Goal: Task Accomplishment & Management: Use online tool/utility

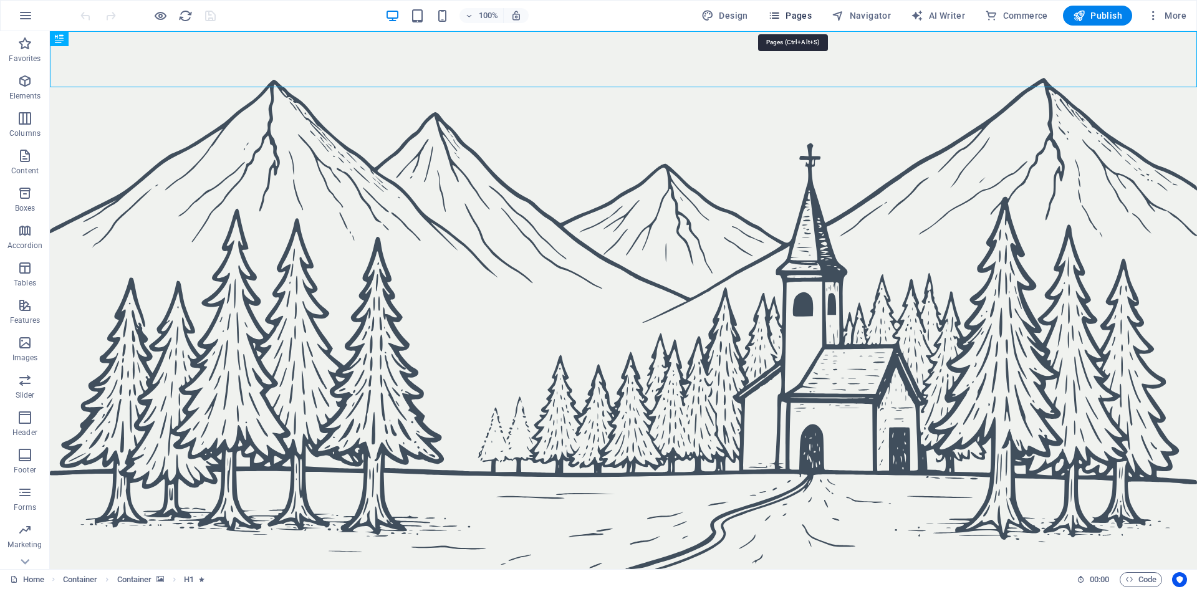
click at [792, 16] on span "Pages" at bounding box center [790, 15] width 44 height 12
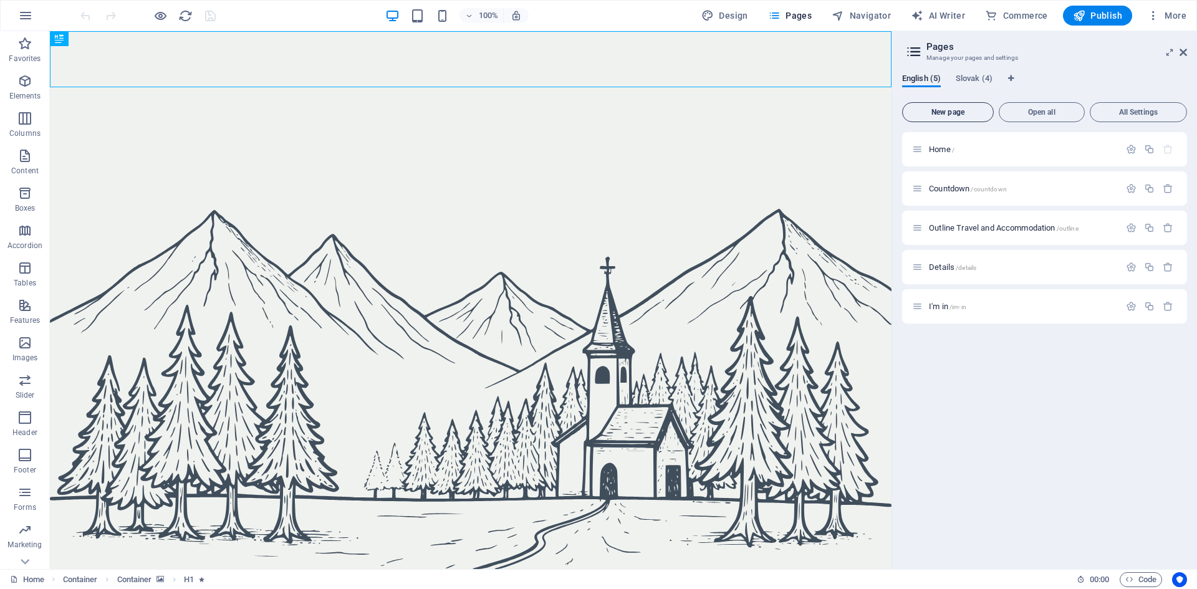
click at [976, 109] on span "New page" at bounding box center [948, 111] width 80 height 7
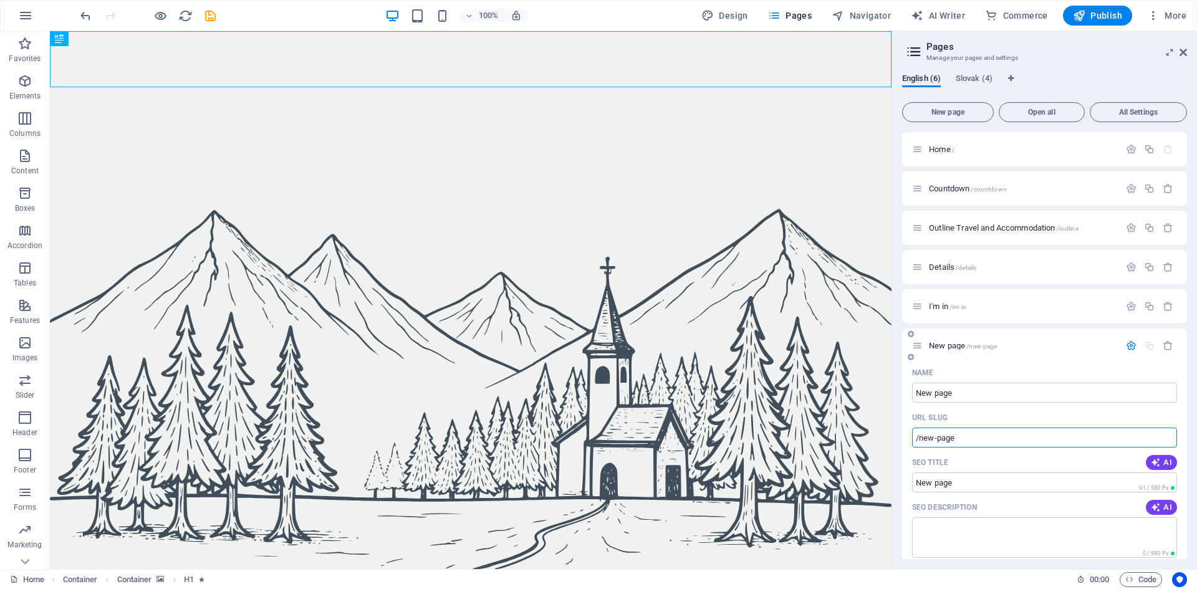
drag, startPoint x: 968, startPoint y: 440, endPoint x: 918, endPoint y: 443, distance: 49.3
click at [918, 443] on input "/new-page" at bounding box center [1044, 438] width 265 height 20
type input "/flights"
drag, startPoint x: 925, startPoint y: 489, endPoint x: 899, endPoint y: 493, distance: 25.8
click at [900, 492] on div "English (6) Slovak (4) New page Open all All Settings Home / Countdown /countdo…" at bounding box center [1044, 317] width 305 height 506
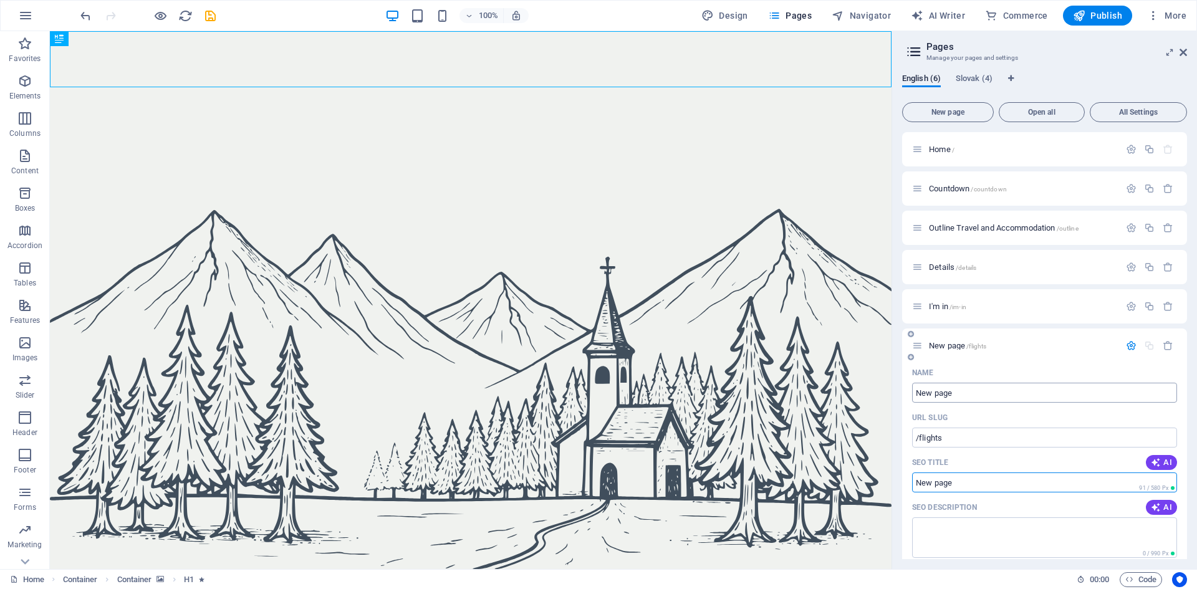
click at [971, 388] on input "New page" at bounding box center [1044, 393] width 265 height 20
type input "flights"
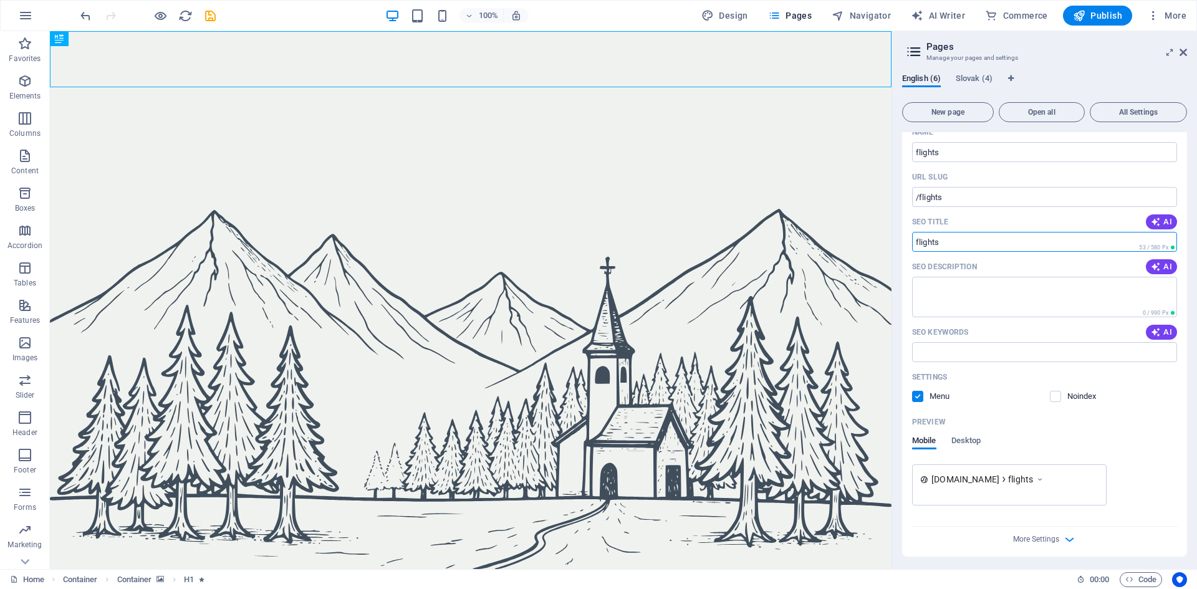
scroll to position [243, 0]
click at [920, 390] on label at bounding box center [917, 393] width 11 height 11
click at [0, 0] on input "checkbox" at bounding box center [0, 0] width 0 height 0
click at [1059, 388] on label at bounding box center [1055, 393] width 11 height 11
click at [0, 0] on input "checkbox" at bounding box center [0, 0] width 0 height 0
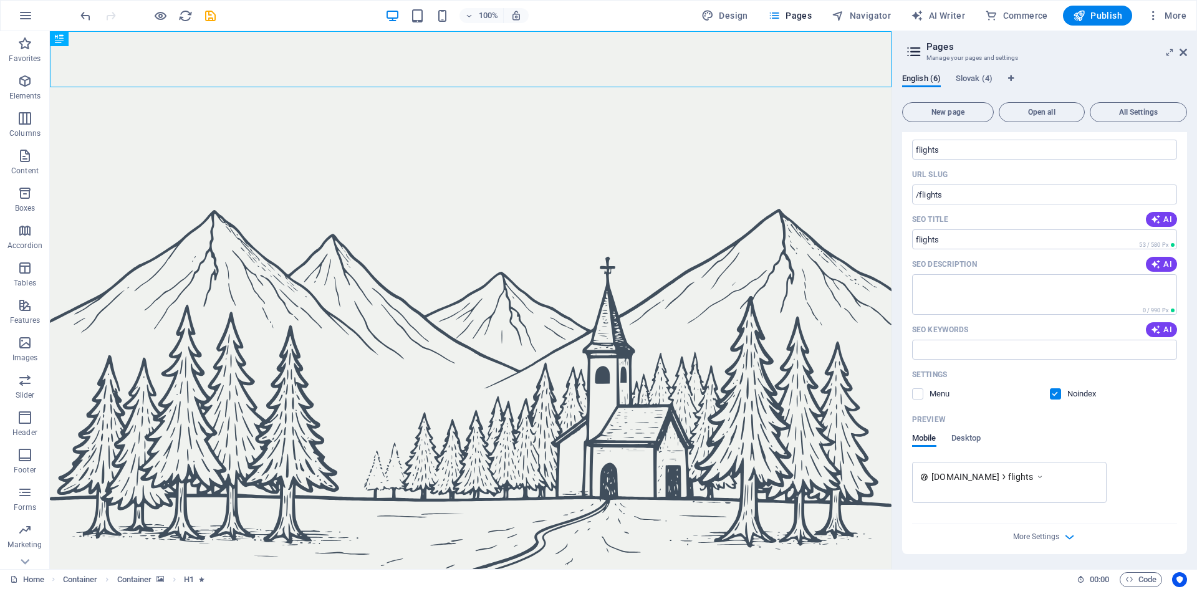
click at [1057, 394] on label at bounding box center [1055, 393] width 11 height 11
click at [0, 0] on input "checkbox" at bounding box center [0, 0] width 0 height 0
click at [1048, 539] on span "More Settings" at bounding box center [1036, 536] width 46 height 9
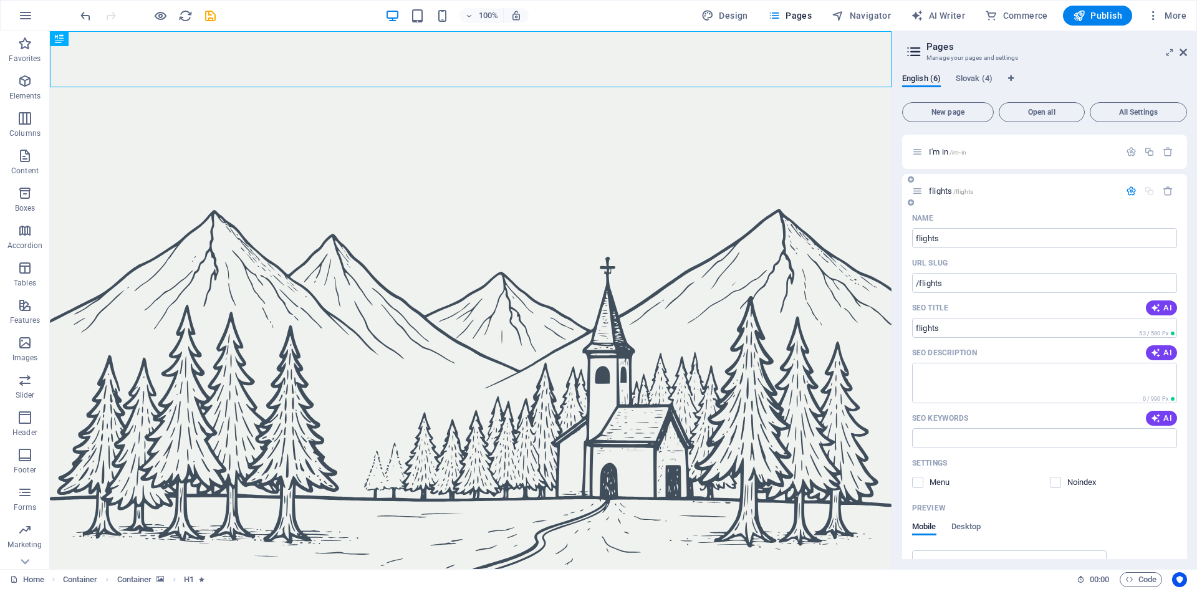
scroll to position [49, 0]
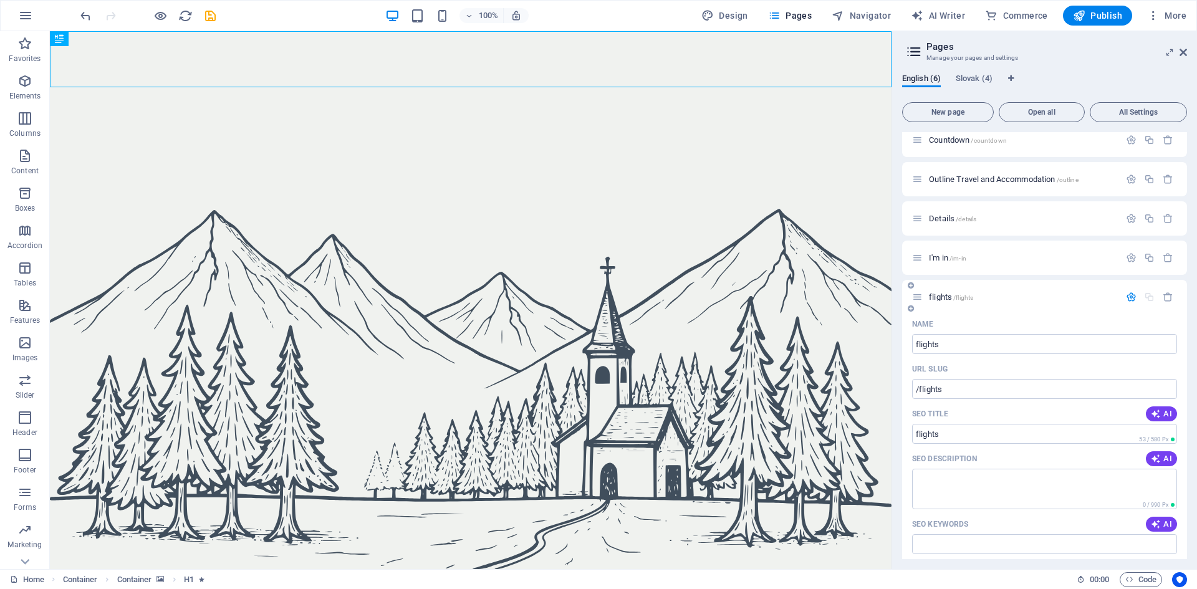
click at [1126, 294] on icon "button" at bounding box center [1131, 297] width 11 height 11
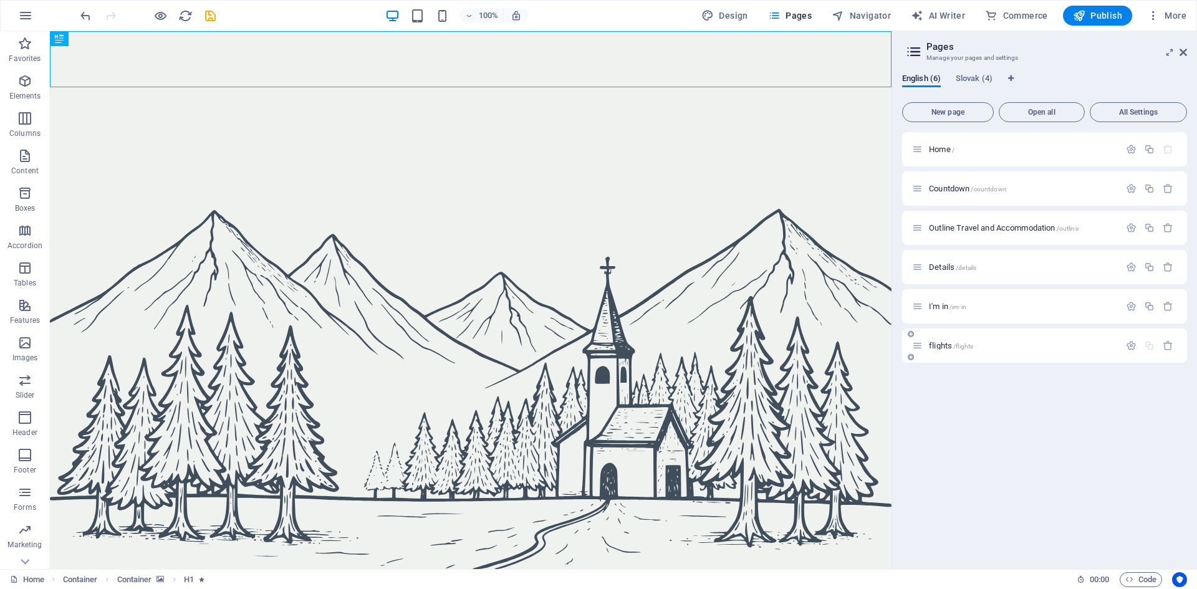
click at [984, 350] on div "flights /flights" at bounding box center [1016, 346] width 208 height 14
click at [974, 342] on p "flights /flights" at bounding box center [1022, 346] width 187 height 8
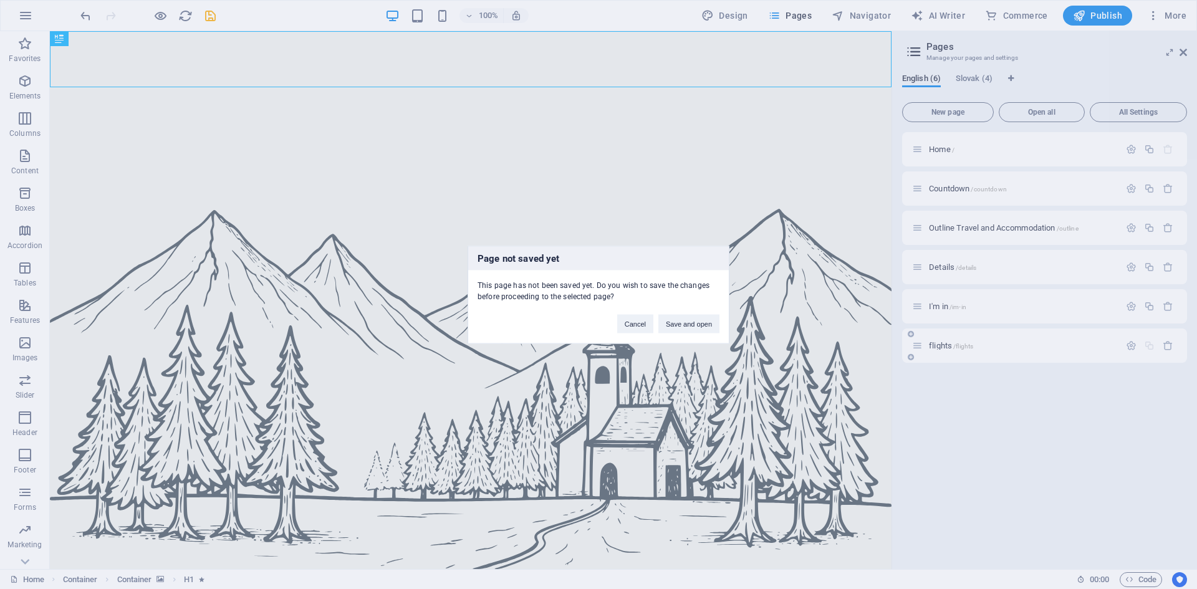
click at [974, 342] on div "Page not saved yet This page has not been saved yet. Do you wish to save the ch…" at bounding box center [598, 294] width 1197 height 589
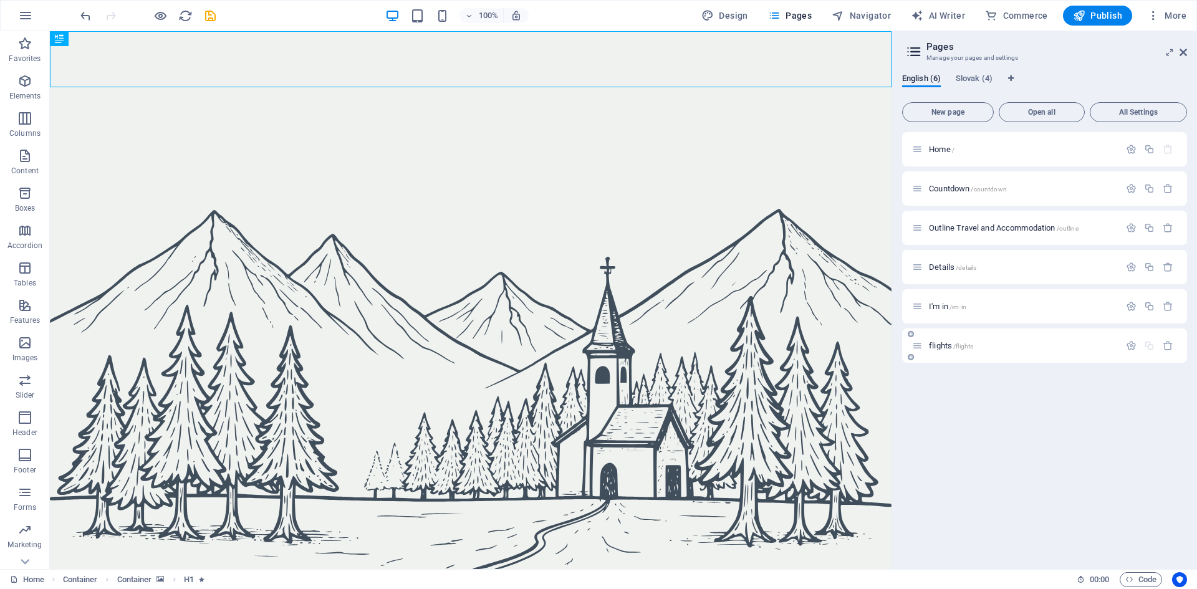
click at [974, 343] on p "flights /flights" at bounding box center [1022, 346] width 187 height 8
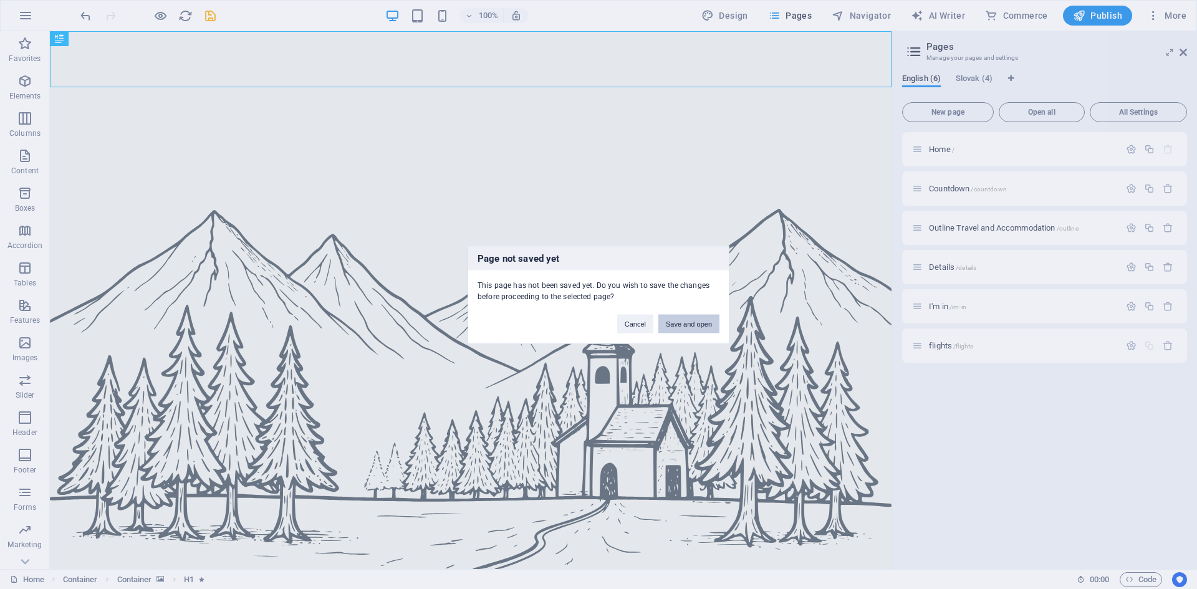
click at [689, 319] on button "Save and open" at bounding box center [688, 323] width 61 height 19
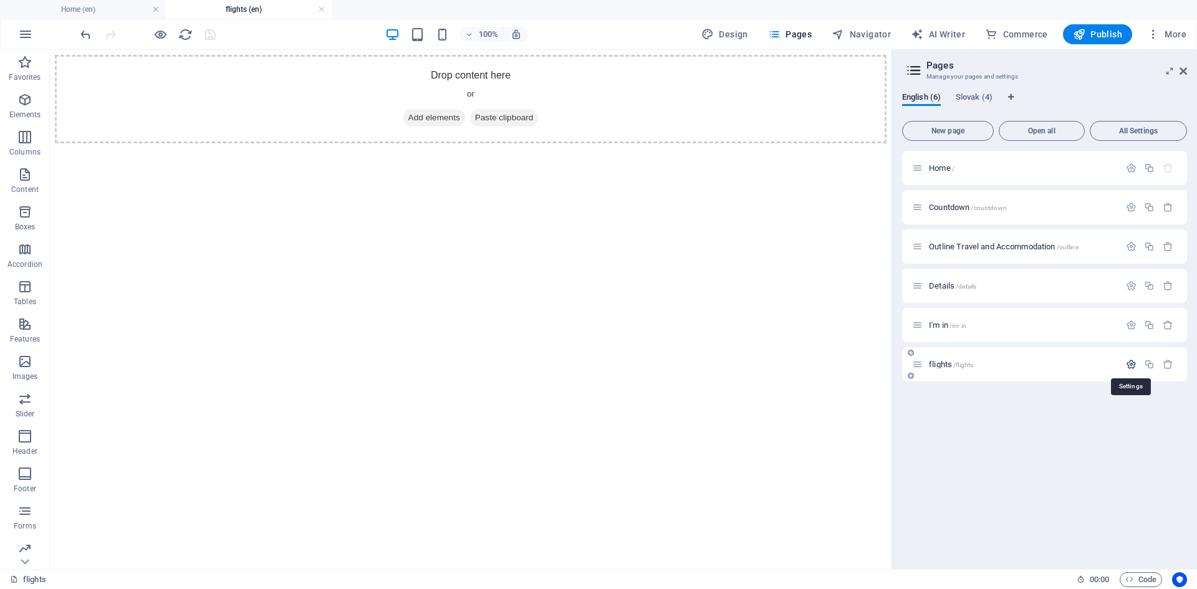
click at [1132, 366] on icon "button" at bounding box center [1131, 364] width 11 height 11
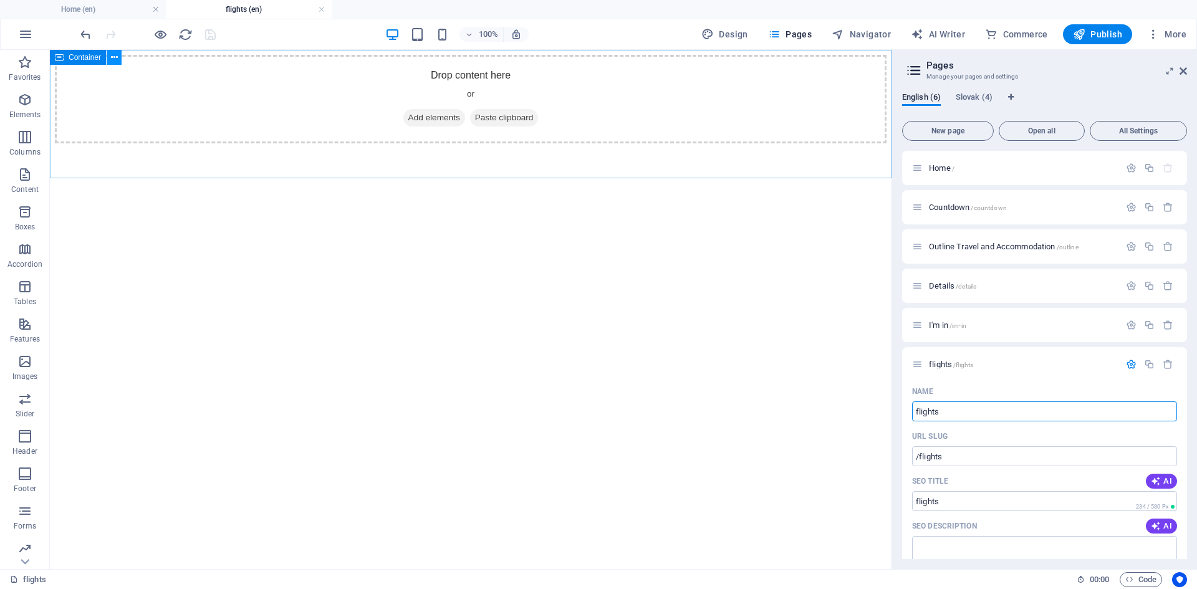
click at [115, 59] on icon at bounding box center [114, 57] width 7 height 13
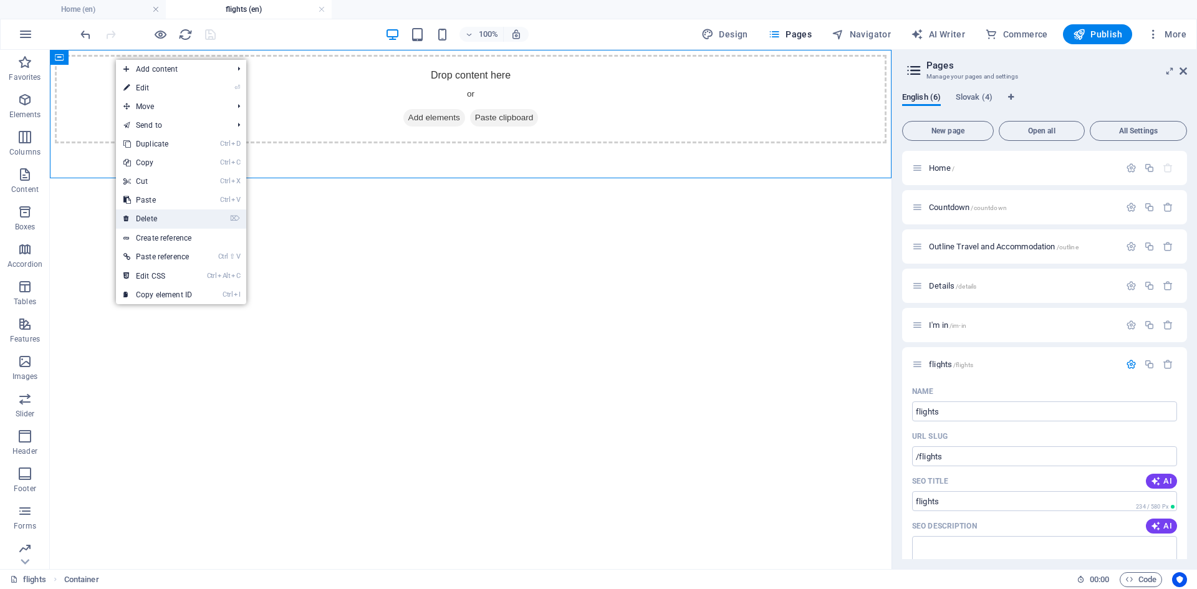
click at [157, 215] on link "⌦ Delete" at bounding box center [158, 218] width 84 height 19
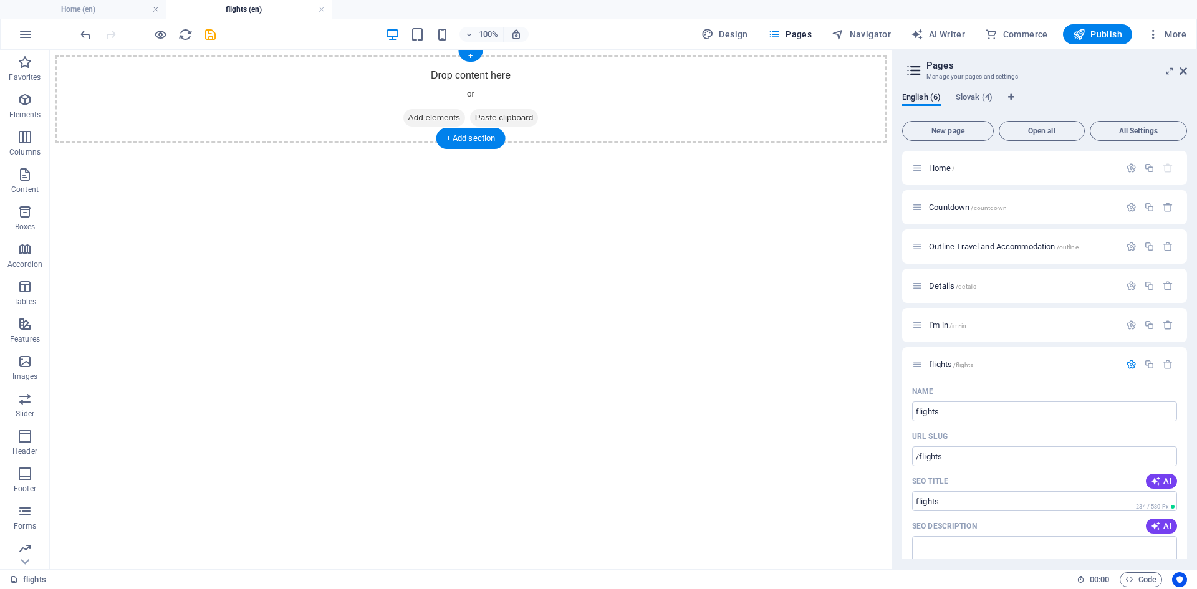
click at [420, 113] on span "Add elements" at bounding box center [434, 117] width 62 height 17
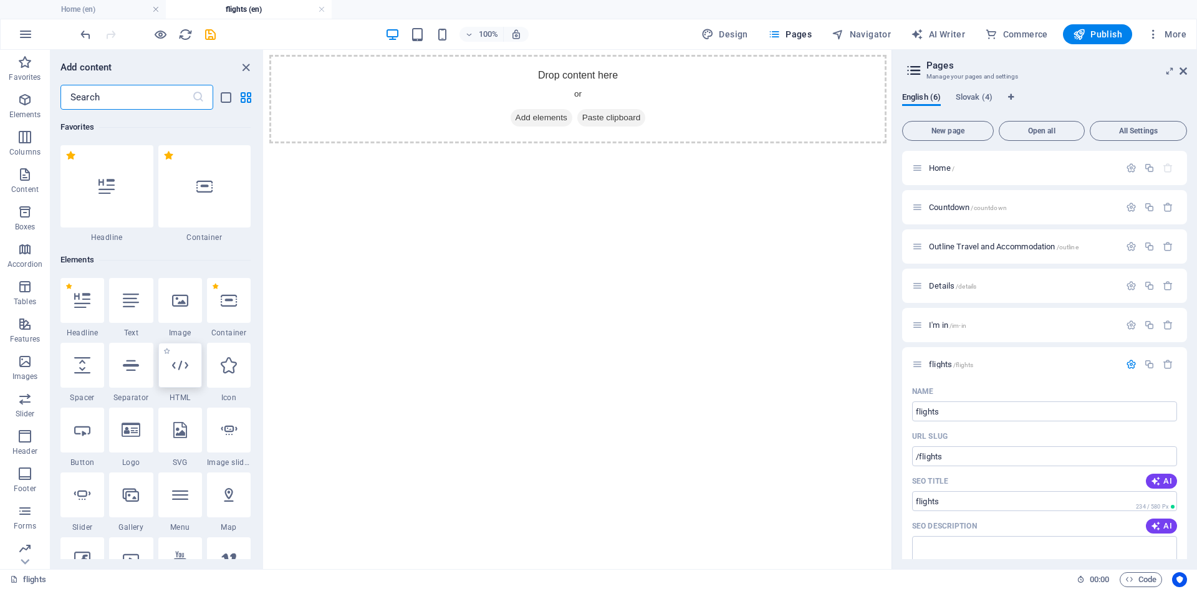
click at [190, 378] on div at bounding box center [180, 365] width 44 height 45
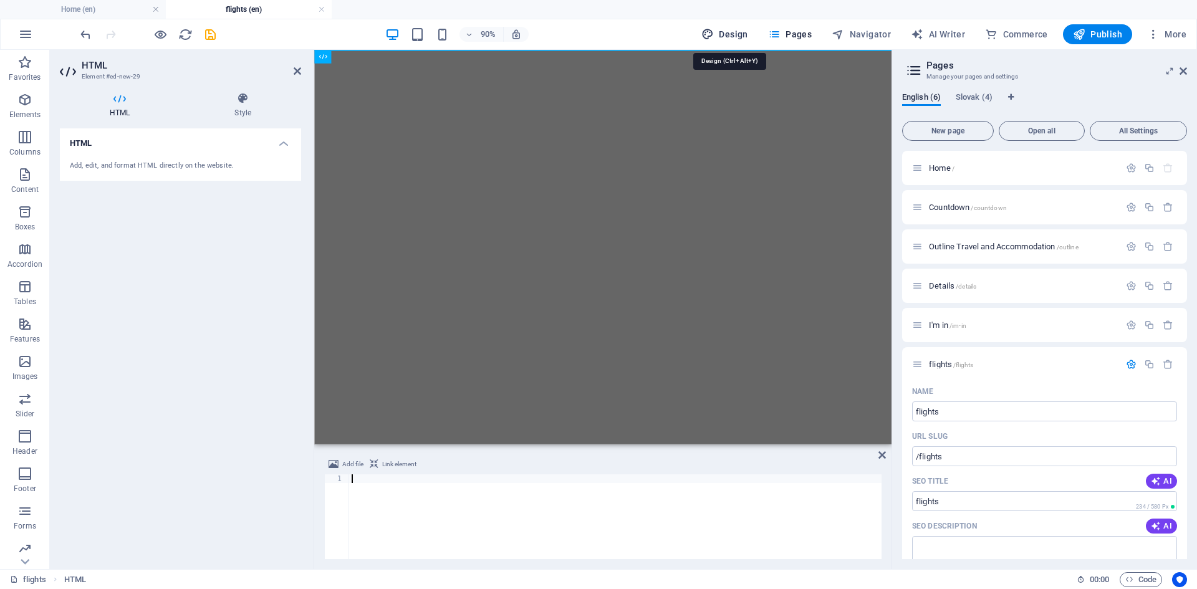
click at [728, 32] on span "Design" at bounding box center [724, 34] width 47 height 12
select select "px"
select select "400"
select select "px"
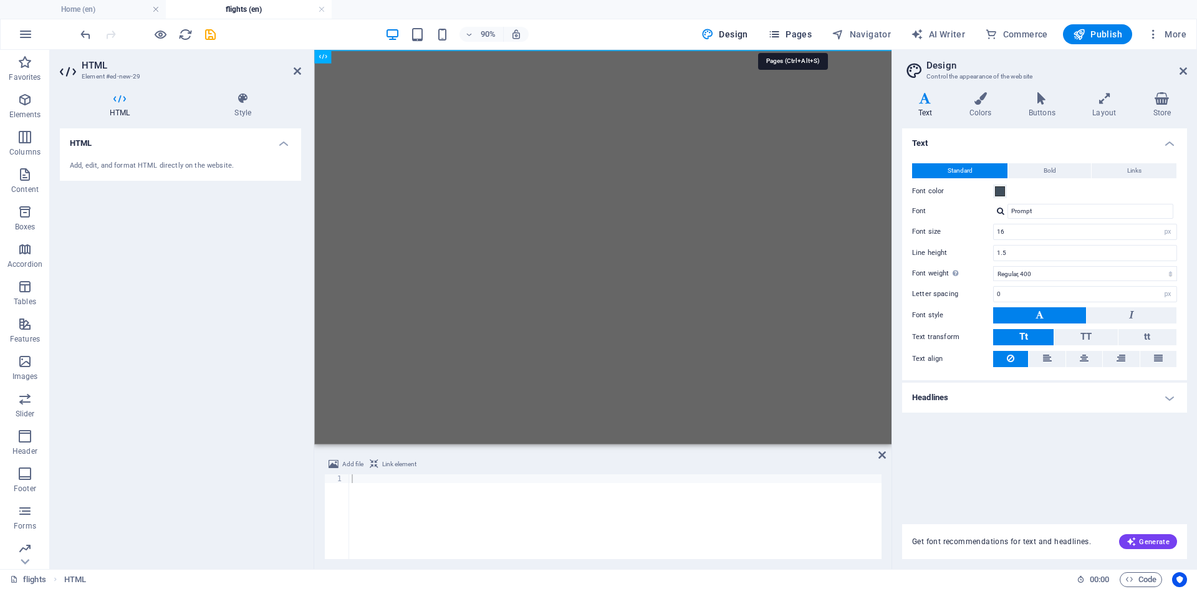
click at [797, 31] on span "Pages" at bounding box center [790, 34] width 44 height 12
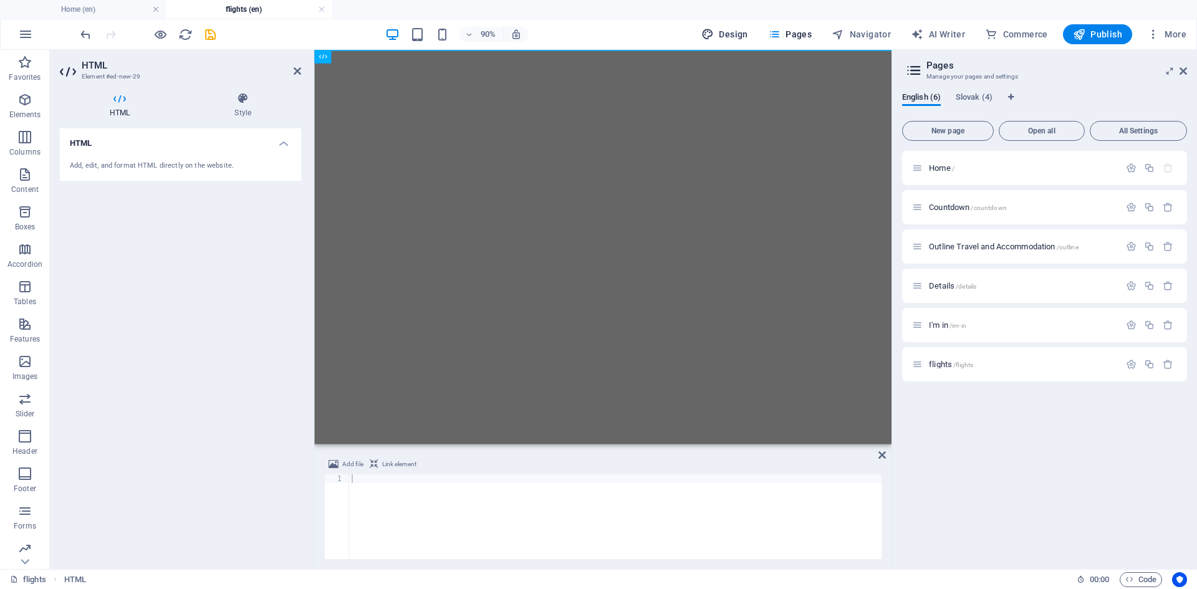
click at [753, 31] on button "Design" at bounding box center [724, 34] width 57 height 20
select select "px"
select select "400"
select select "px"
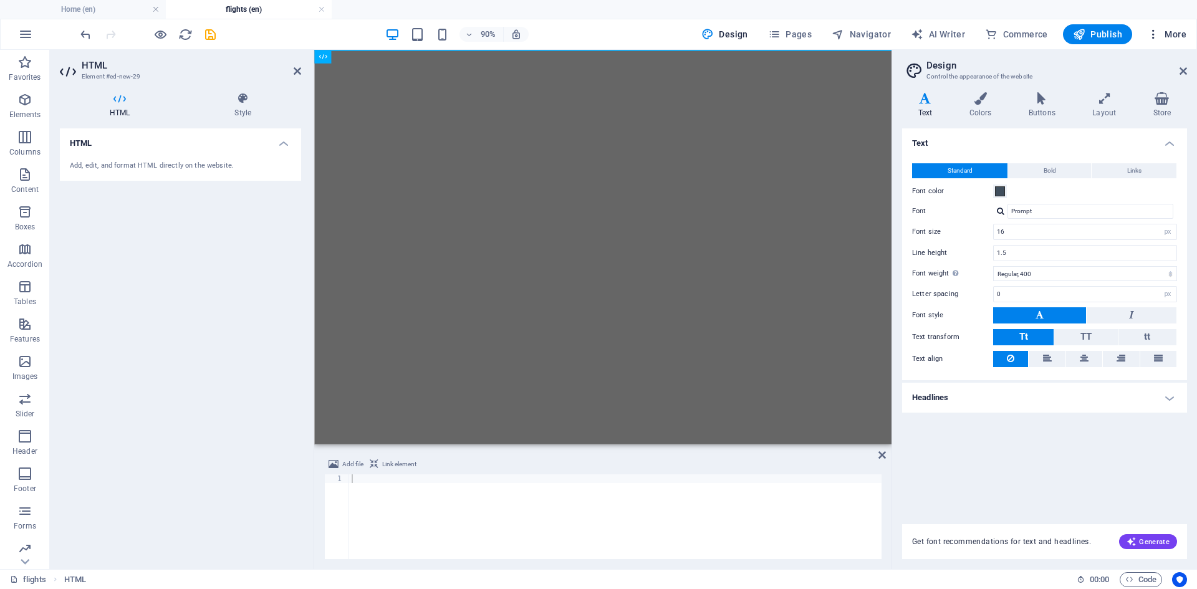
click at [1165, 32] on span "More" at bounding box center [1166, 34] width 39 height 12
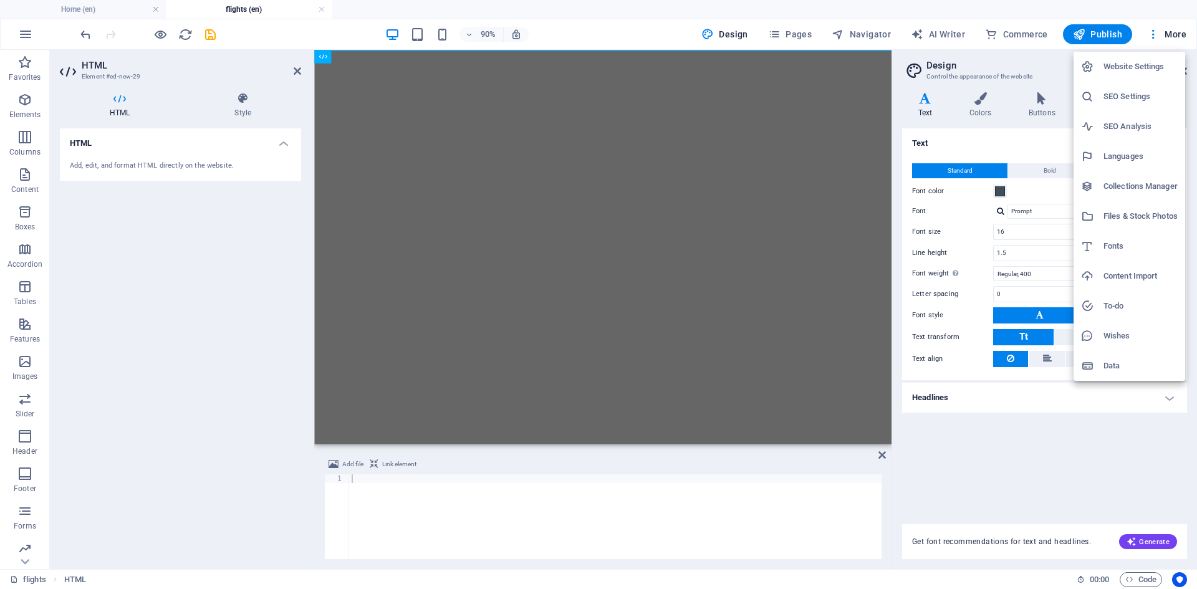
click at [154, 139] on div at bounding box center [598, 294] width 1197 height 589
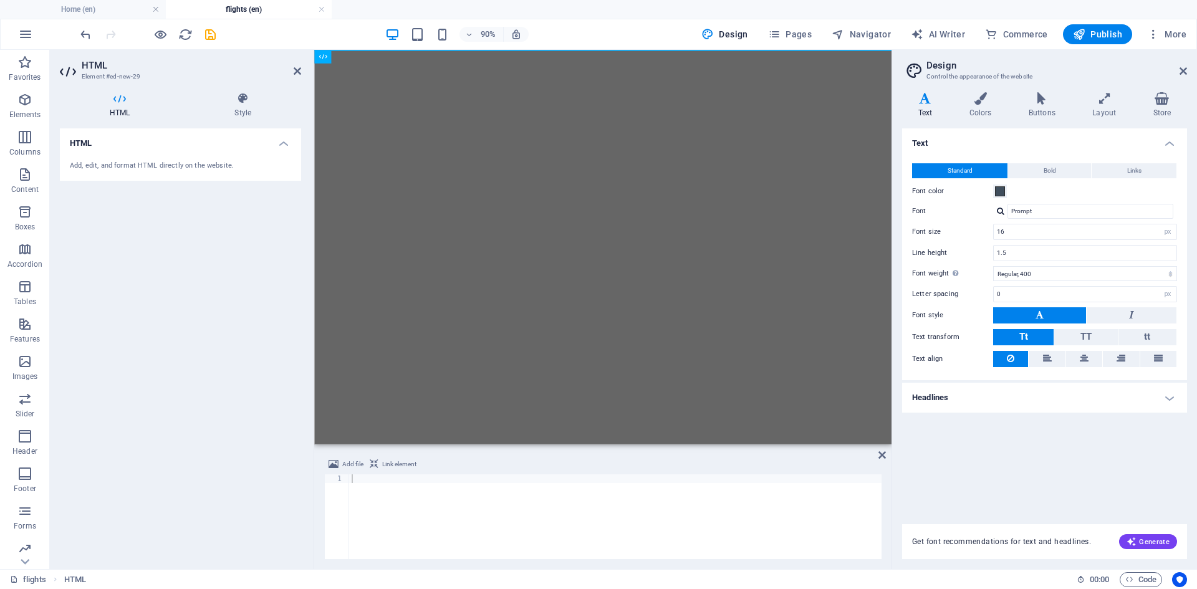
click at [205, 143] on h4 "HTML" at bounding box center [180, 139] width 241 height 22
click at [206, 145] on h4 "HTML" at bounding box center [180, 143] width 241 height 30
click at [132, 169] on div "Add, edit, and format HTML directly on the website." at bounding box center [180, 166] width 221 height 11
click at [442, 55] on html at bounding box center [635, 52] width 642 height 5
click at [430, 489] on div at bounding box center [615, 525] width 532 height 102
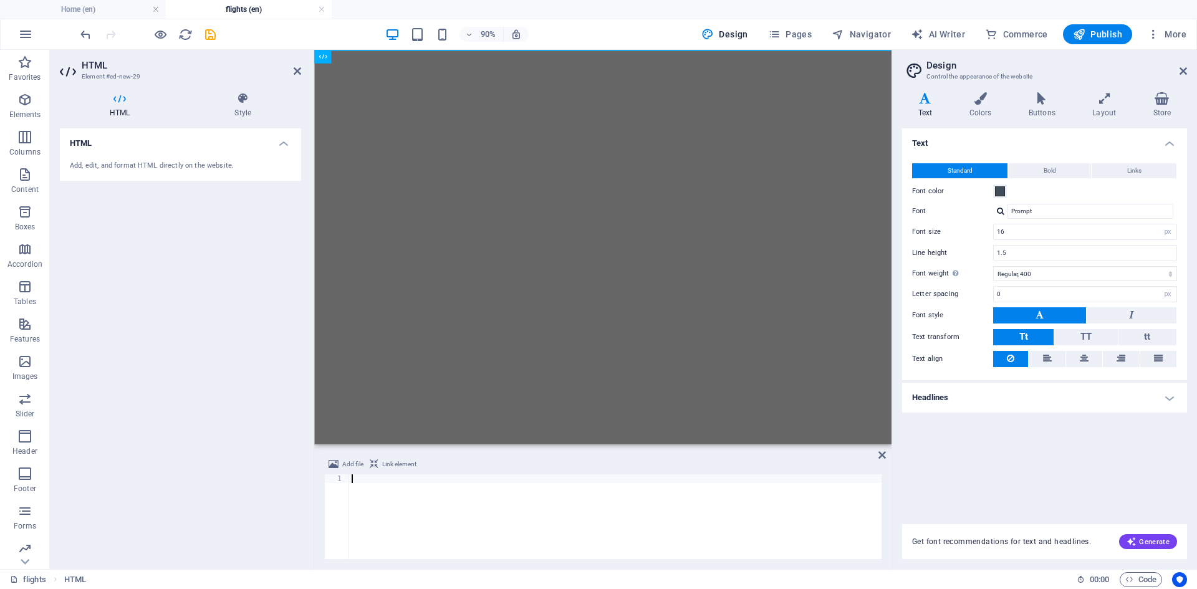
paste textarea "</body>"
type textarea "</body>"
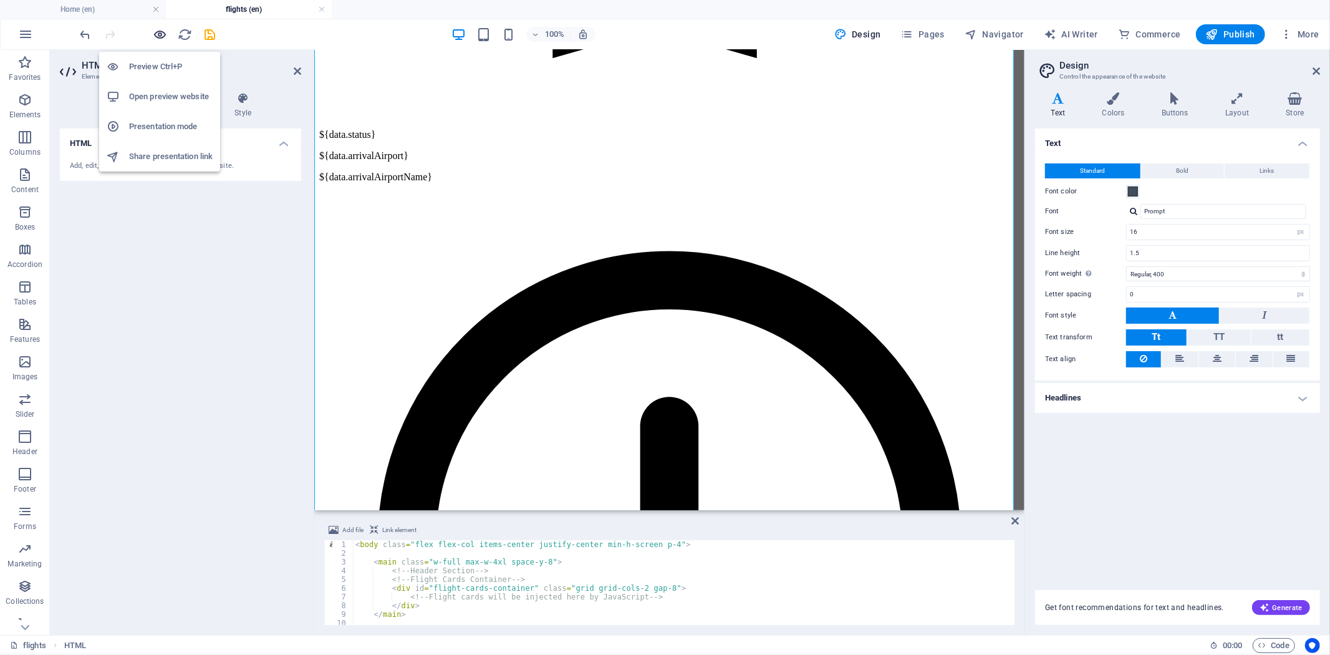
click at [160, 30] on icon "button" at bounding box center [160, 34] width 14 height 14
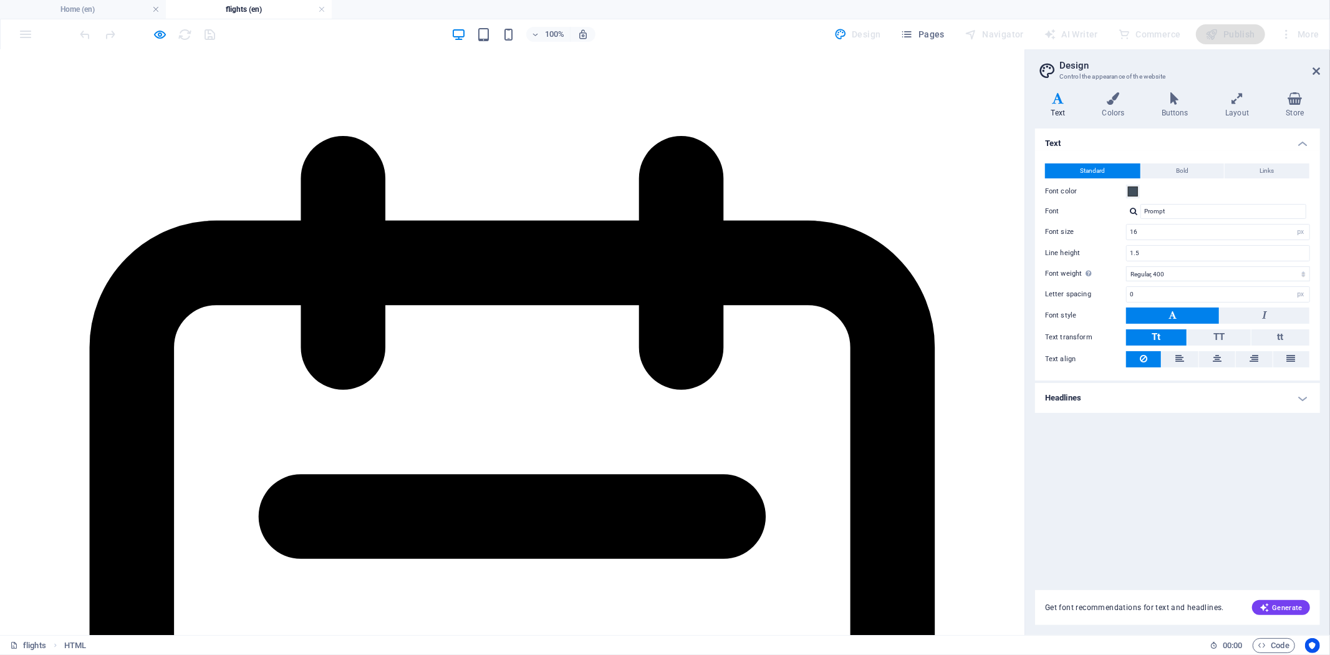
scroll to position [2771, 0]
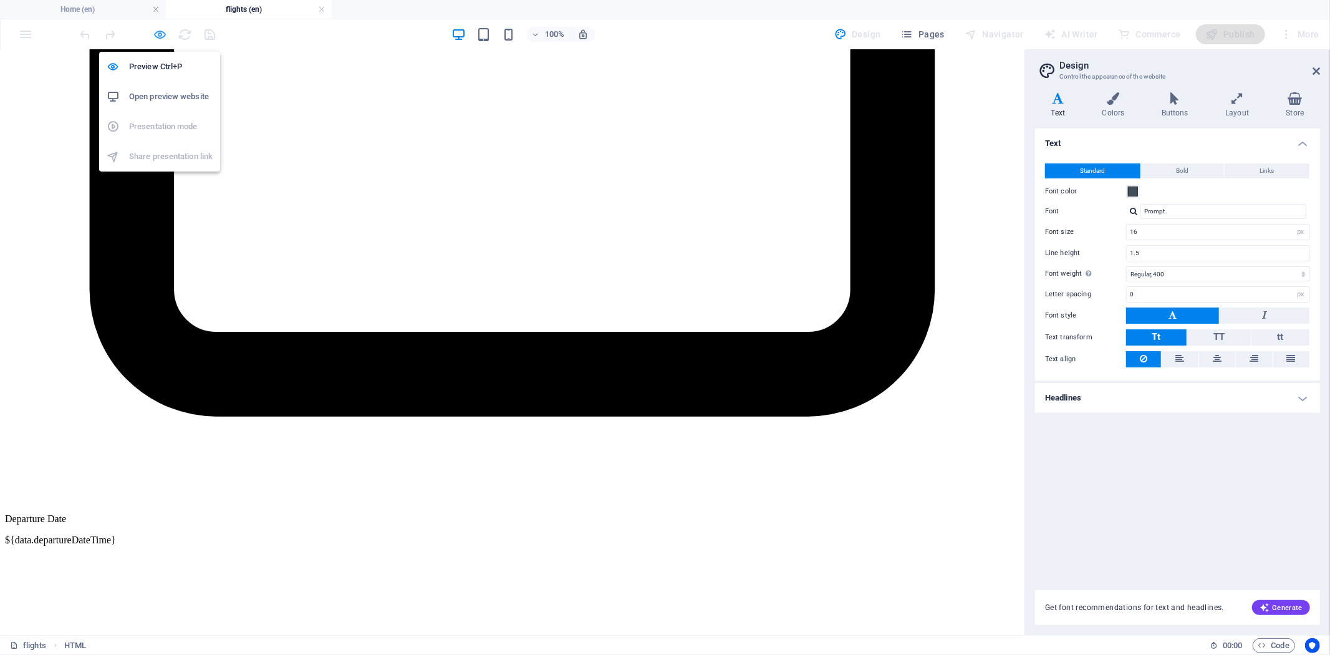
click at [160, 31] on icon "button" at bounding box center [160, 34] width 14 height 14
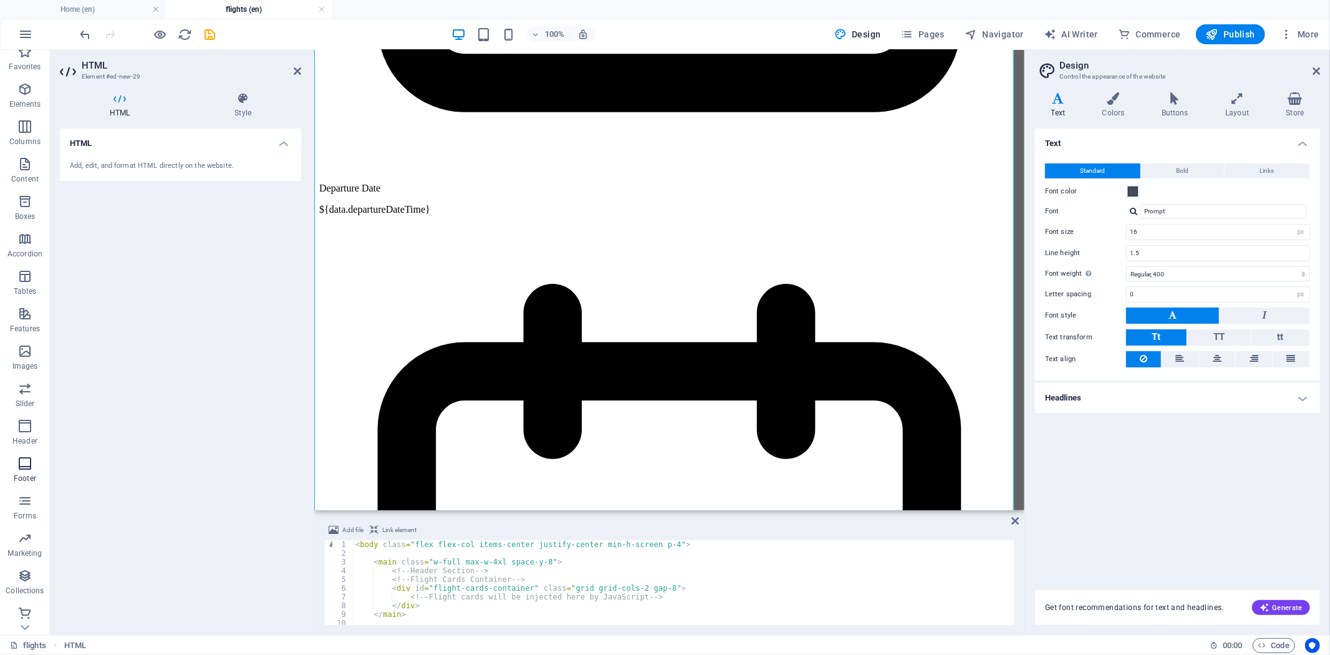
scroll to position [14, 0]
click at [24, 163] on icon "button" at bounding box center [24, 160] width 15 height 15
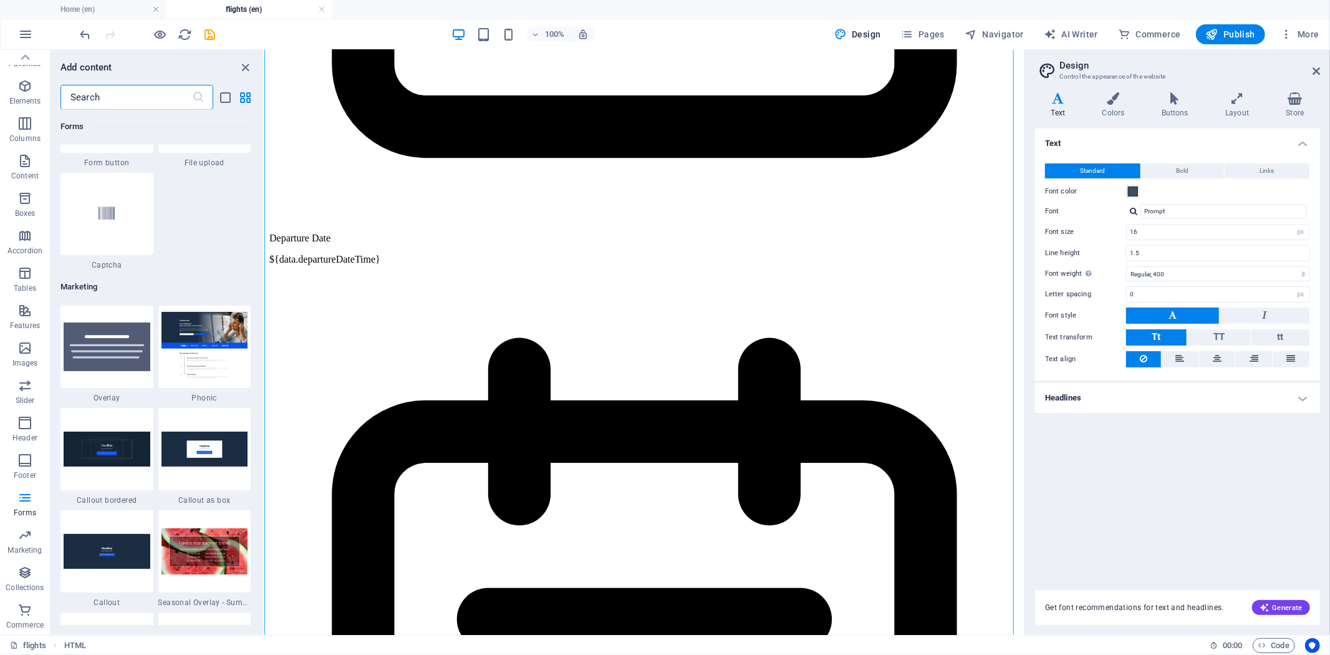
scroll to position [9468, 0]
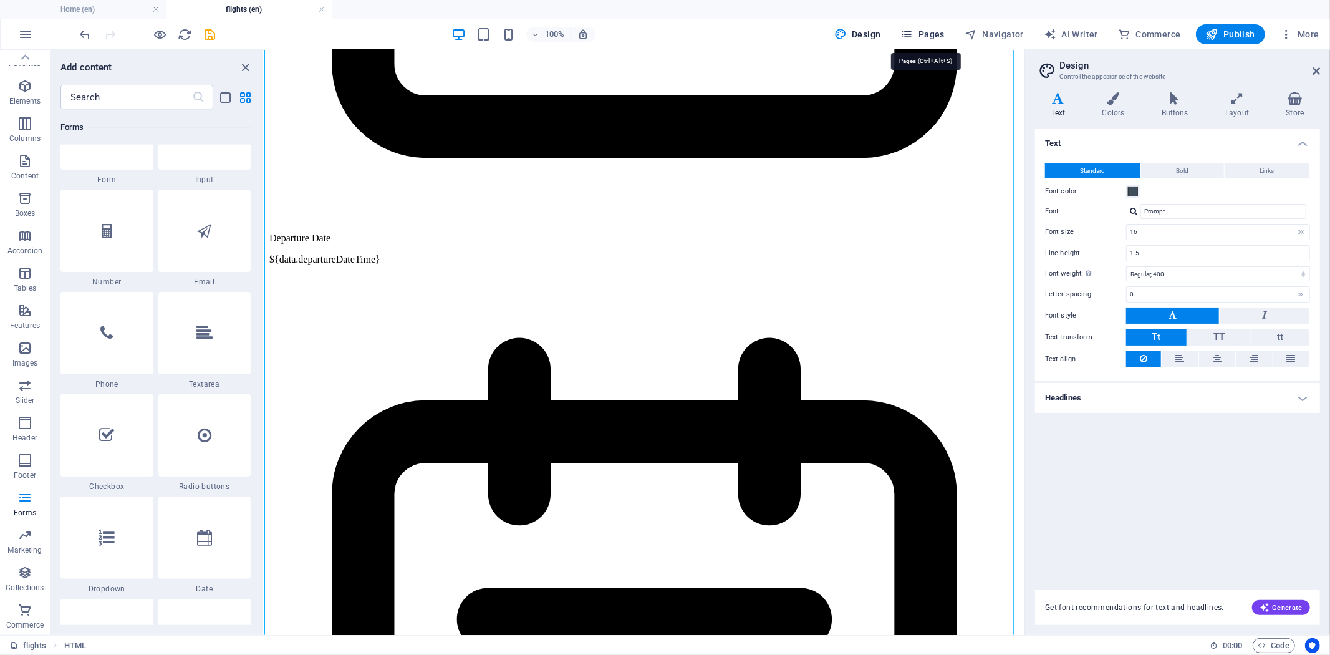
click at [927, 30] on span "Pages" at bounding box center [923, 34] width 44 height 12
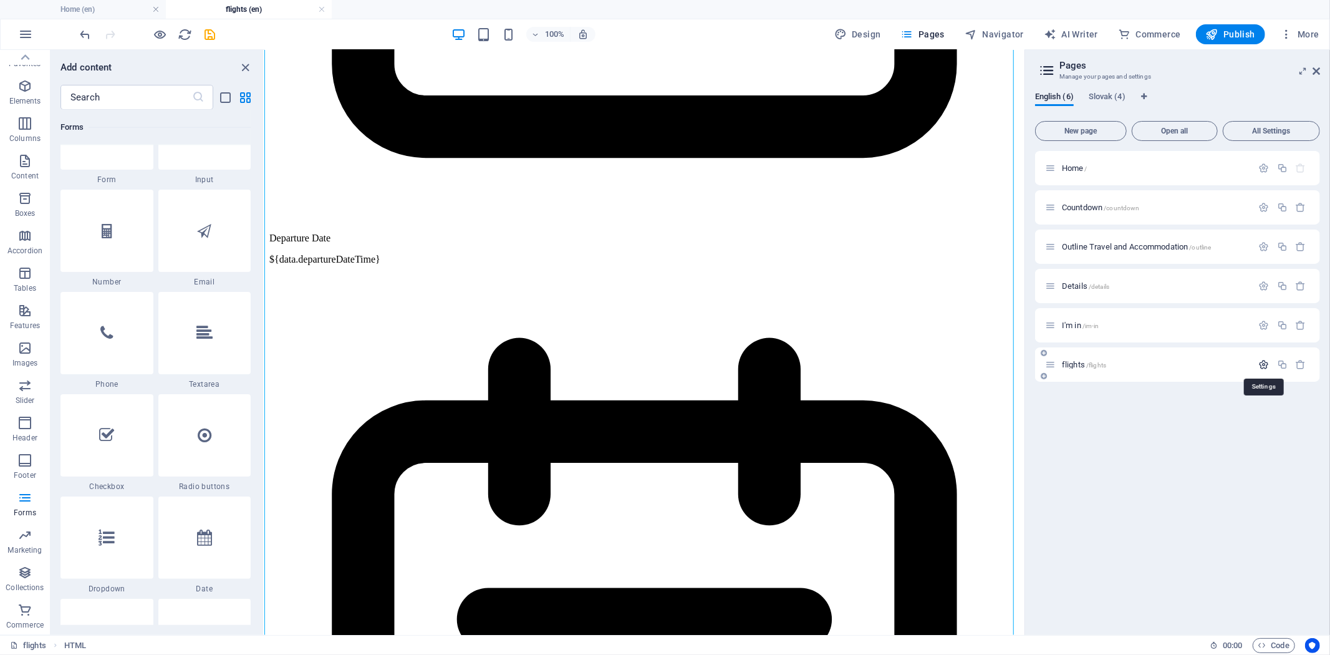
click at [1196, 362] on icon "button" at bounding box center [1264, 364] width 11 height 11
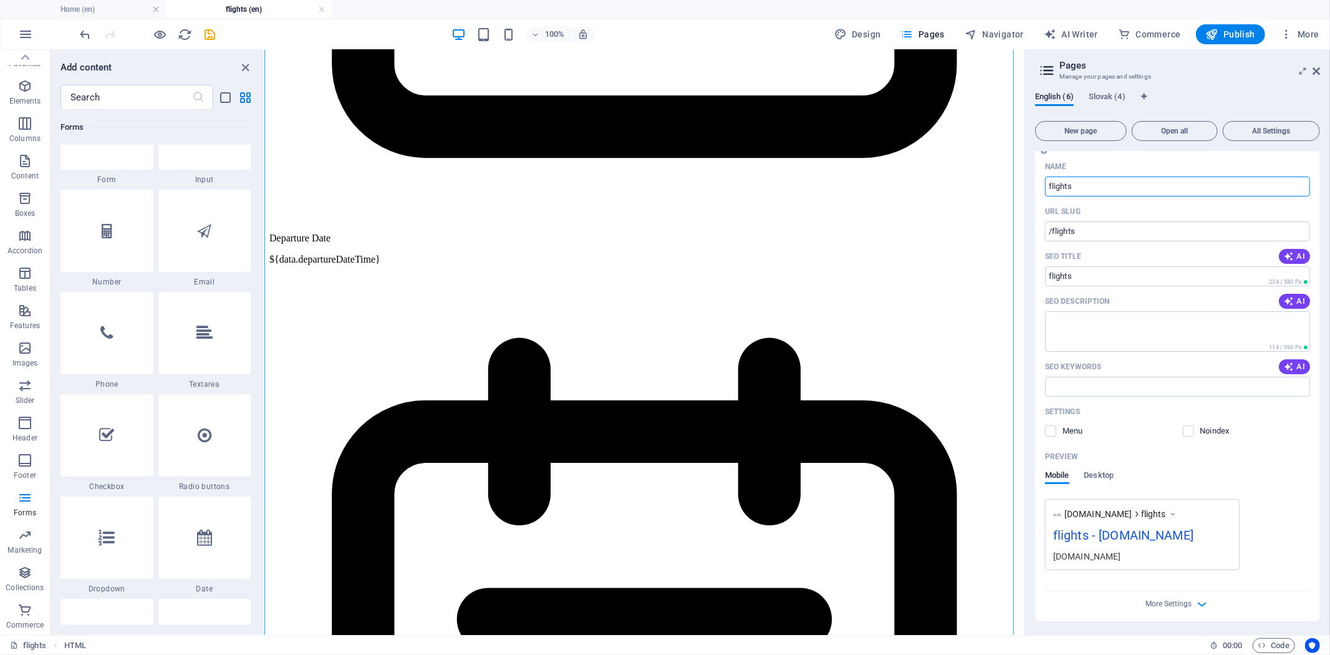
scroll to position [226, 0]
click at [1195, 589] on div "Name flights ​ URL SLUG /flights ​ SEO Title AI ​ 234 / 580 Px SEO Description …" at bounding box center [1177, 388] width 285 height 464
click at [1195, 589] on icon "button" at bounding box center [1202, 603] width 14 height 14
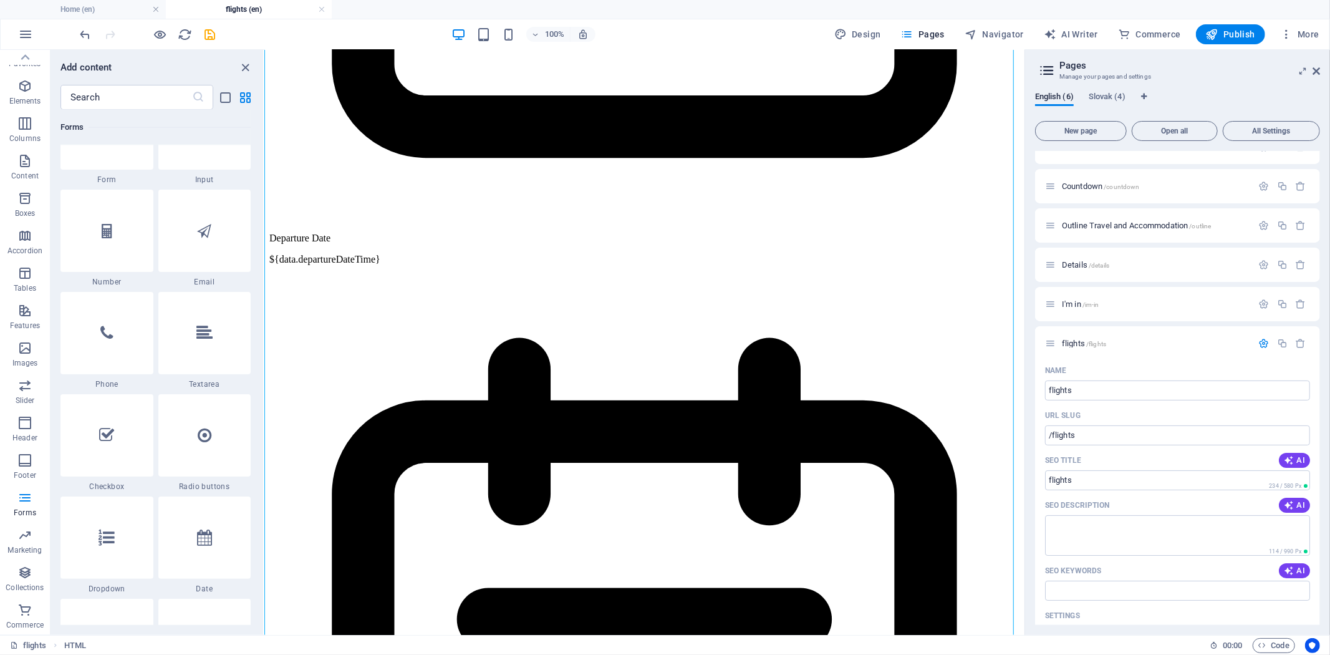
scroll to position [0, 0]
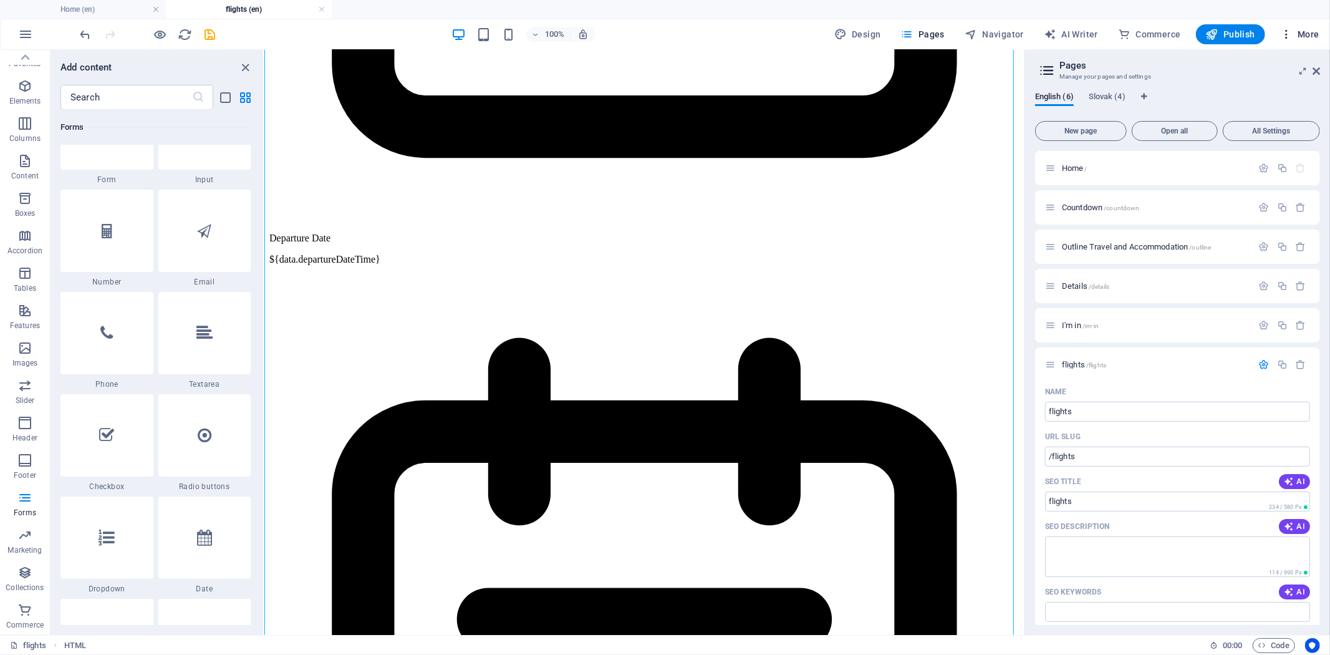
click at [1196, 40] on button "More" at bounding box center [1299, 34] width 49 height 20
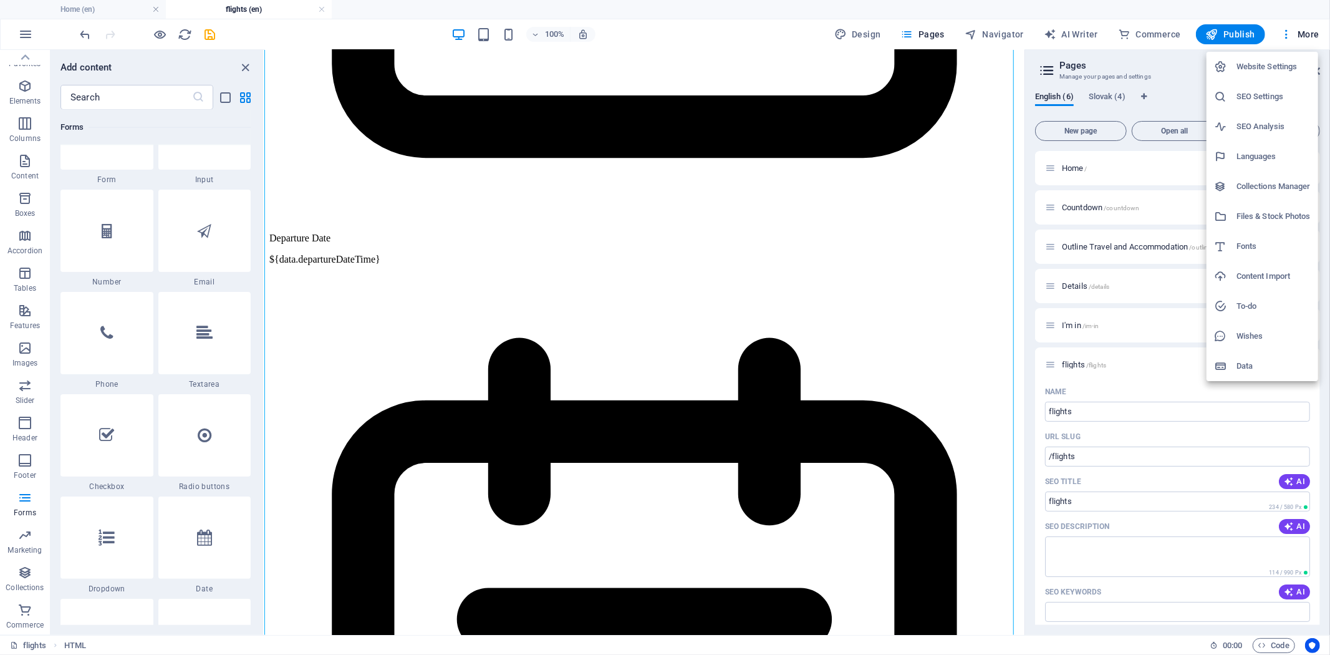
click at [1196, 370] on h6 "Data" at bounding box center [1273, 366] width 74 height 15
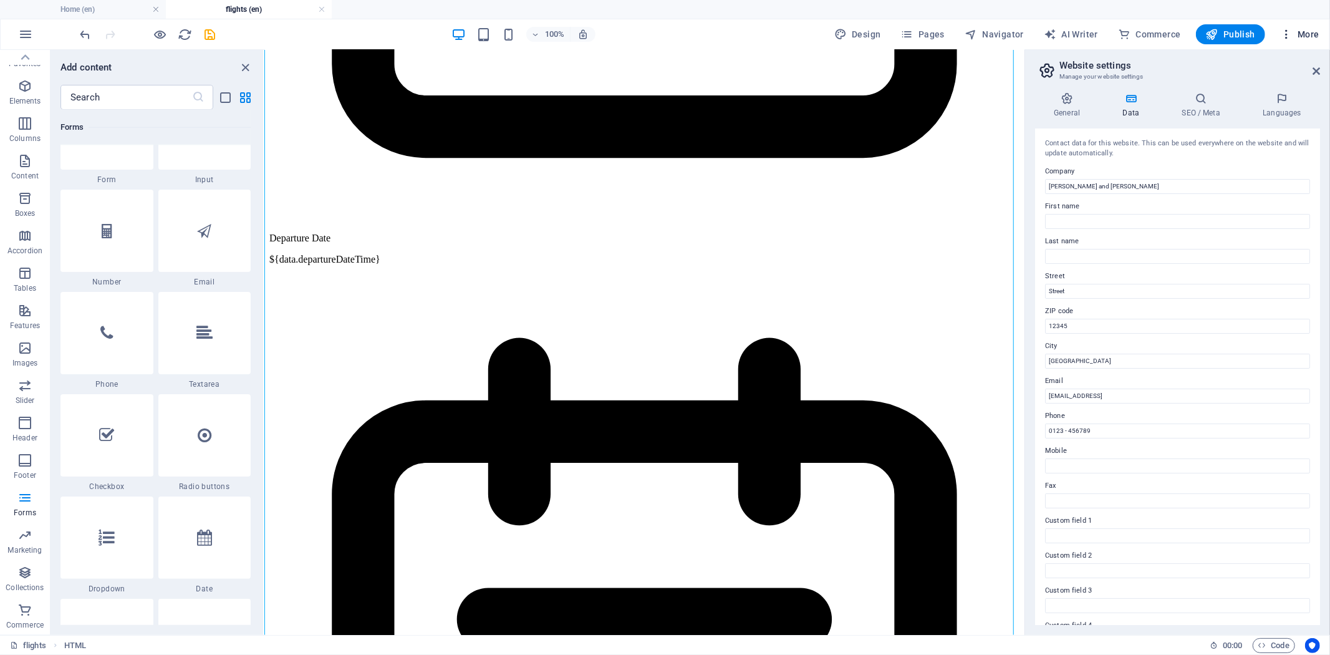
click at [1196, 28] on span "More" at bounding box center [1299, 34] width 39 height 12
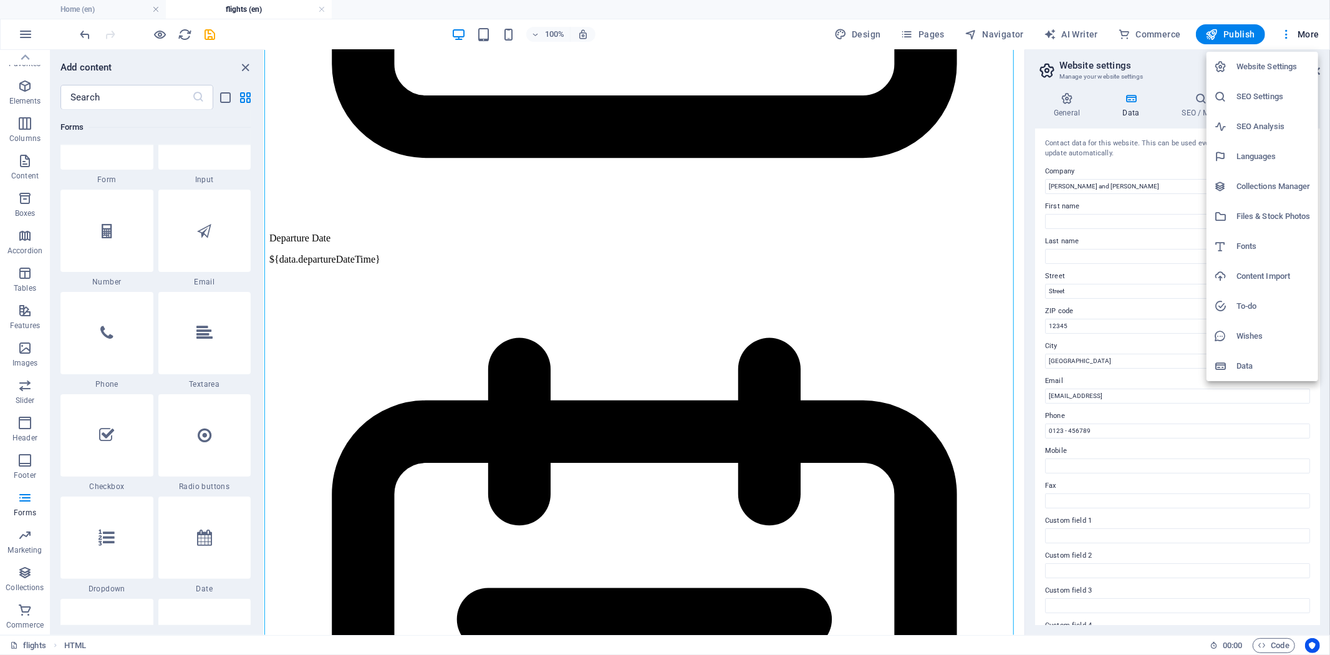
click at [1196, 277] on h6 "Content Import" at bounding box center [1273, 276] width 74 height 15
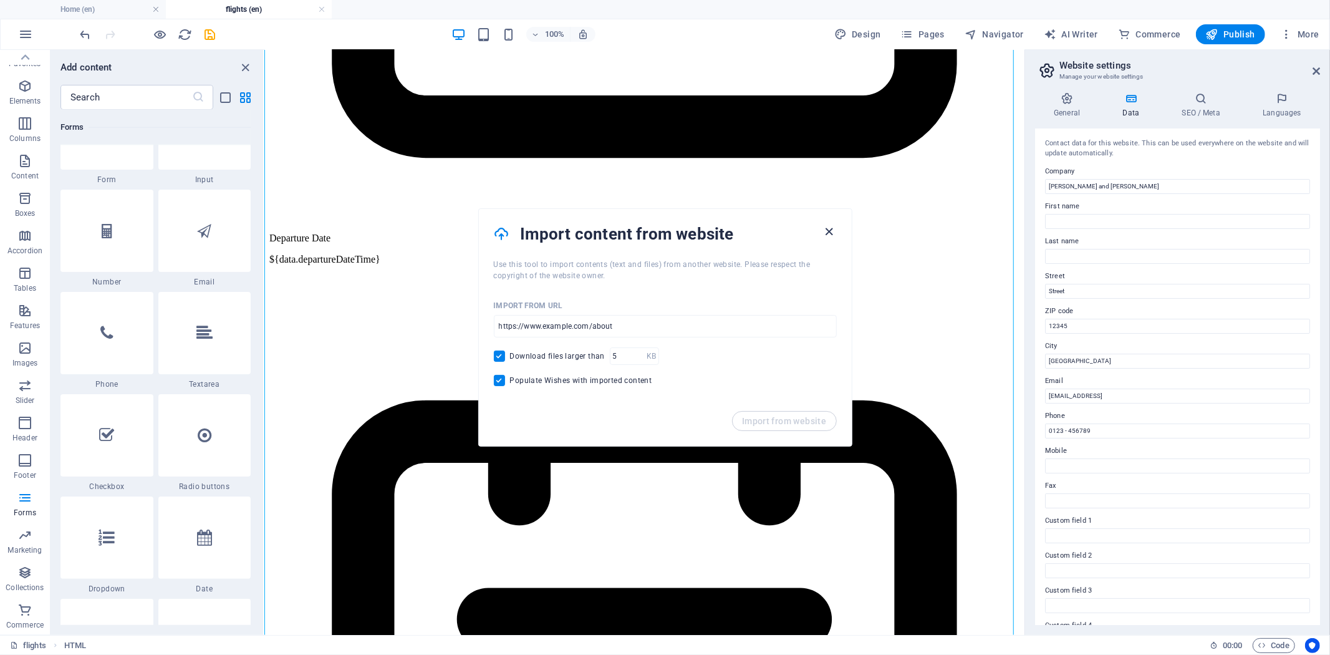
click at [826, 235] on icon "button" at bounding box center [829, 231] width 14 height 14
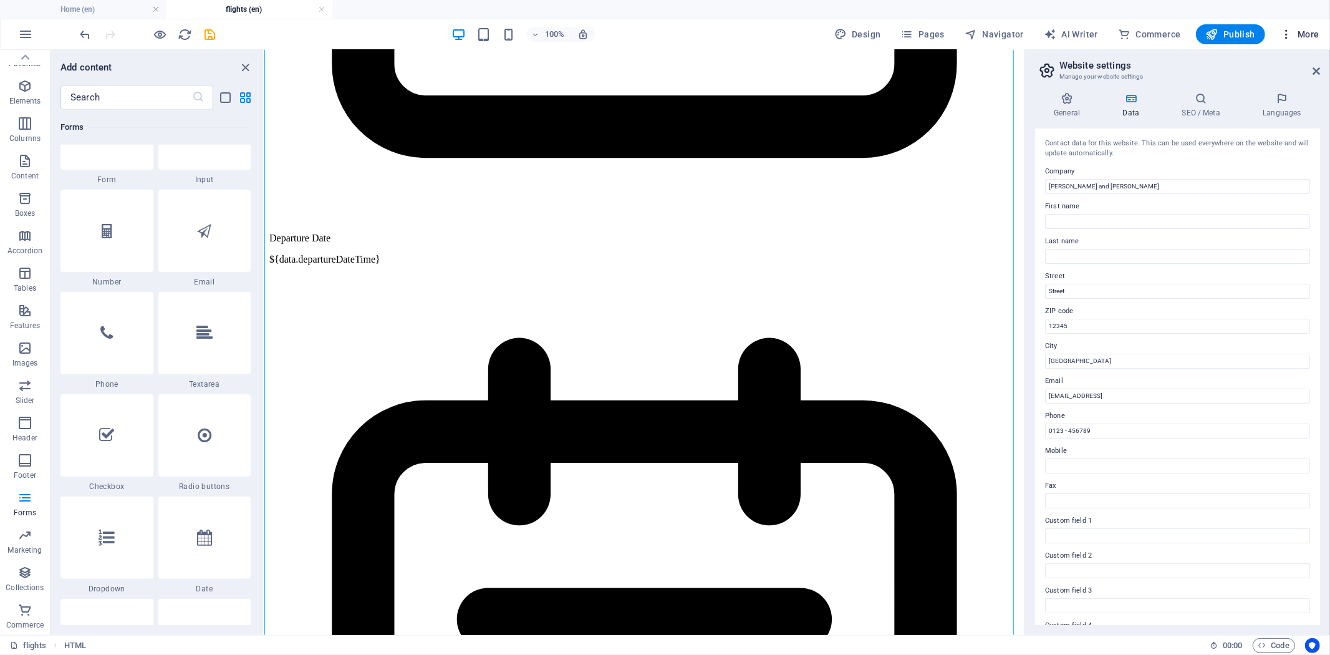
click at [1196, 36] on span "More" at bounding box center [1299, 34] width 39 height 12
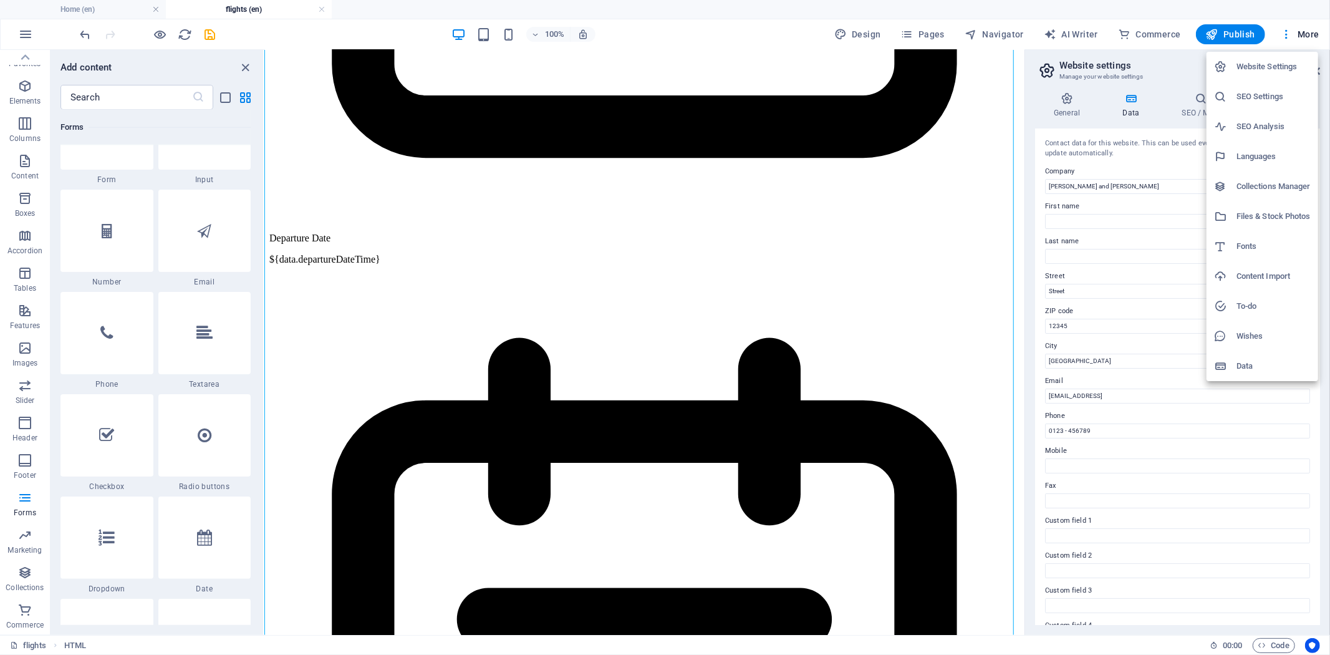
click at [23, 29] on div at bounding box center [665, 327] width 1330 height 655
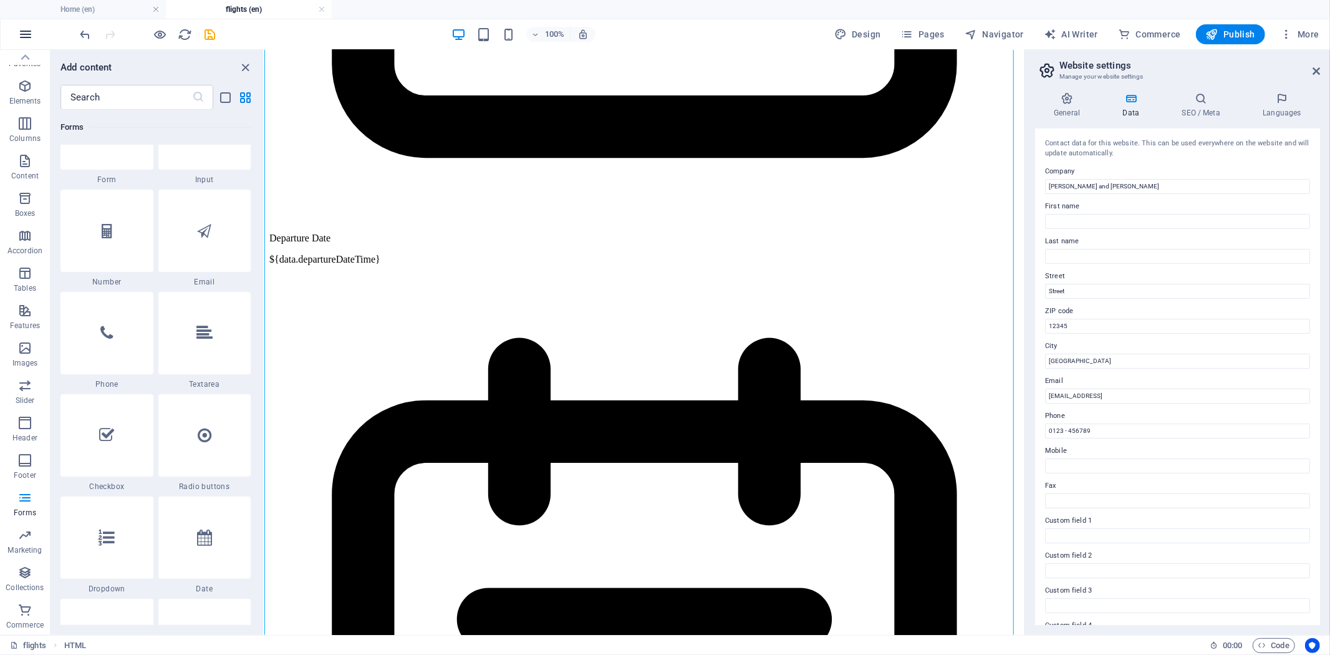
click at [26, 34] on icon "button" at bounding box center [25, 34] width 15 height 15
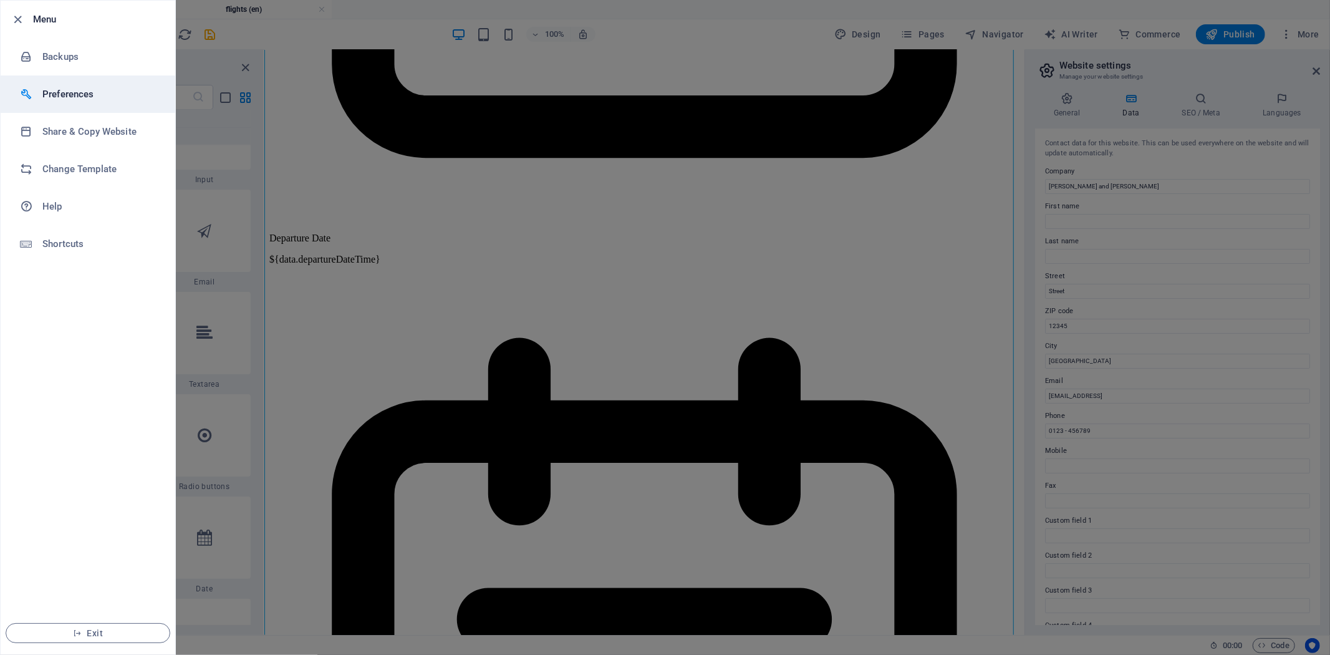
click at [83, 100] on h6 "Preferences" at bounding box center [99, 94] width 115 height 15
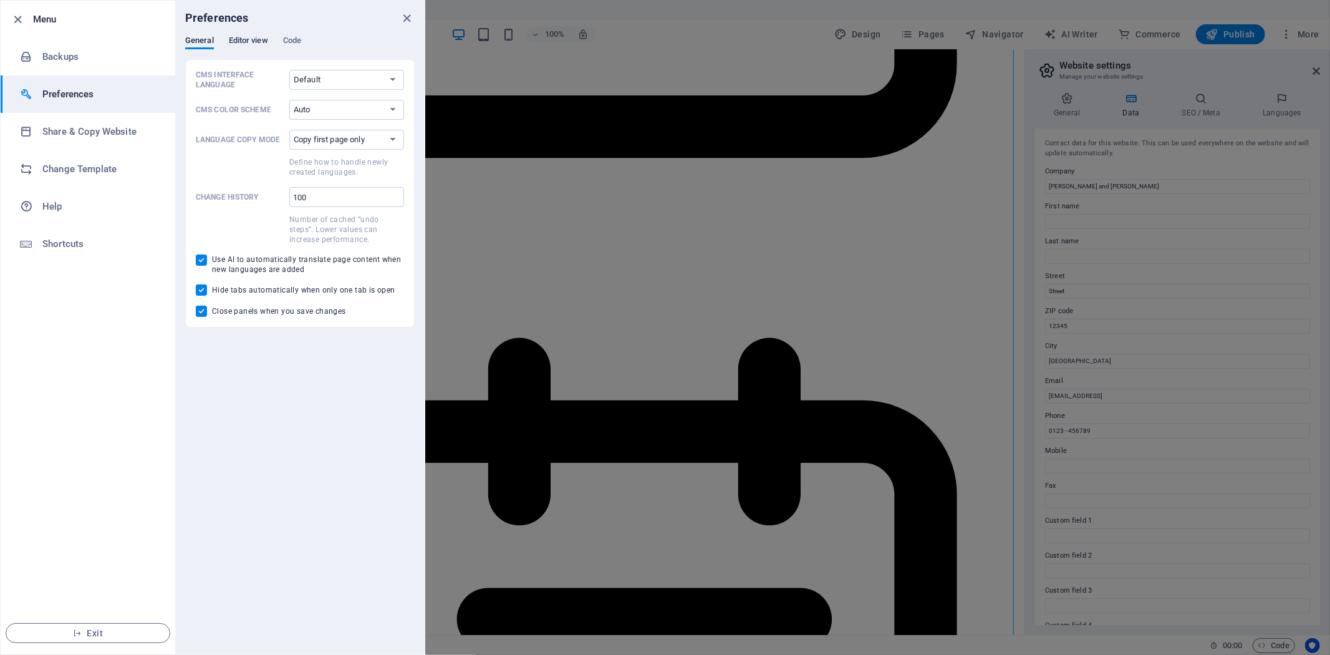
click at [244, 36] on span "Editor view" at bounding box center [248, 41] width 39 height 17
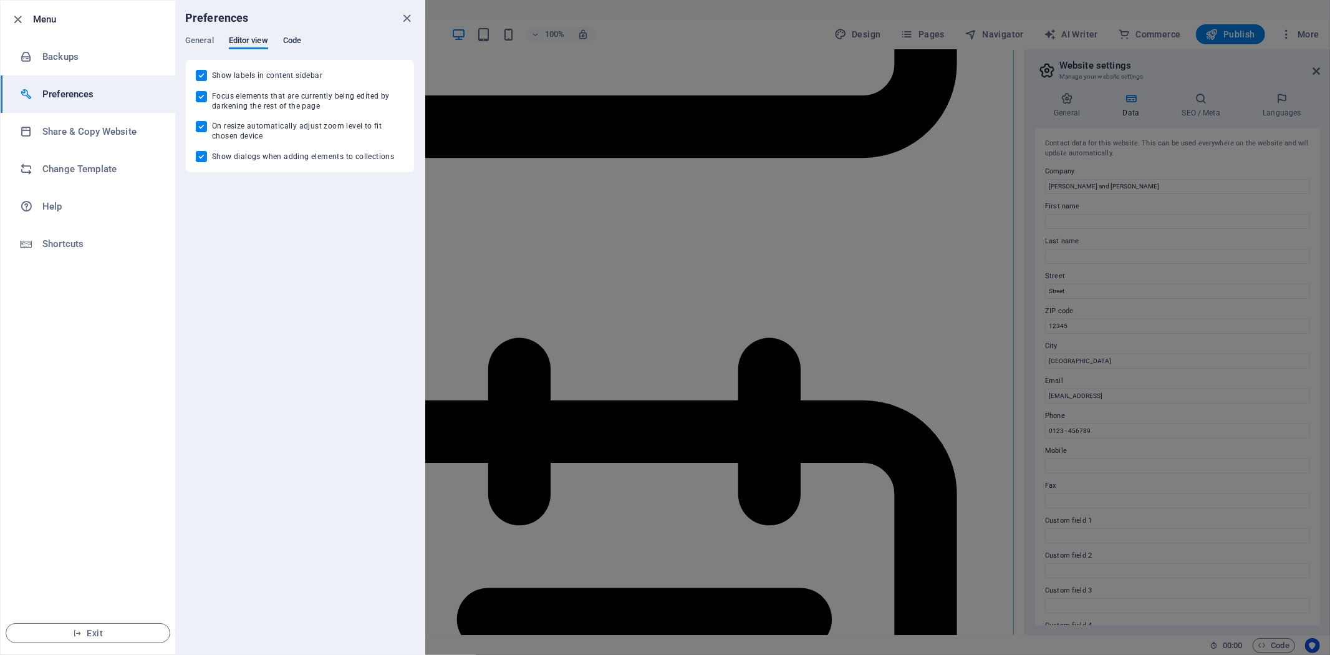
click at [301, 35] on span "Code" at bounding box center [292, 41] width 18 height 17
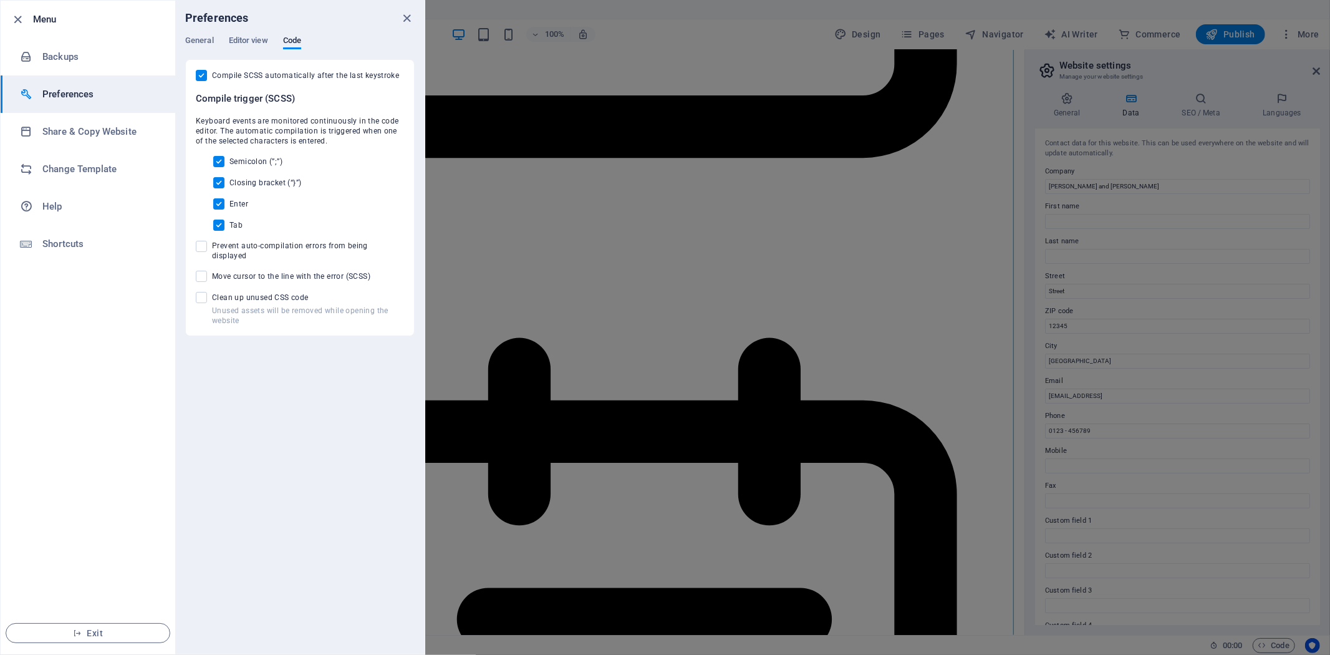
click at [406, 16] on icon "close" at bounding box center [407, 18] width 14 height 14
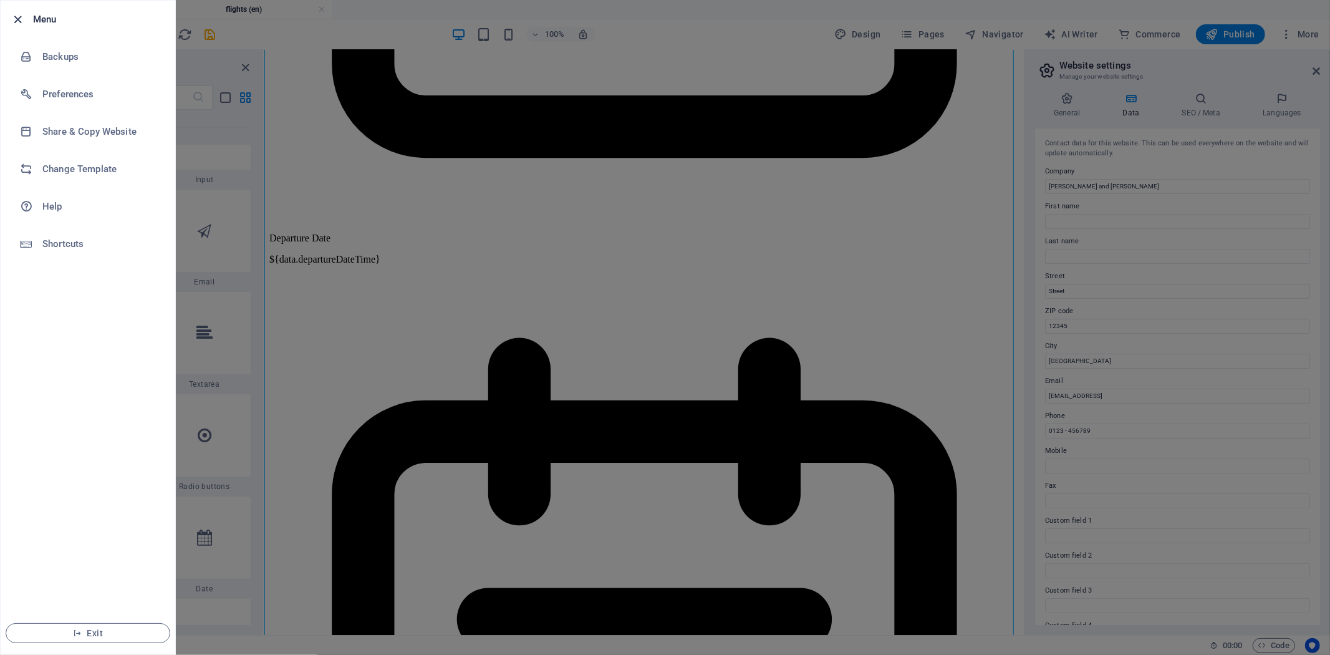
click at [15, 20] on icon "button" at bounding box center [18, 19] width 14 height 14
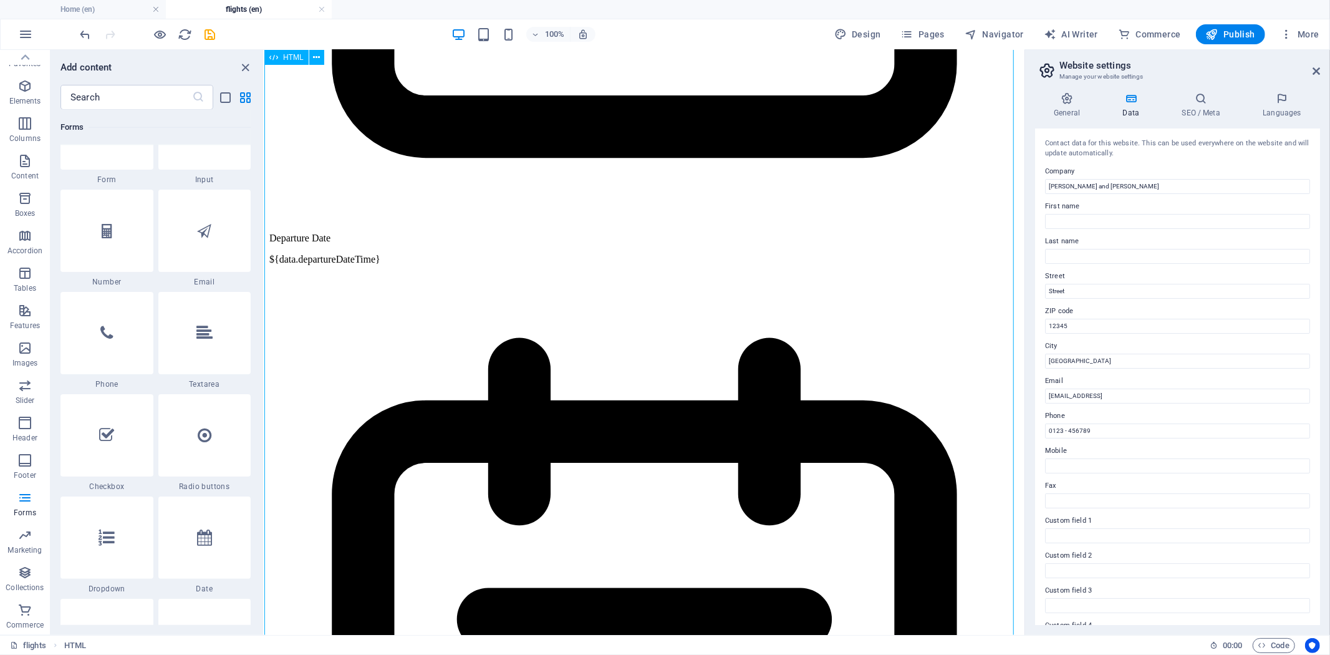
click at [319, 54] on icon at bounding box center [316, 57] width 7 height 13
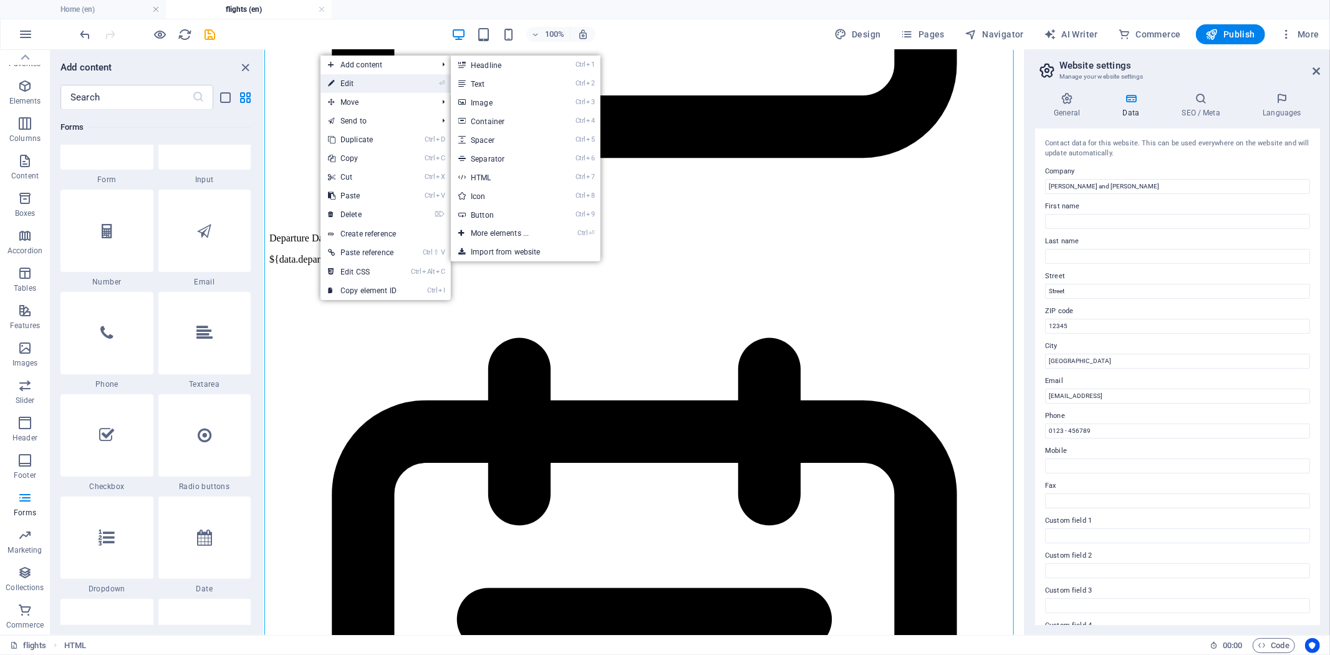
click at [347, 85] on link "⏎ Edit" at bounding box center [362, 83] width 84 height 19
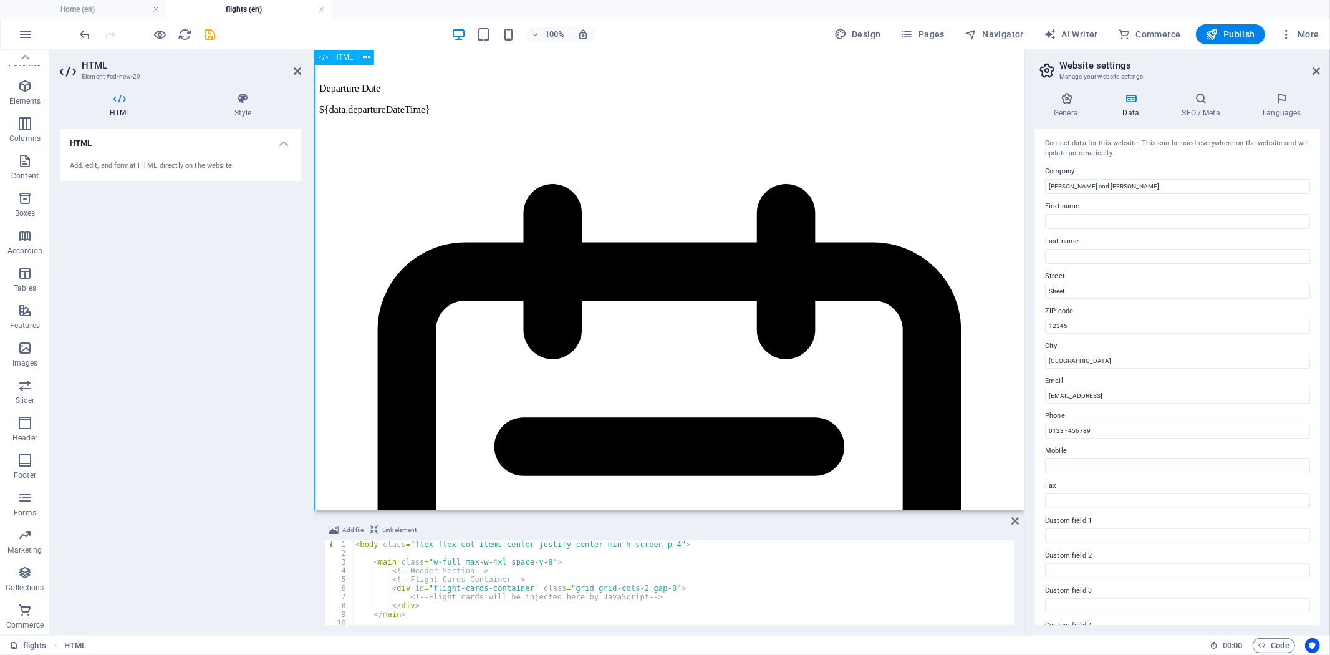
scroll to position [2158, 0]
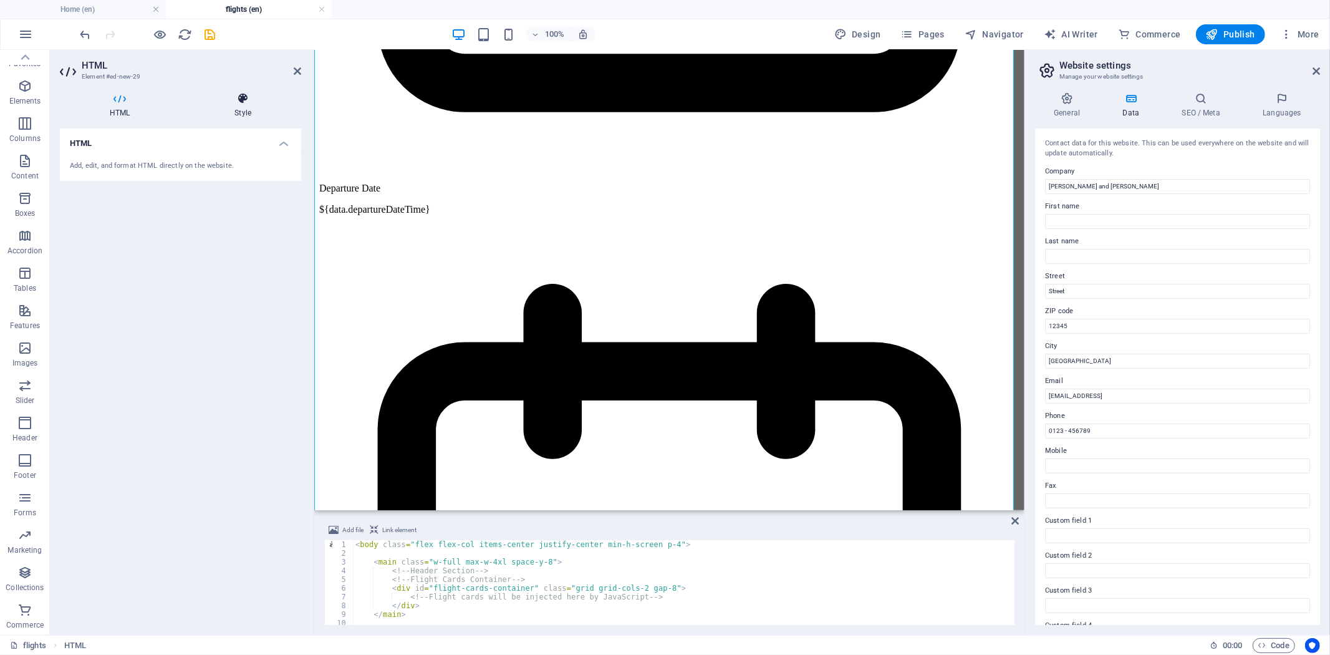
click at [241, 97] on icon at bounding box center [243, 98] width 117 height 12
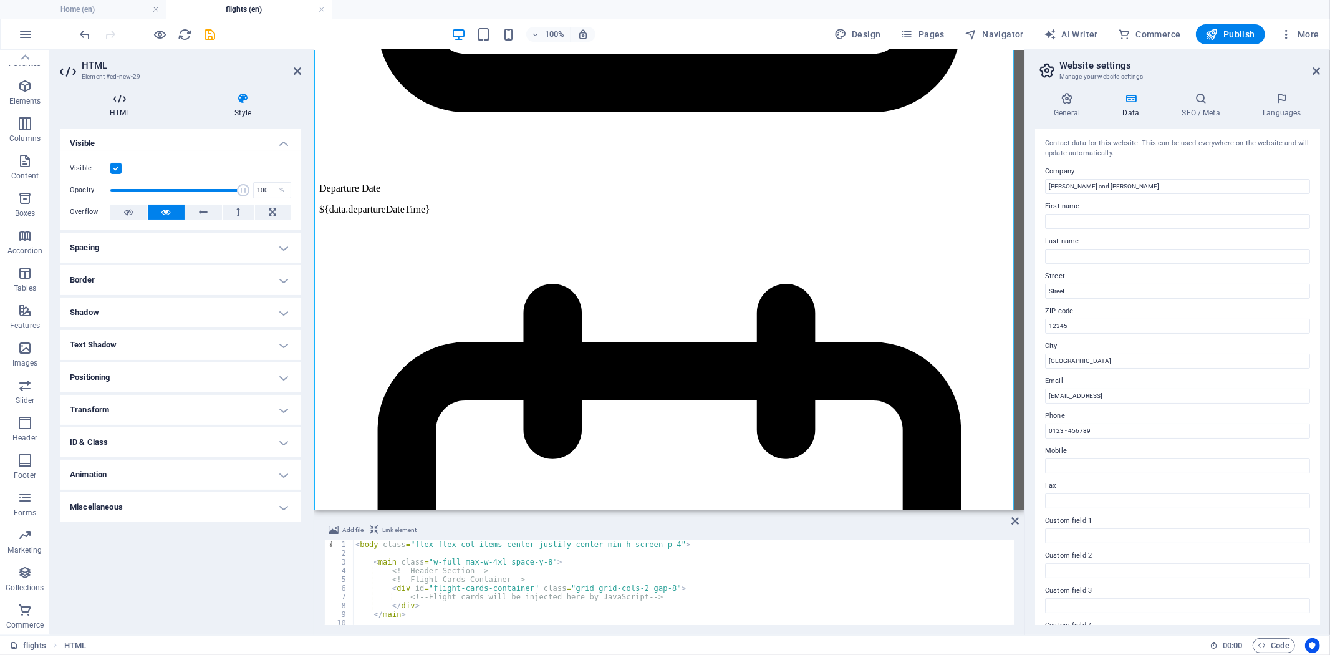
click at [122, 105] on h4 "HTML" at bounding box center [122, 105] width 125 height 26
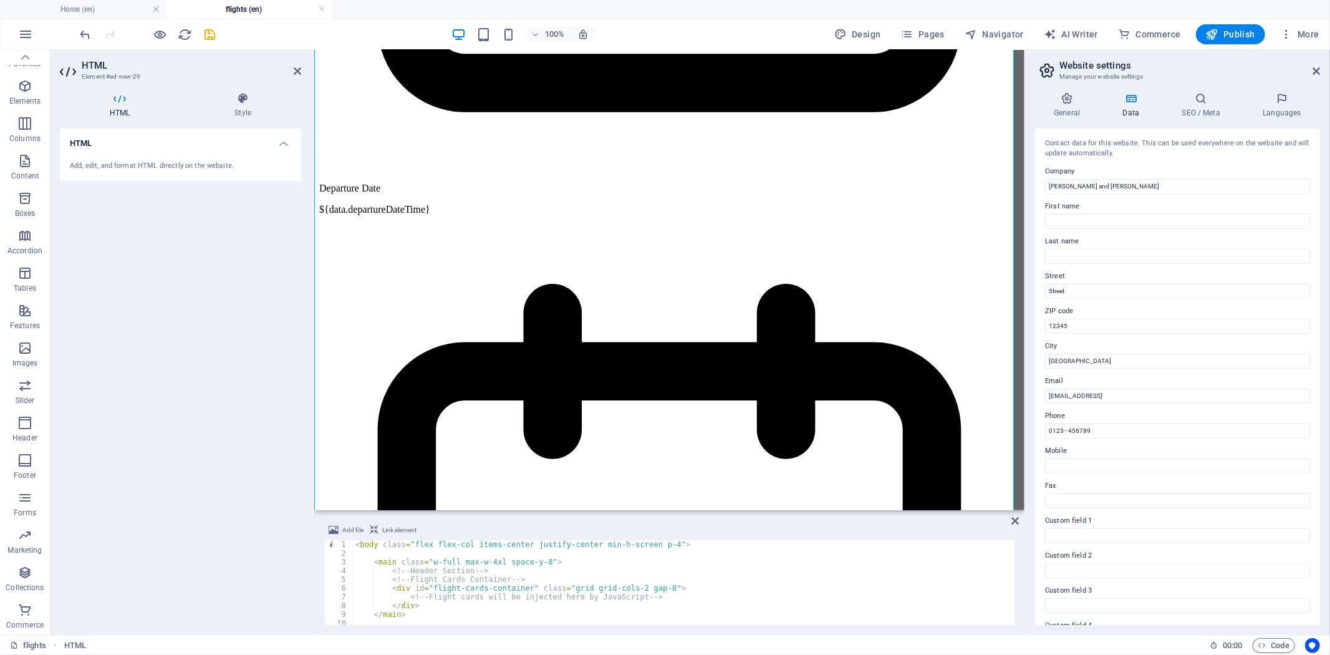
click at [537, 587] on div "< body class = "flex flex-col items-center justify-center min-h-screen p-4" > <…" at bounding box center [1270, 590] width 1834 height 100
click at [394, 526] on span "Link element" at bounding box center [399, 529] width 34 height 15
click at [395, 526] on span "Link element" at bounding box center [399, 529] width 34 height 15
click at [401, 569] on div "< body class = "flex flex-col items-center justify-center min-h-screen p-4" > <…" at bounding box center [1270, 590] width 1834 height 100
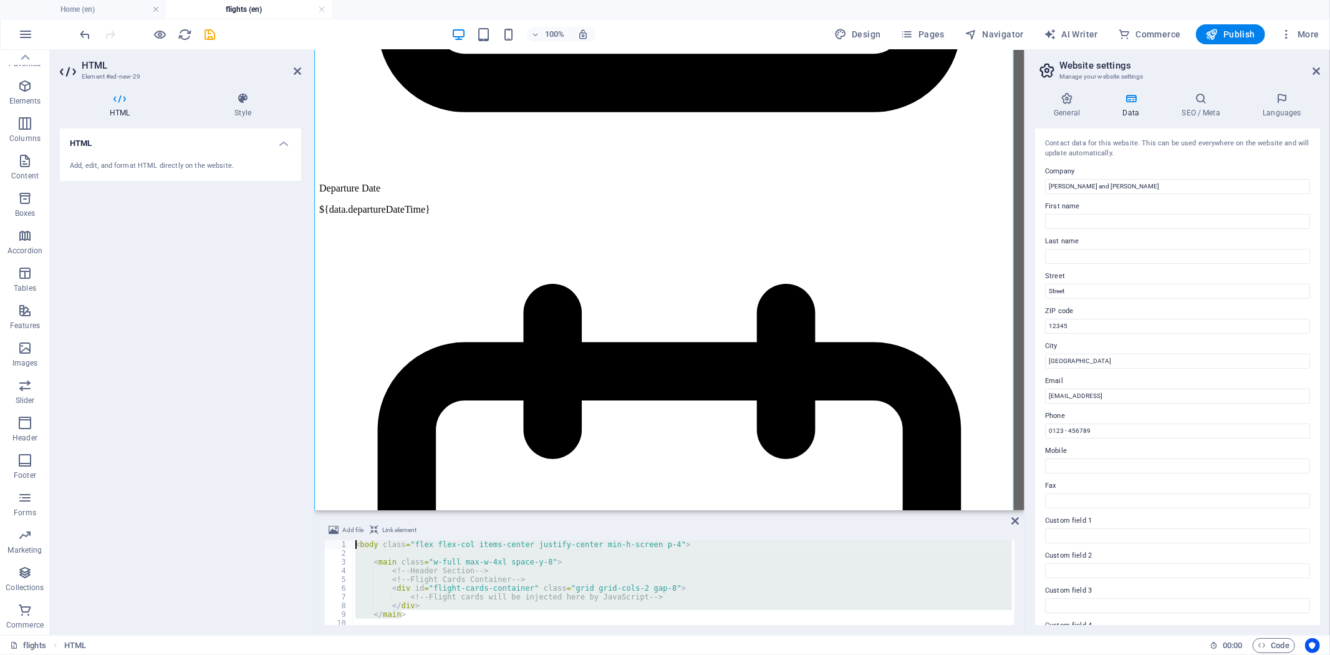
drag, startPoint x: 451, startPoint y: 612, endPoint x: 413, endPoint y: 530, distance: 90.9
click at [412, 520] on div "Add file Link element <!-- Header Section --> 1 2 3 4 5 6 7 8 9 10 11 12 < body…" at bounding box center [669, 574] width 710 height 122
type textarea "<body class="flex flex-col items-center justify-center min-h-screen p-4">"
drag, startPoint x: 422, startPoint y: 549, endPoint x: 403, endPoint y: 550, distance: 19.3
click at [423, 549] on div "< body class = "flex flex-col items-center justify-center min-h-screen p-4" > <…" at bounding box center [682, 582] width 659 height 85
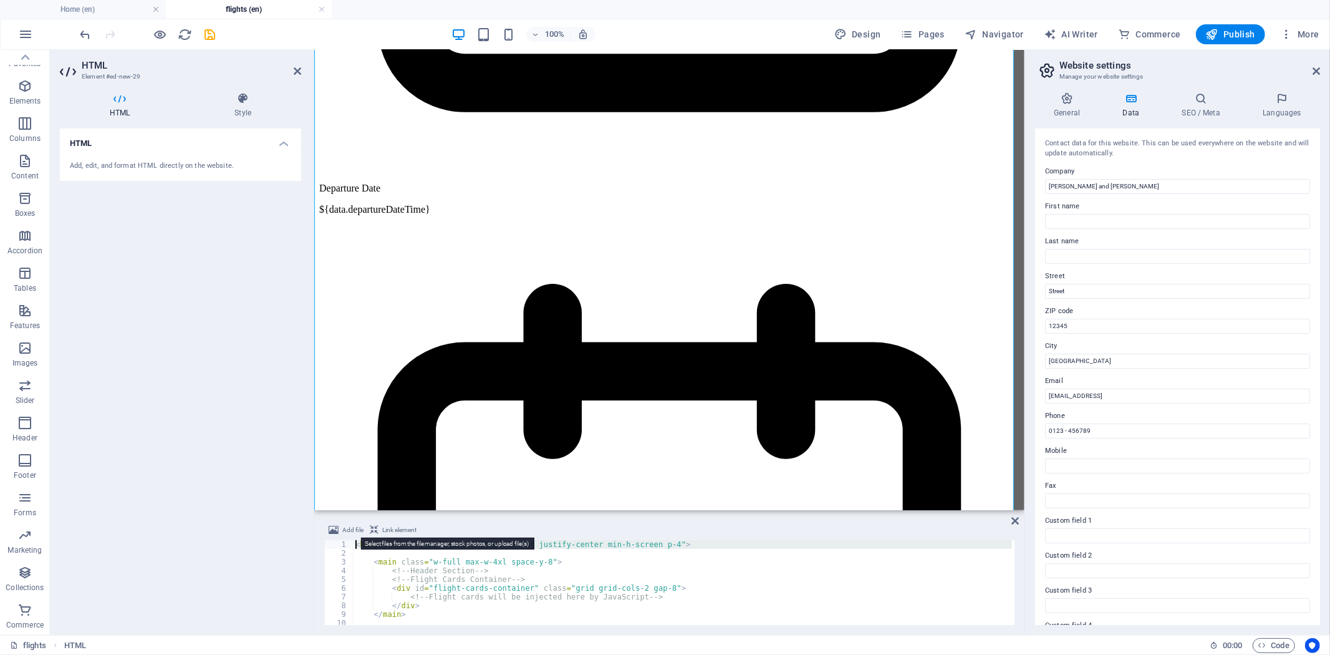
drag, startPoint x: 389, startPoint y: 554, endPoint x: 338, endPoint y: 534, distance: 54.7
click at [338, 534] on div "Add file Link element 1 2 3 4 5 6 7 8 9 10 11 12 < body class = "flex flex-col …" at bounding box center [669, 573] width 690 height 102
type textarea "<body class="flex flex-col items-center justify-center min-h-screen p-4">"
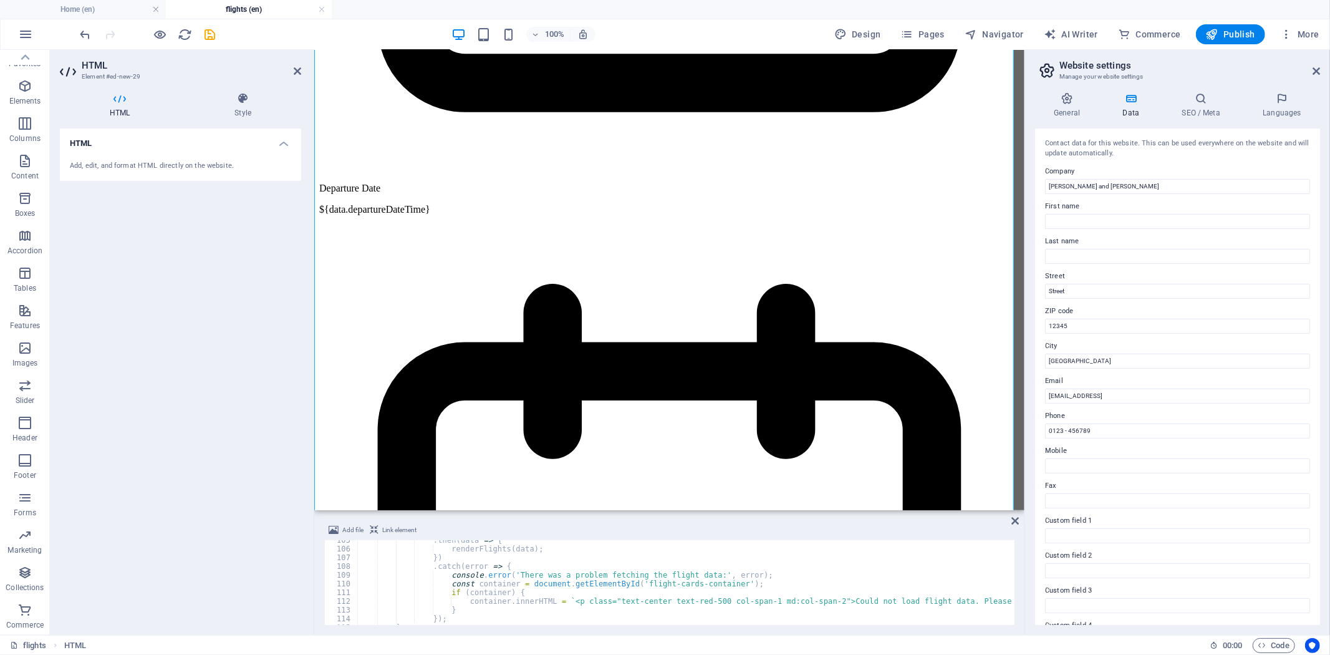
scroll to position [938, 0]
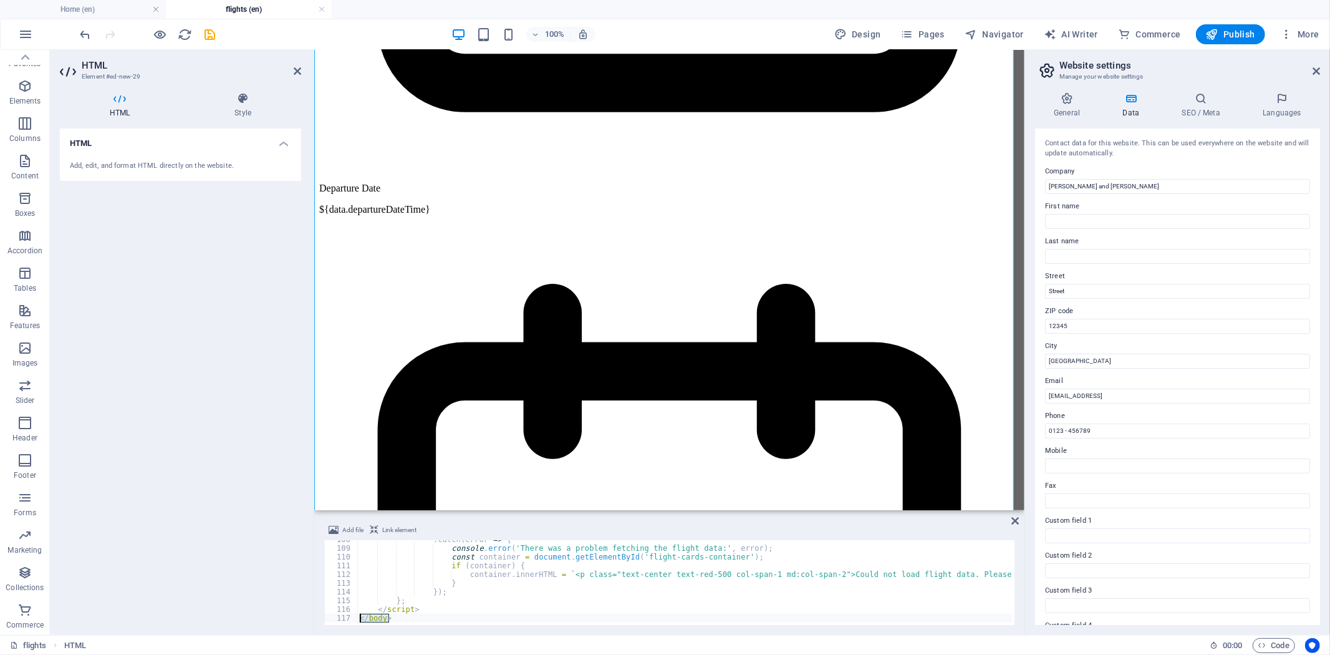
drag, startPoint x: 401, startPoint y: 616, endPoint x: 337, endPoint y: 614, distance: 64.3
click at [334, 589] on div "<main class="w-full max-w-4xl space-y-8"> 108 109 110 111 112 113 114 115 116 1…" at bounding box center [669, 582] width 690 height 85
type textarea "</body>"
type textarea "</script>"
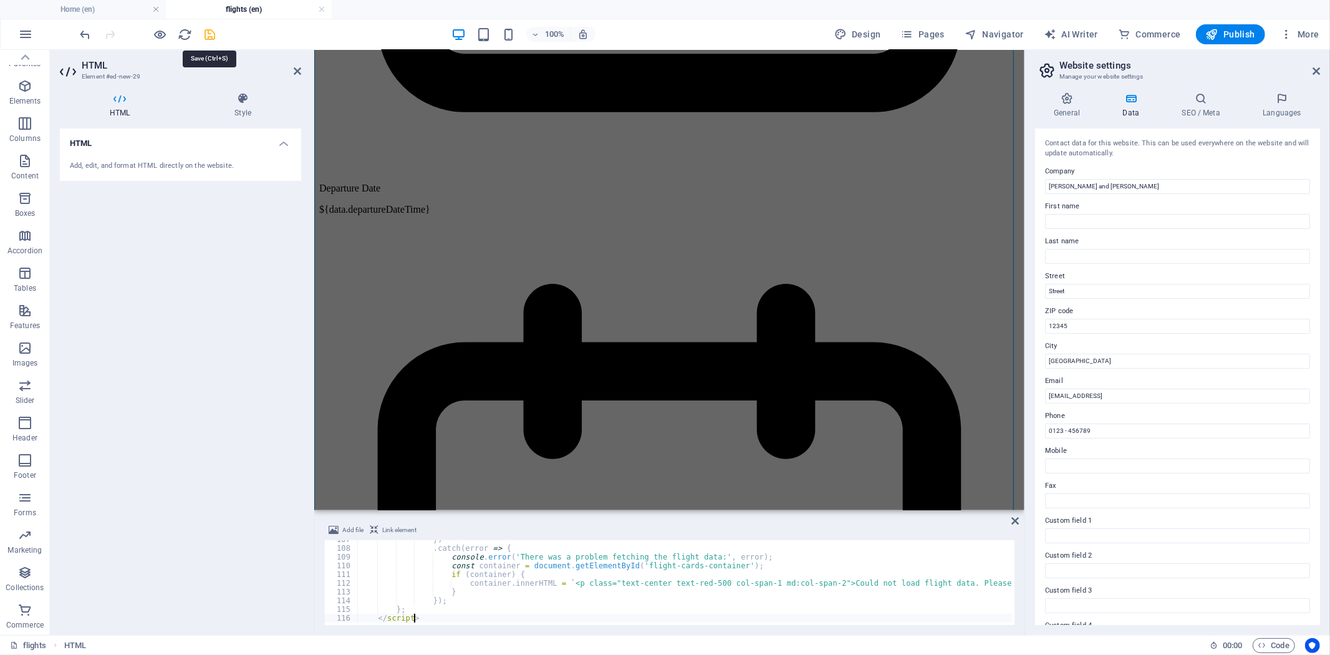
click at [203, 32] on icon "save" at bounding box center [210, 34] width 14 height 14
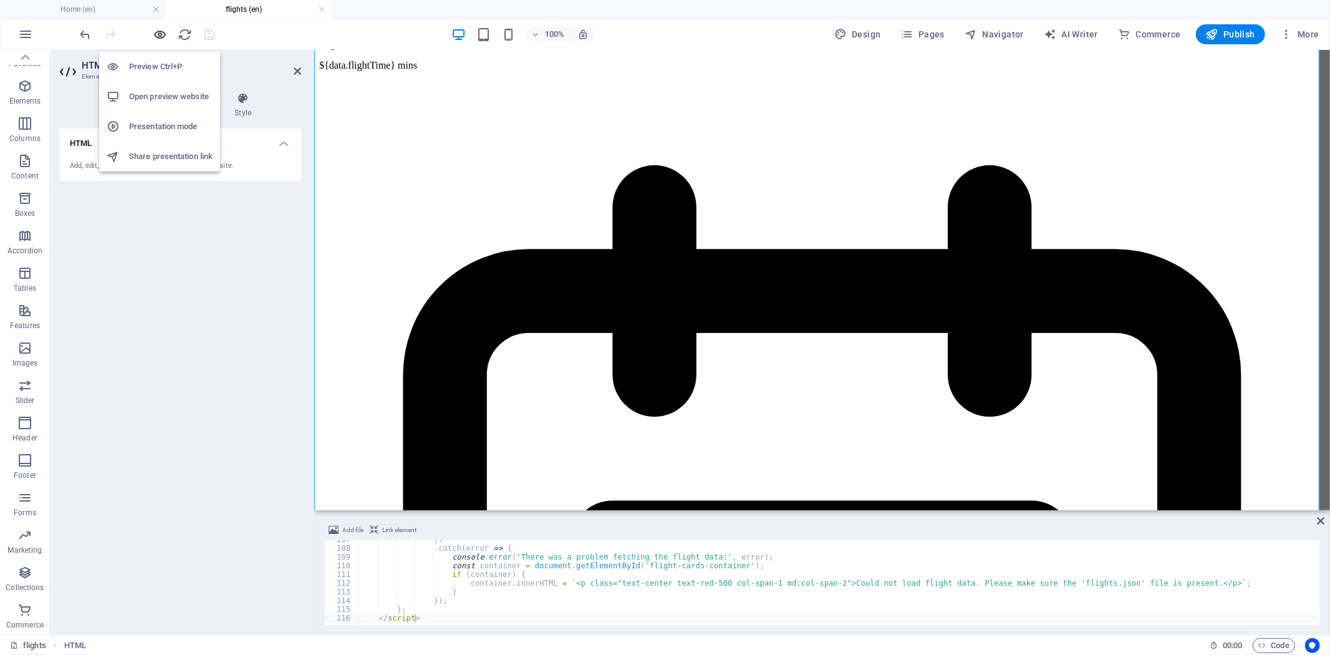
click at [164, 32] on icon "button" at bounding box center [160, 34] width 14 height 14
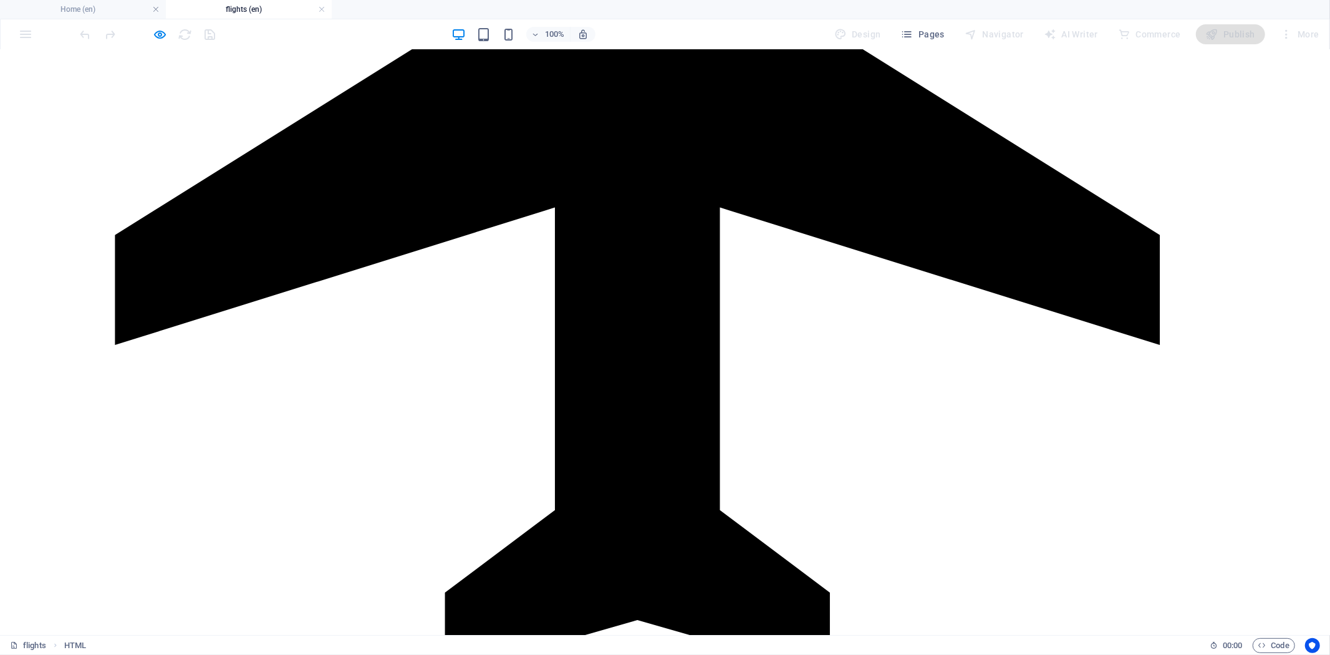
scroll to position [80, 0]
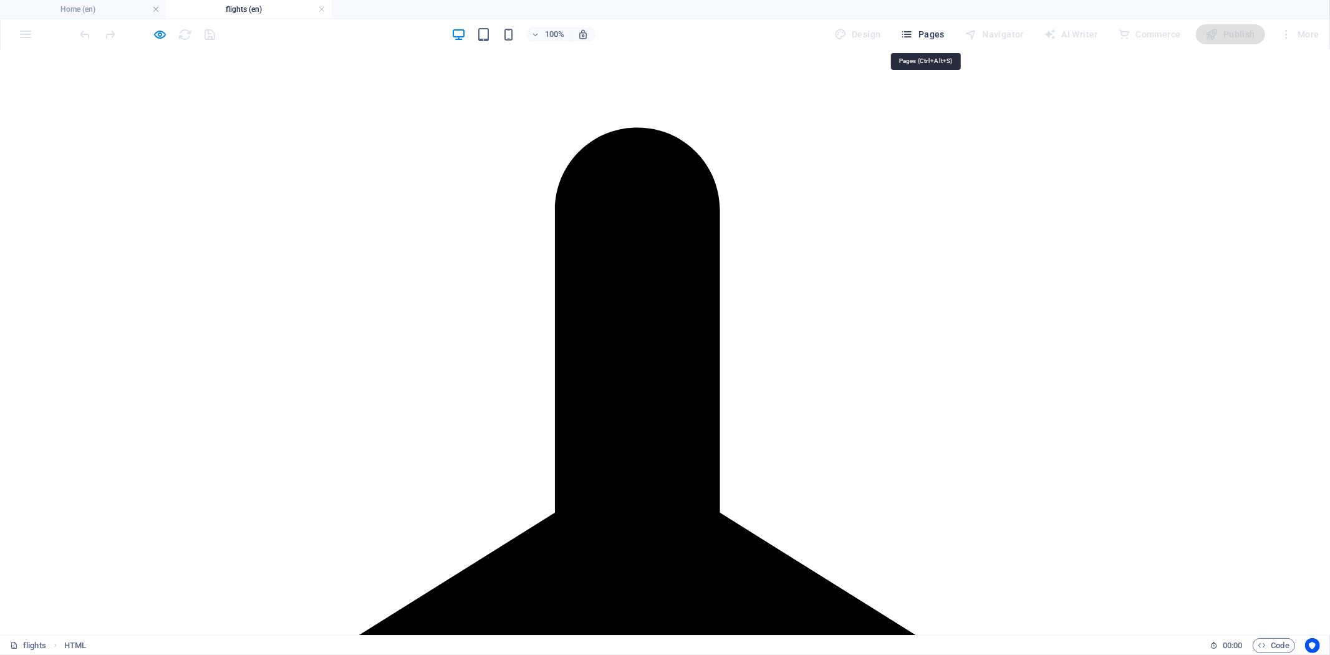
click at [930, 27] on button "Pages" at bounding box center [923, 34] width 54 height 20
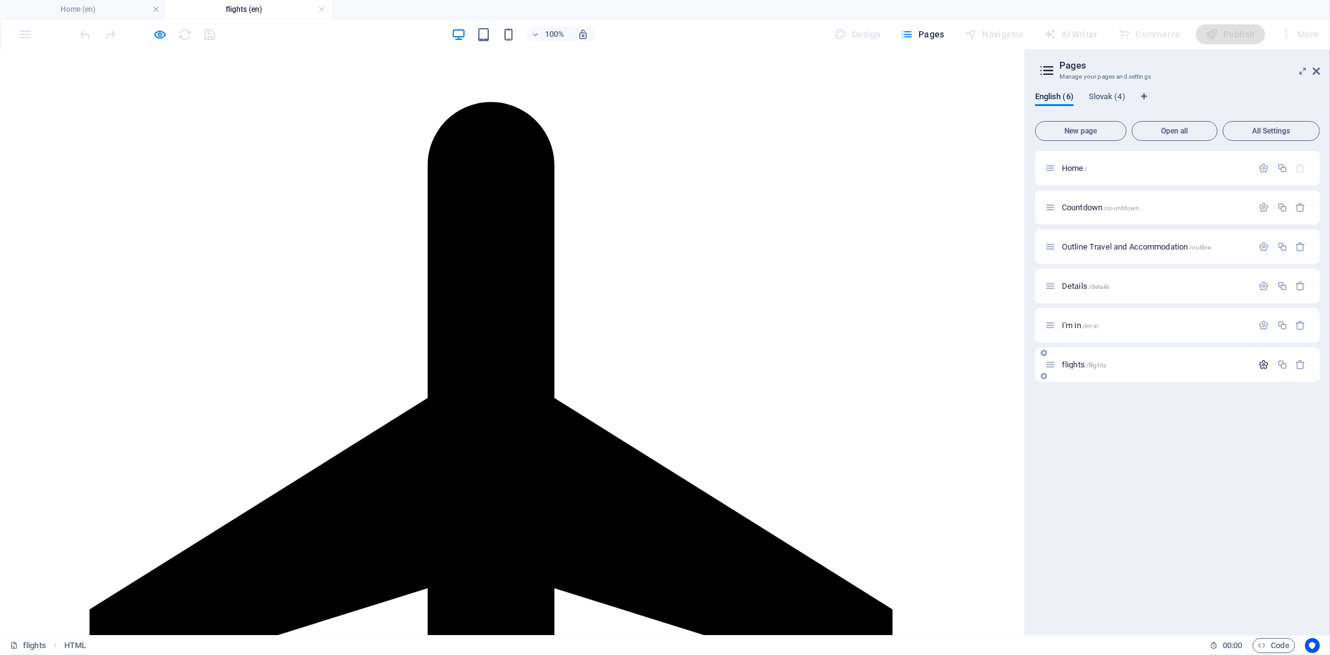
click at [1196, 367] on icon "button" at bounding box center [1264, 364] width 11 height 11
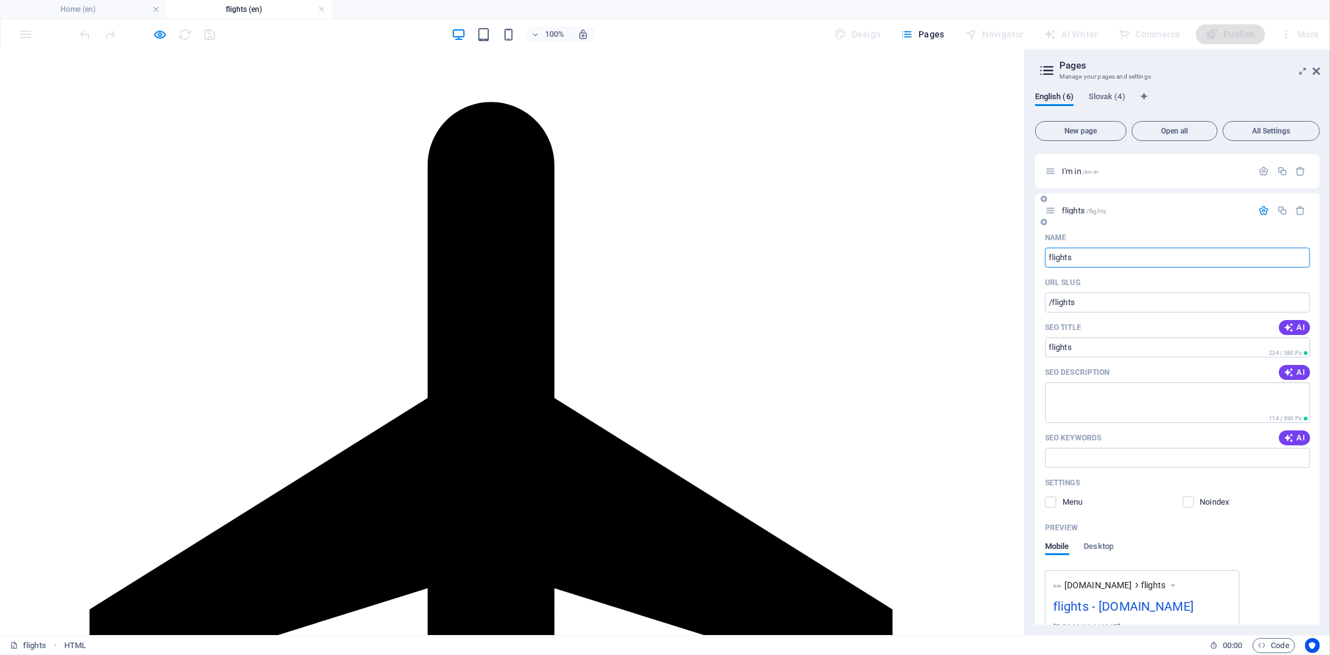
scroll to position [0, 0]
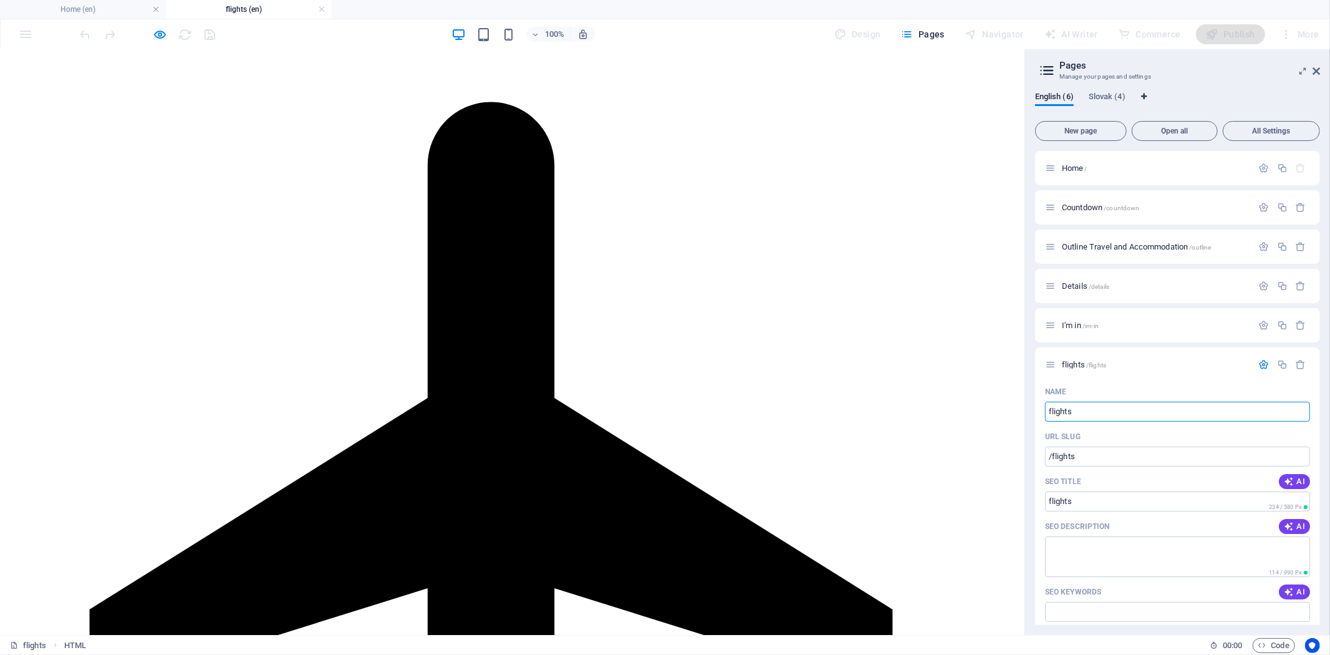
click at [1147, 95] on icon "Language Tabs" at bounding box center [1144, 96] width 6 height 7
select select "41"
select select "143"
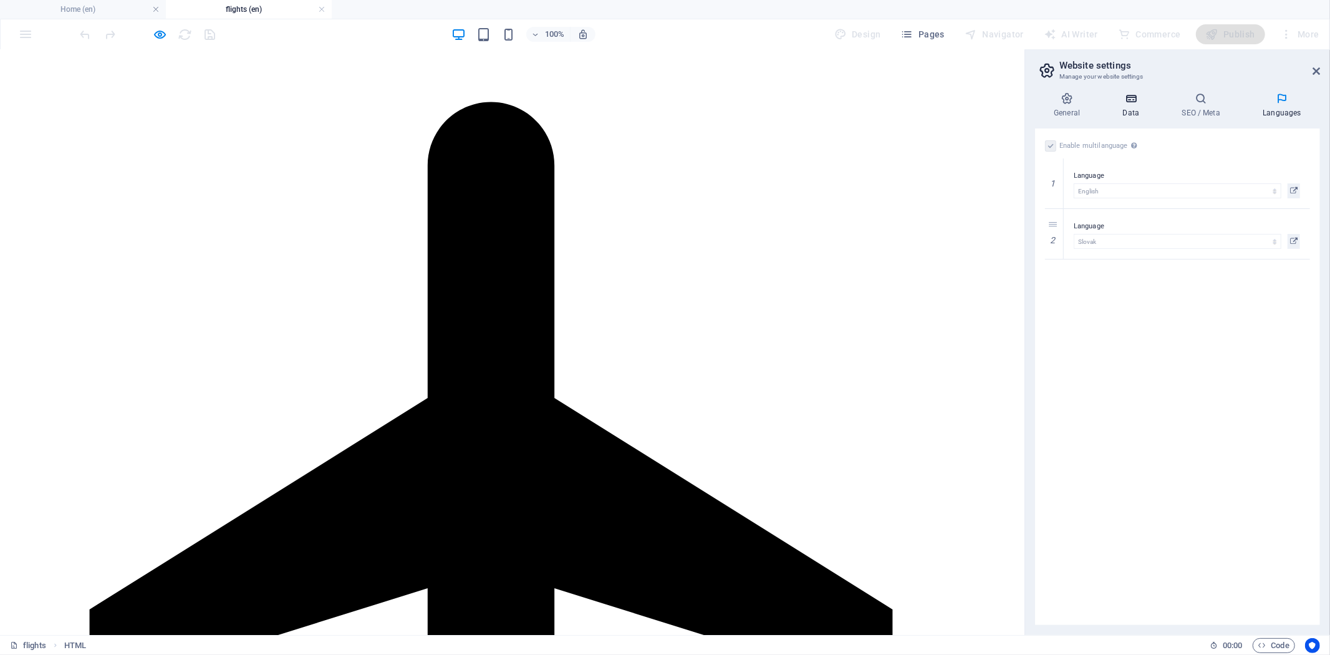
click at [1135, 100] on icon at bounding box center [1131, 98] width 54 height 12
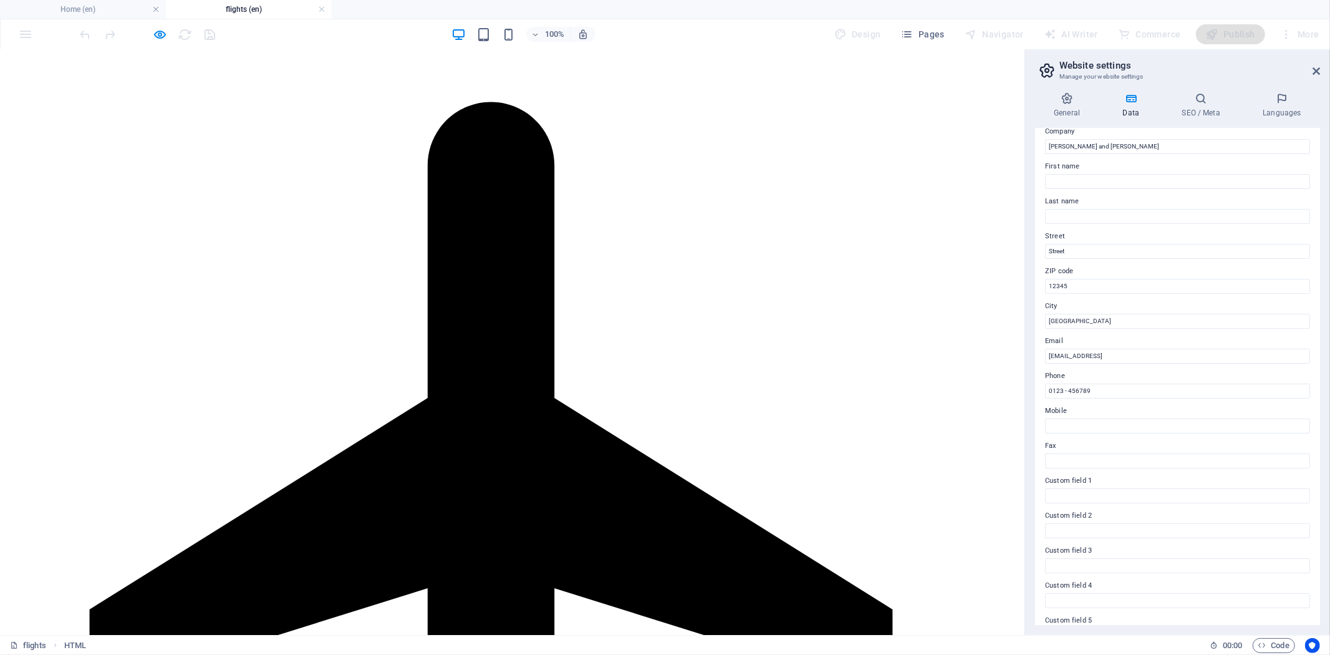
scroll to position [102, 0]
click at [1072, 94] on icon at bounding box center [1067, 98] width 64 height 12
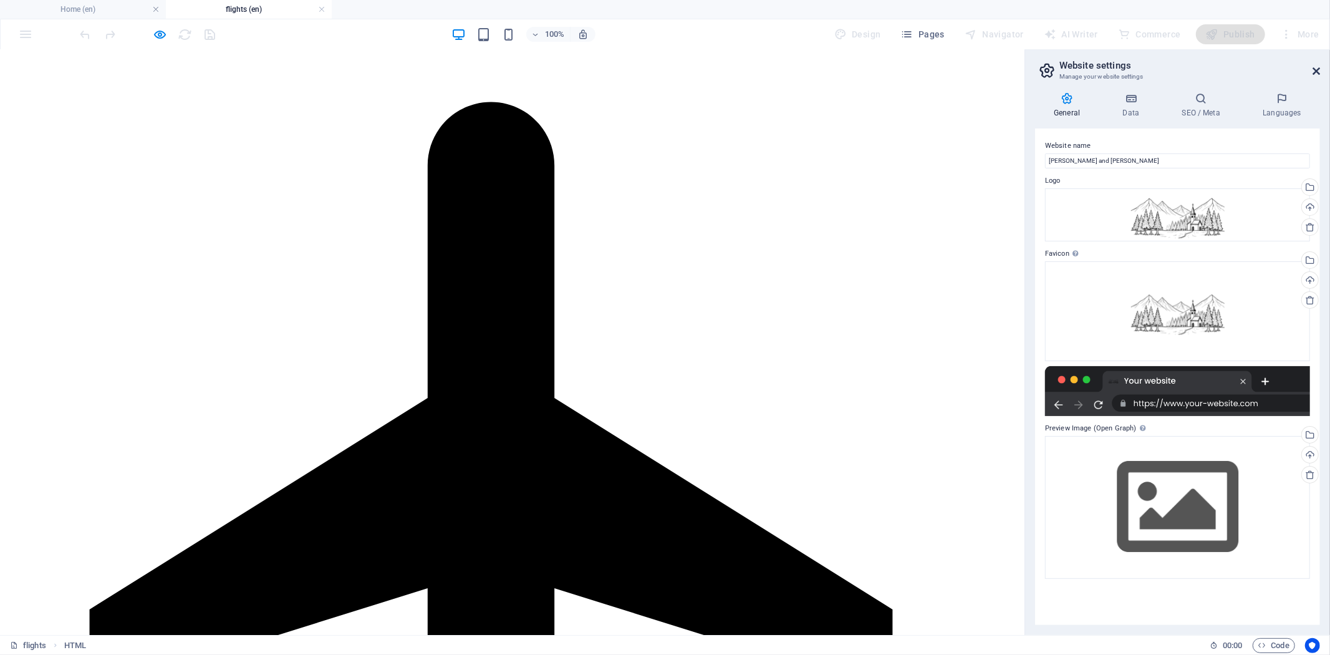
drag, startPoint x: 1314, startPoint y: 72, endPoint x: 1087, endPoint y: 84, distance: 227.2
click at [1196, 72] on icon at bounding box center [1315, 71] width 7 height 10
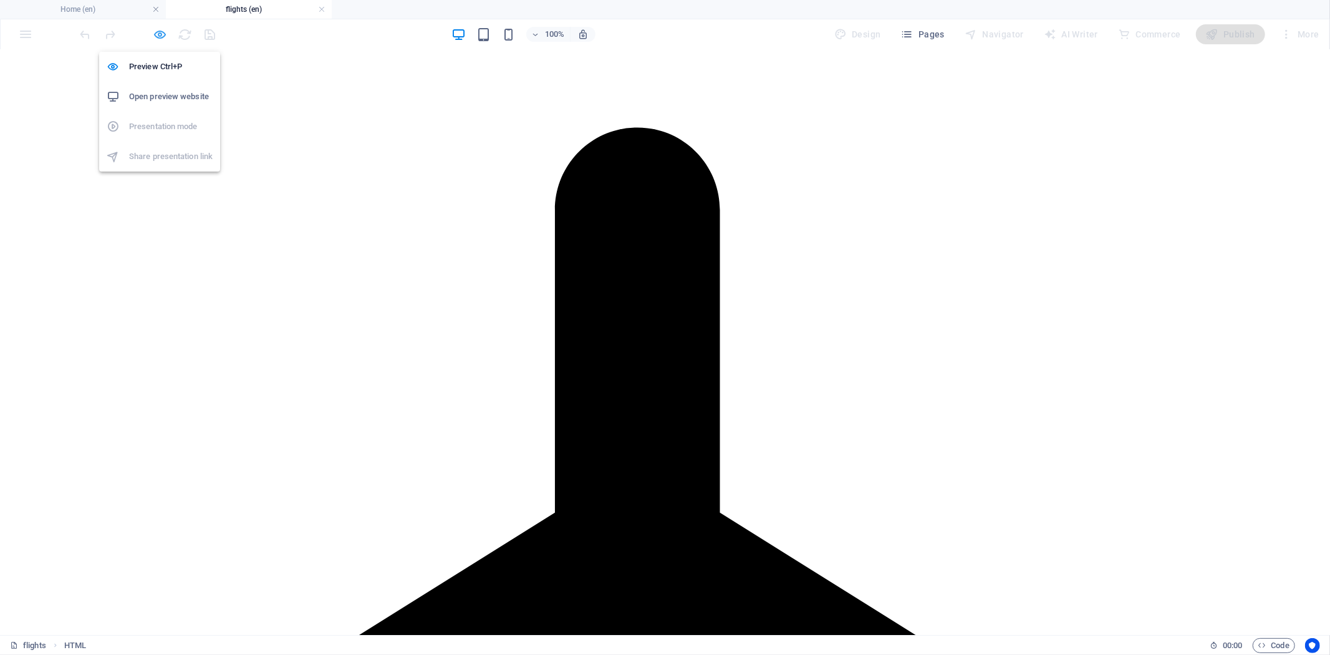
click at [162, 34] on icon "button" at bounding box center [160, 34] width 14 height 14
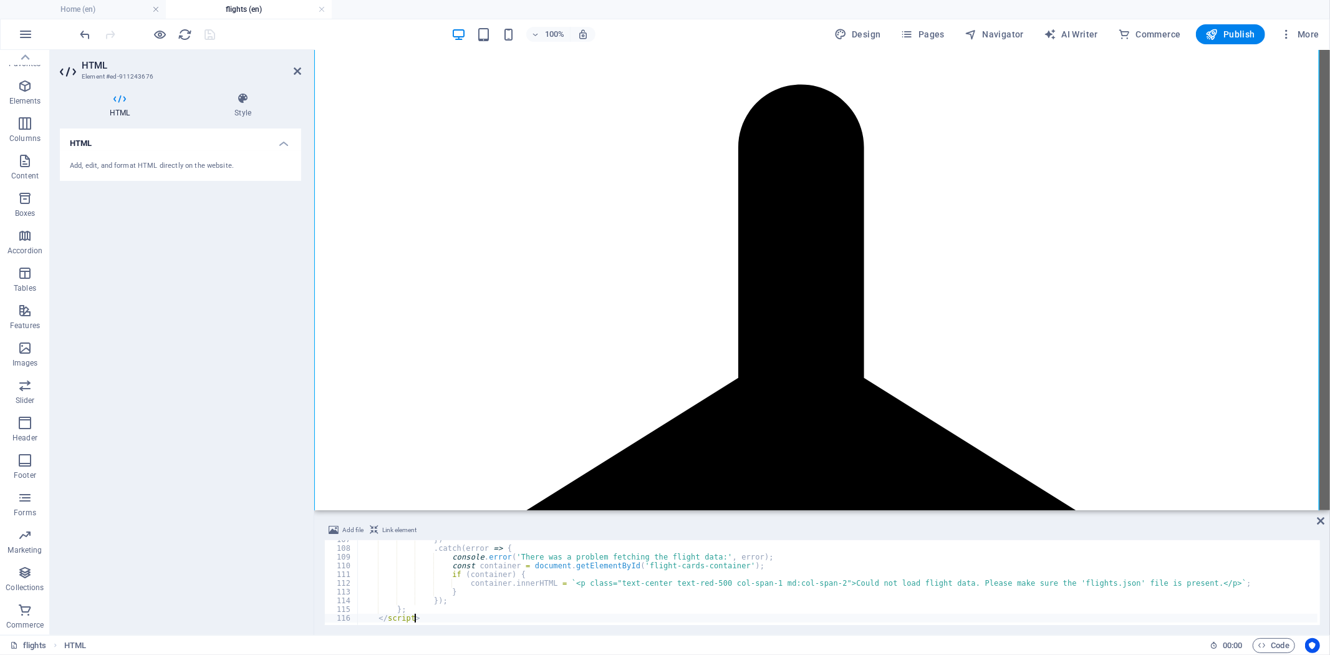
click at [197, 327] on div "HTML Add, edit, and format HTML directly on the website." at bounding box center [180, 376] width 241 height 496
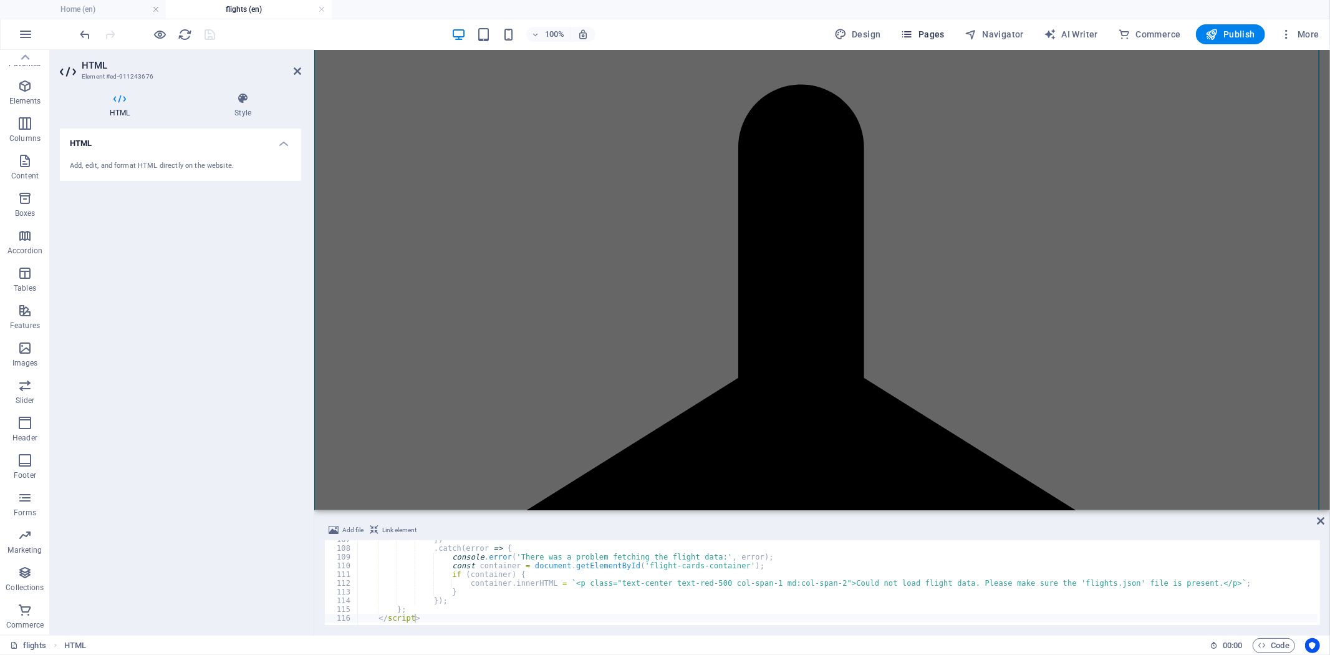
click at [931, 29] on span "Pages" at bounding box center [923, 34] width 44 height 12
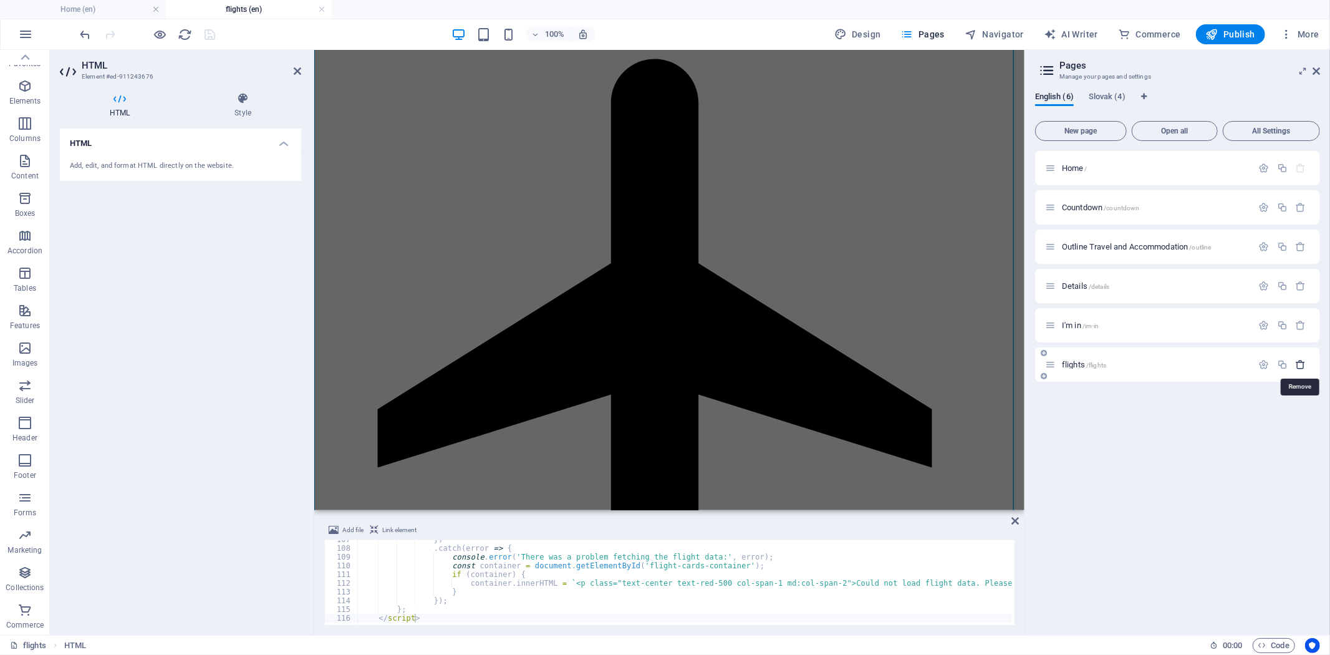
click at [1196, 363] on icon "button" at bounding box center [1301, 364] width 11 height 11
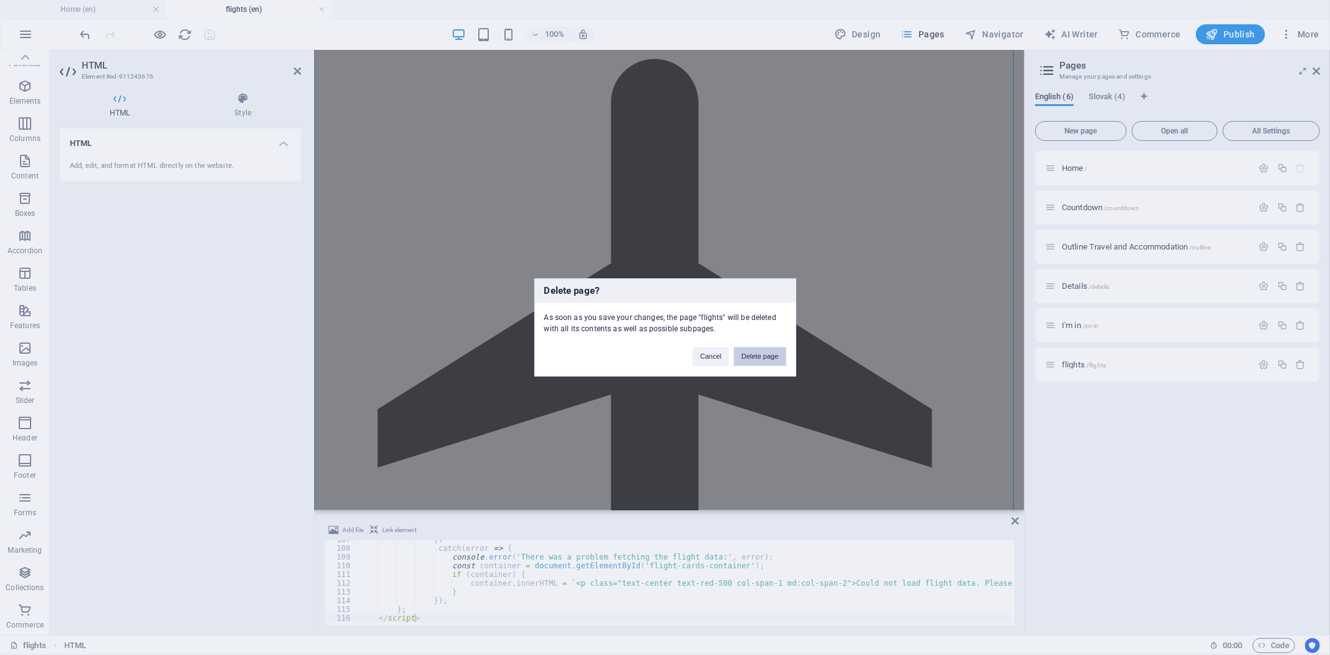
click at [777, 358] on button "Delete page" at bounding box center [760, 356] width 52 height 19
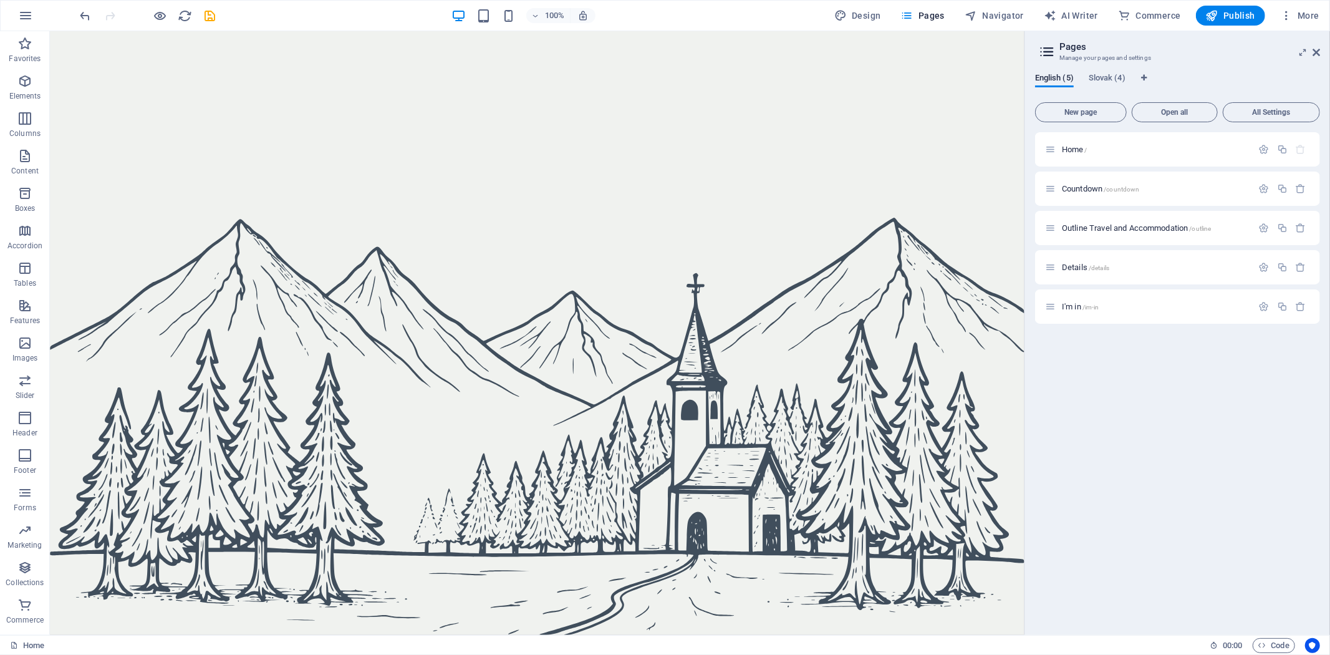
click at [211, 14] on icon "save" at bounding box center [210, 16] width 14 height 14
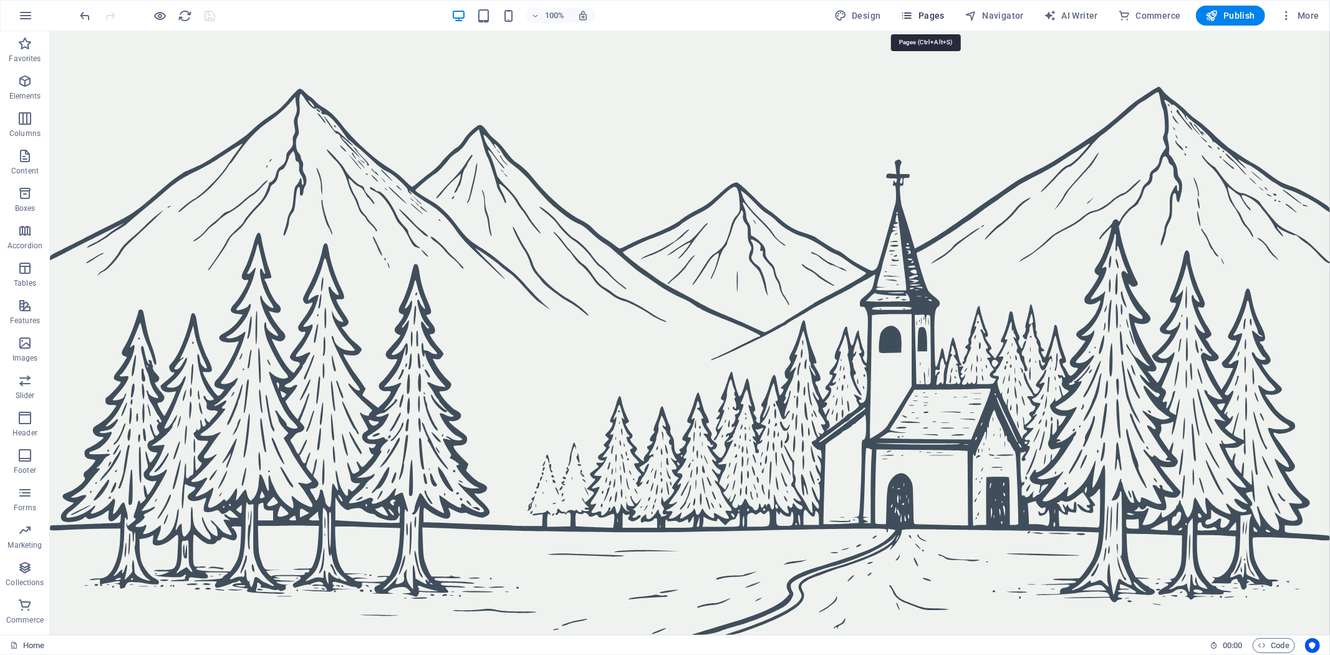
click at [938, 20] on span "Pages" at bounding box center [923, 15] width 44 height 12
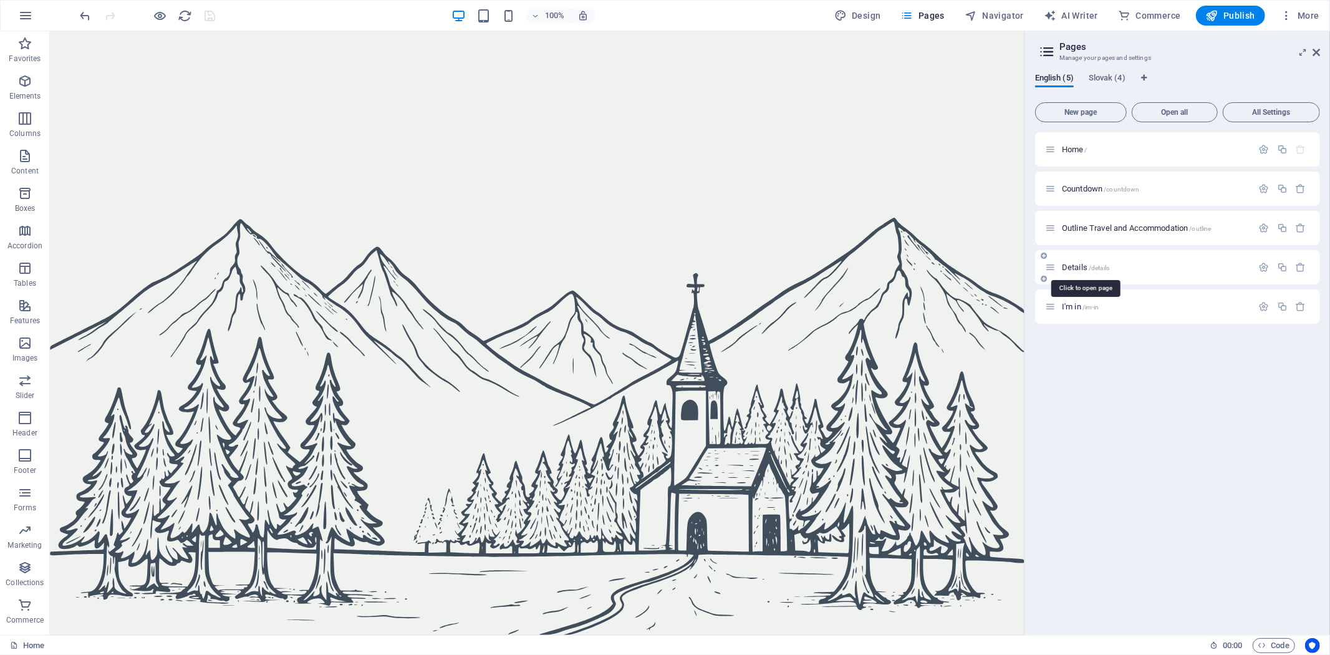
click at [1071, 266] on span "Details /details" at bounding box center [1085, 266] width 47 height 9
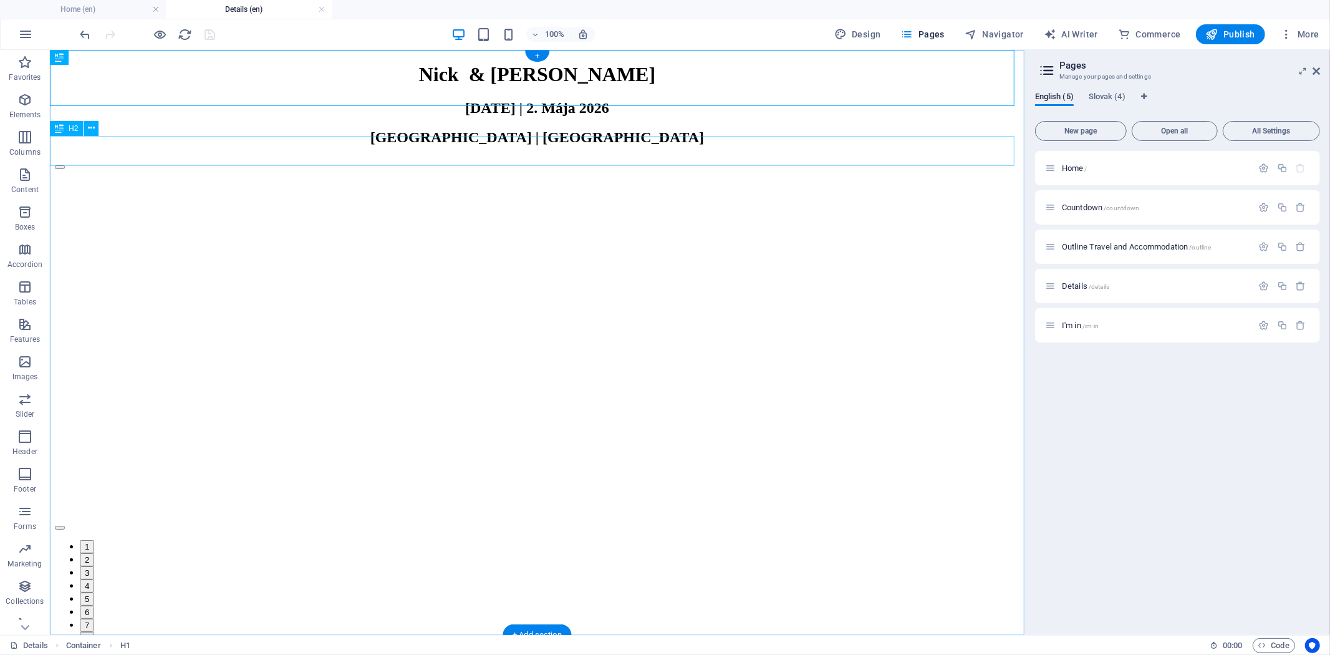
scroll to position [0, 0]
click at [64, 168] on button "Content Slider" at bounding box center [59, 167] width 10 height 4
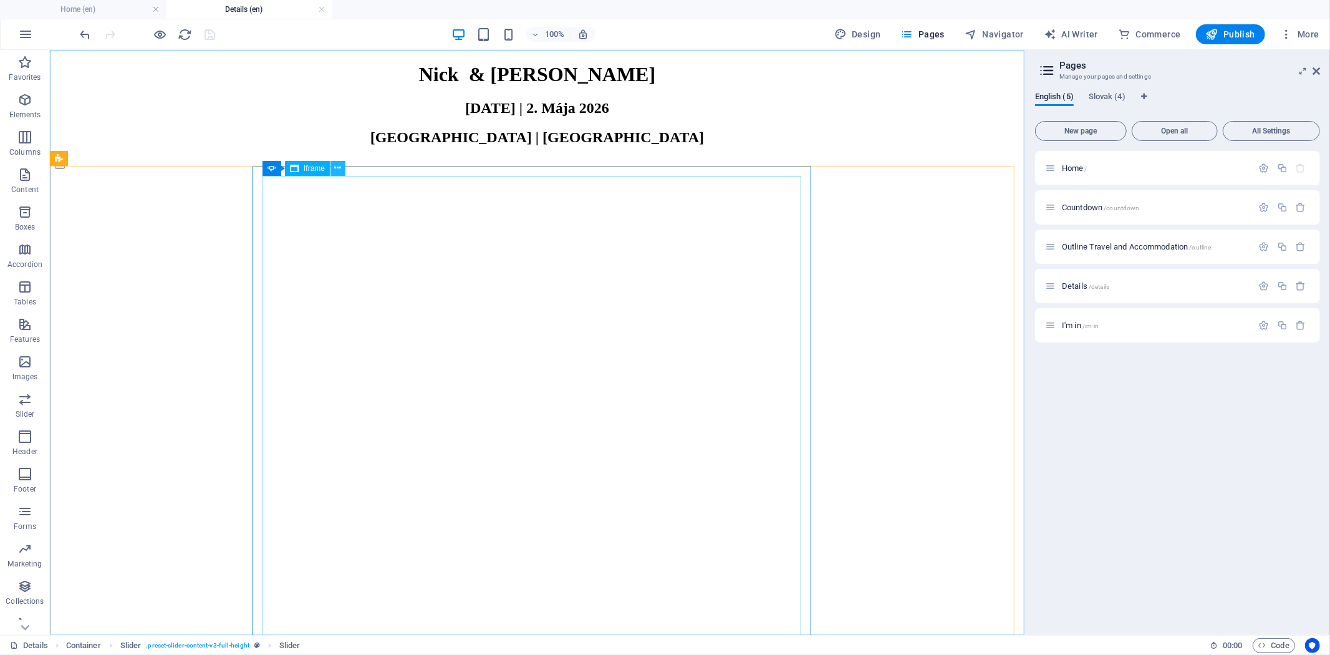
click at [340, 166] on icon at bounding box center [338, 167] width 7 height 13
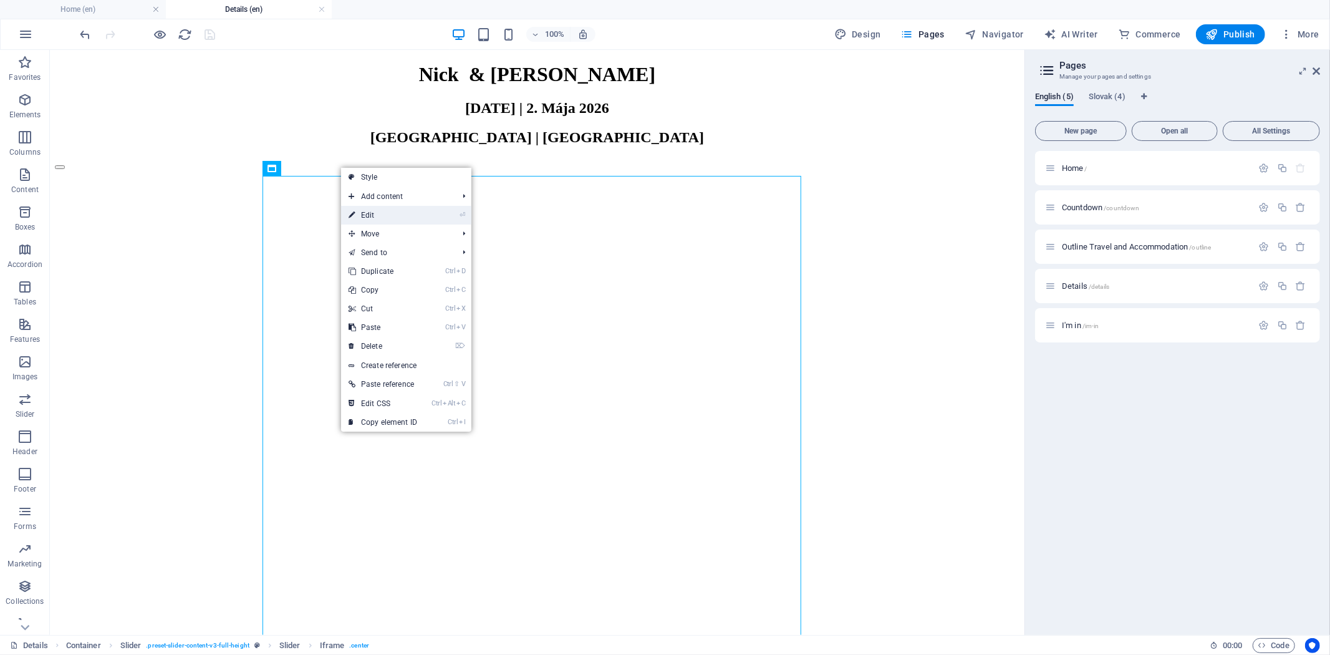
click at [366, 219] on link "⏎ Edit" at bounding box center [383, 215] width 84 height 19
select select "%"
select select "px"
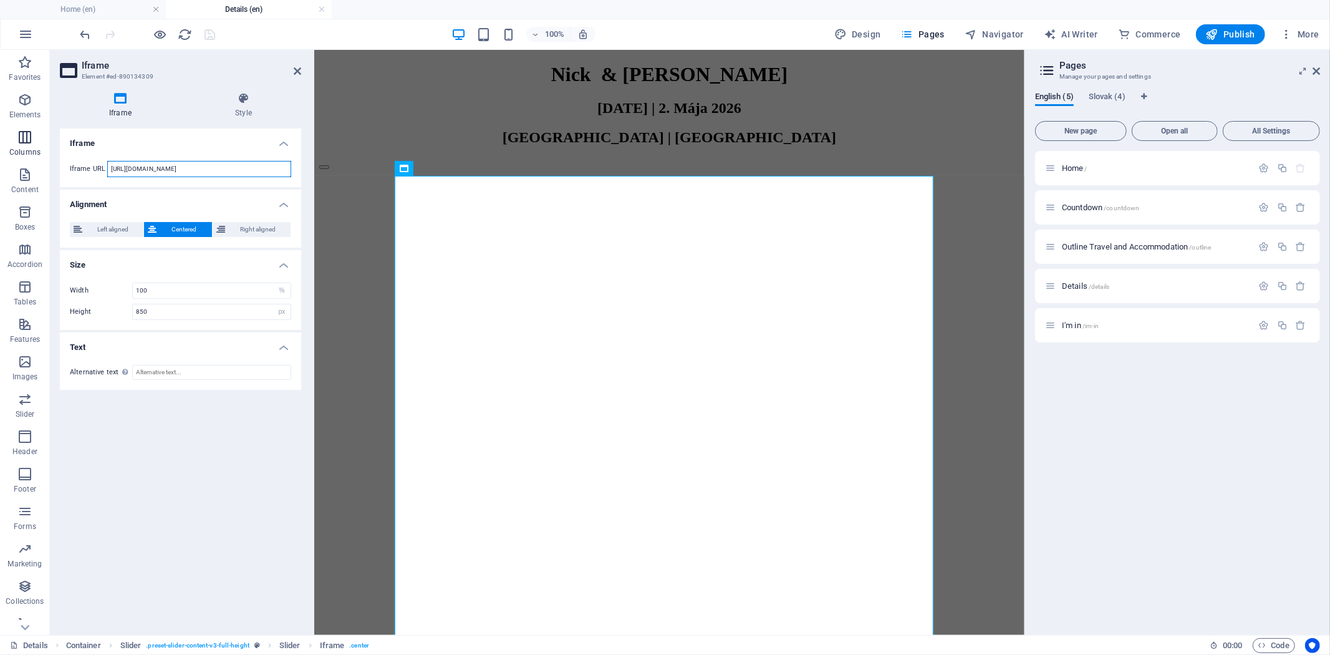
drag, startPoint x: 220, startPoint y: 170, endPoint x: 42, endPoint y: 157, distance: 178.8
click at [42, 157] on section "Favorites Elements Columns Content Boxes Accordion Tables Features Images Slide…" at bounding box center [512, 342] width 1024 height 585
click at [127, 167] on input "[DOMAIN_NAME]" at bounding box center [199, 169] width 184 height 16
drag, startPoint x: 128, startPoint y: 170, endPoint x: 65, endPoint y: 169, distance: 62.4
click at [65, 169] on div "Iframe URL [DOMAIN_NAME]" at bounding box center [180, 169] width 241 height 36
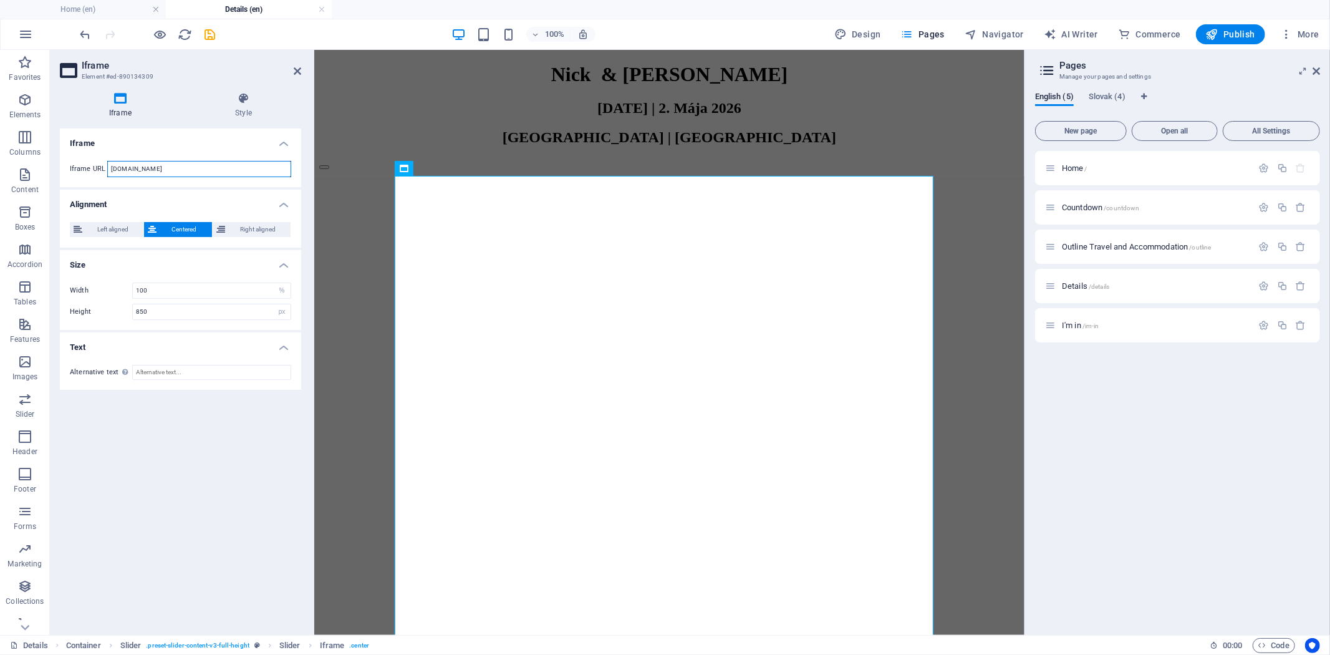
type input "[DOMAIN_NAME]"
click at [206, 28] on icon "save" at bounding box center [210, 34] width 14 height 14
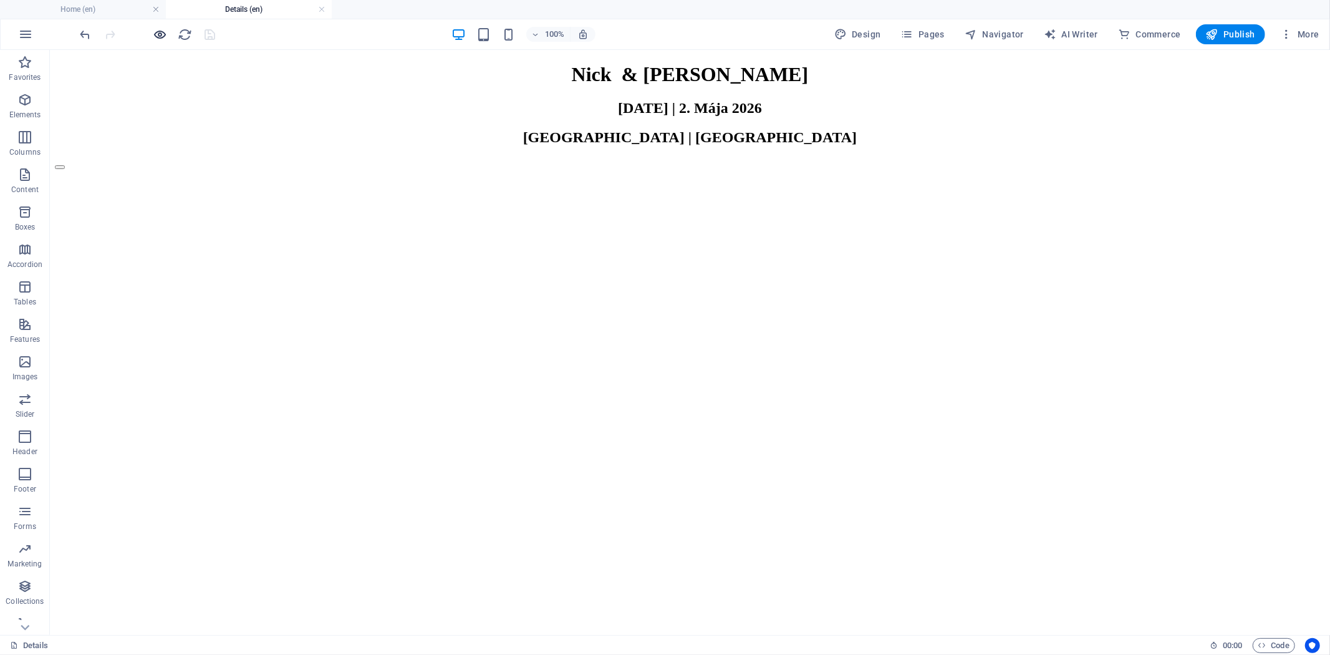
click at [161, 28] on icon "button" at bounding box center [160, 34] width 14 height 14
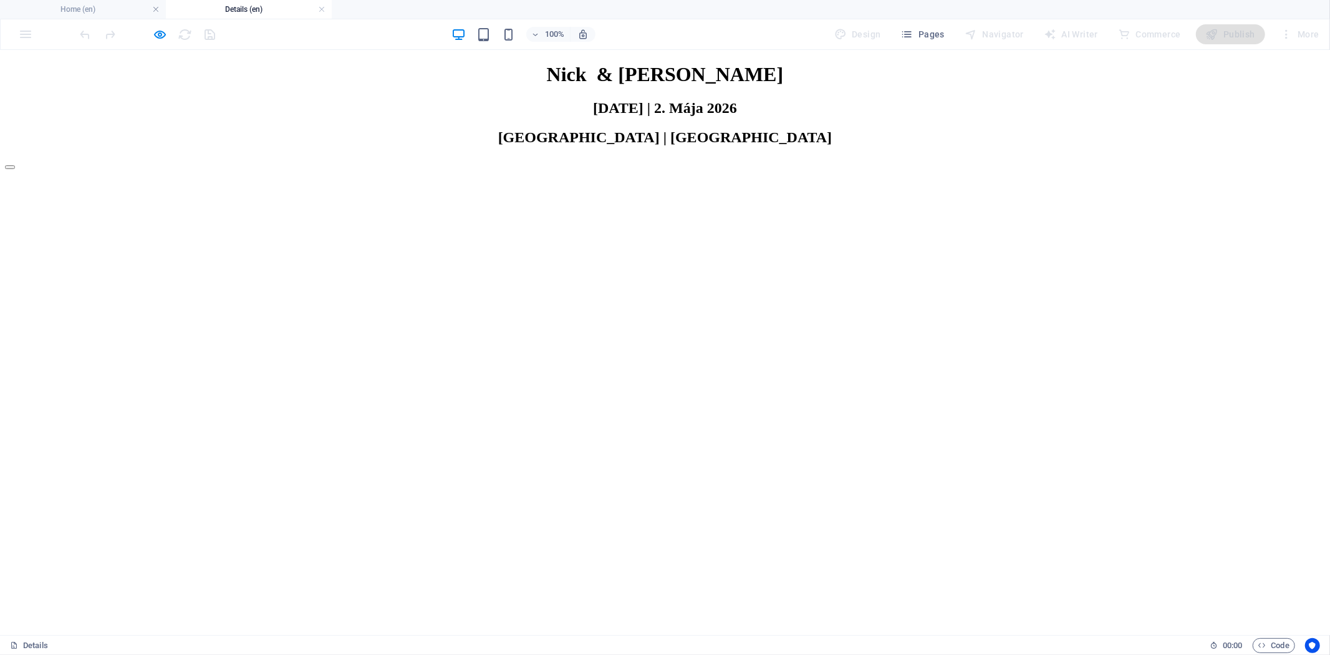
click at [15, 168] on button "Content Slider" at bounding box center [10, 167] width 10 height 4
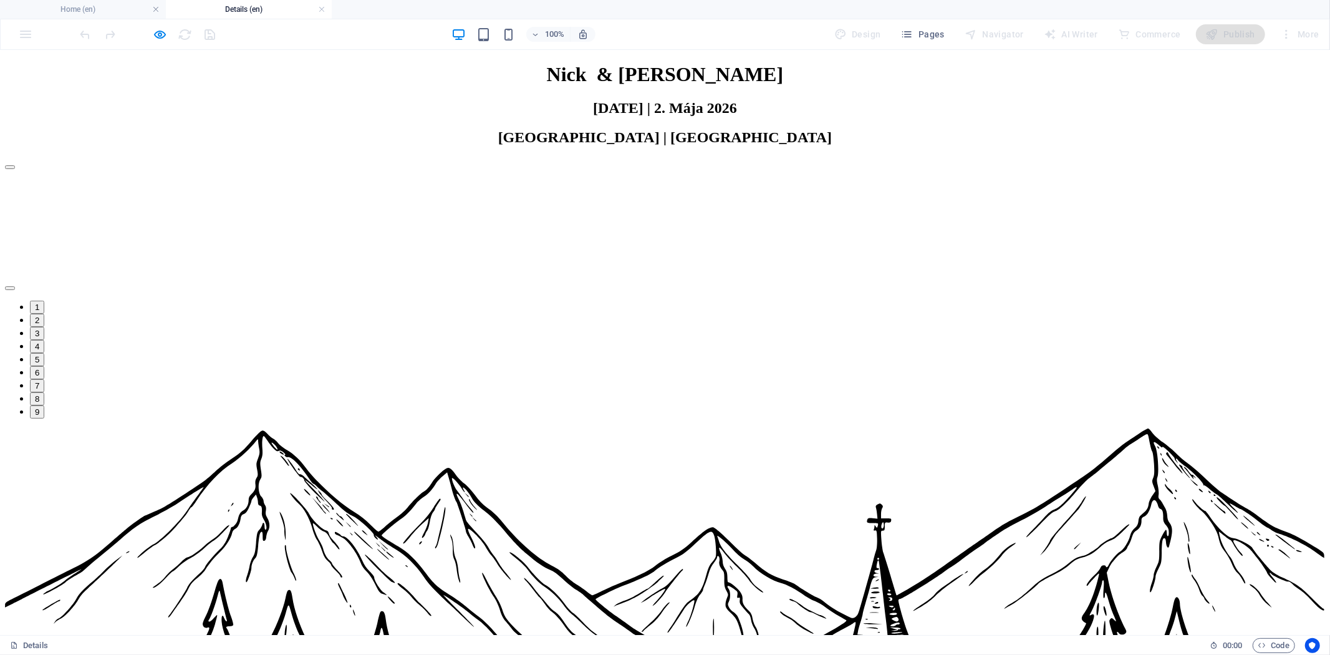
click at [15, 286] on button "Content Slider" at bounding box center [10, 288] width 10 height 4
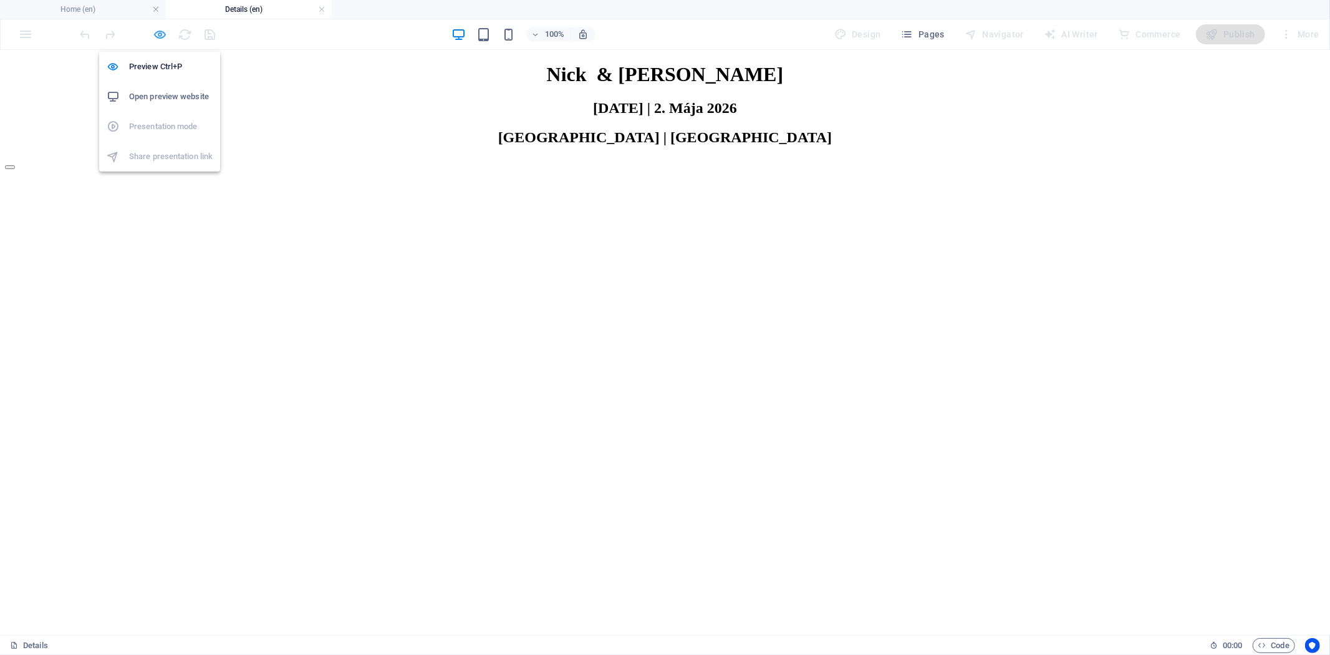
click at [154, 32] on icon "button" at bounding box center [160, 34] width 14 height 14
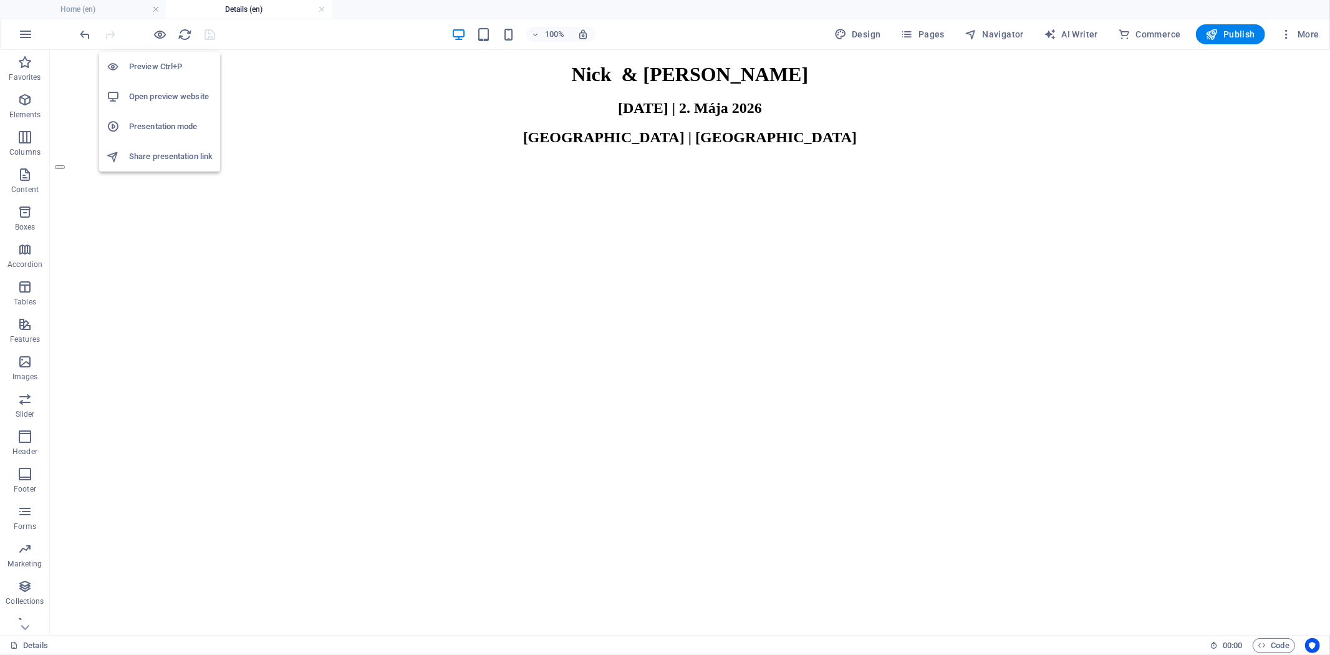
click at [153, 100] on h6 "Open preview website" at bounding box center [171, 96] width 84 height 15
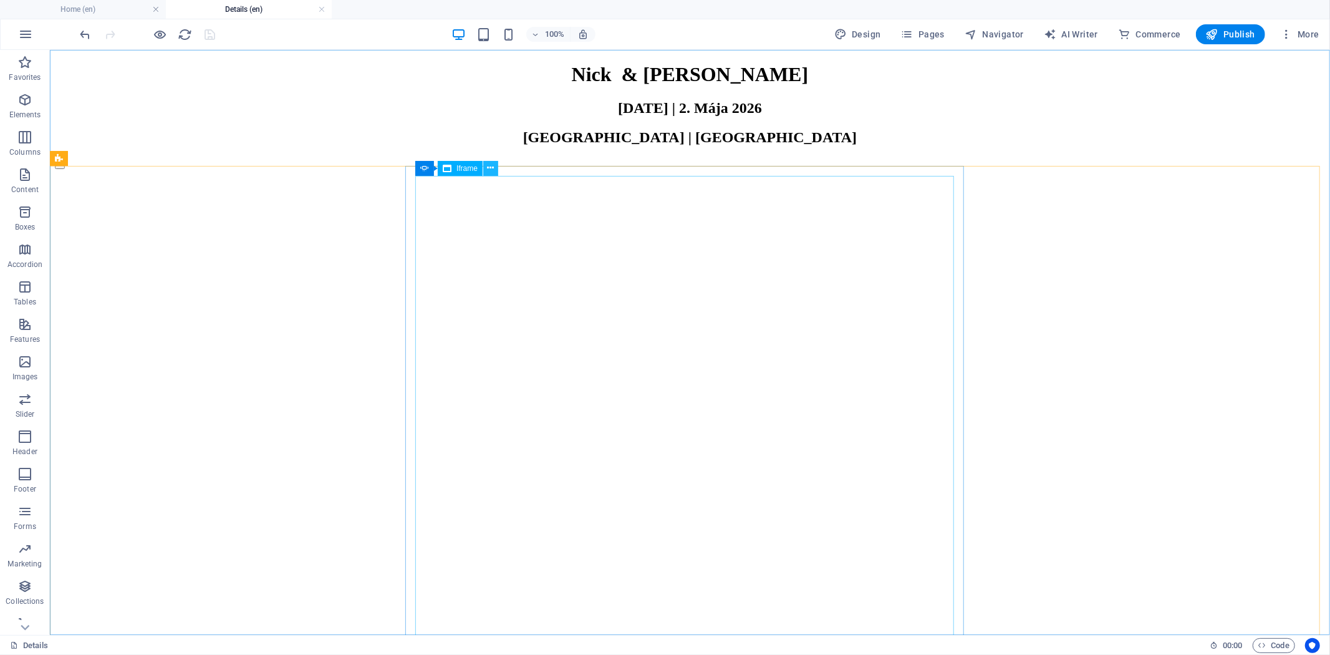
click at [494, 165] on button at bounding box center [490, 168] width 15 height 15
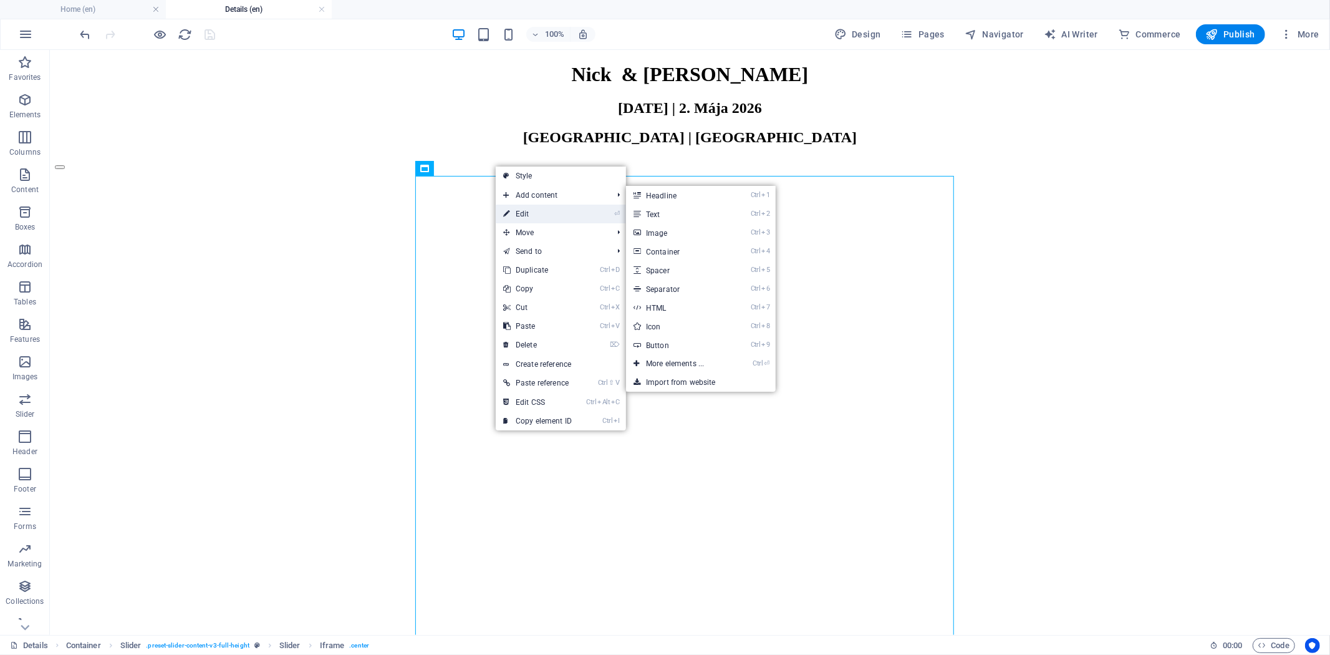
drag, startPoint x: 524, startPoint y: 210, endPoint x: 206, endPoint y: 160, distance: 321.2
click at [524, 210] on link "⏎ Edit" at bounding box center [538, 214] width 84 height 19
select select "%"
select select "px"
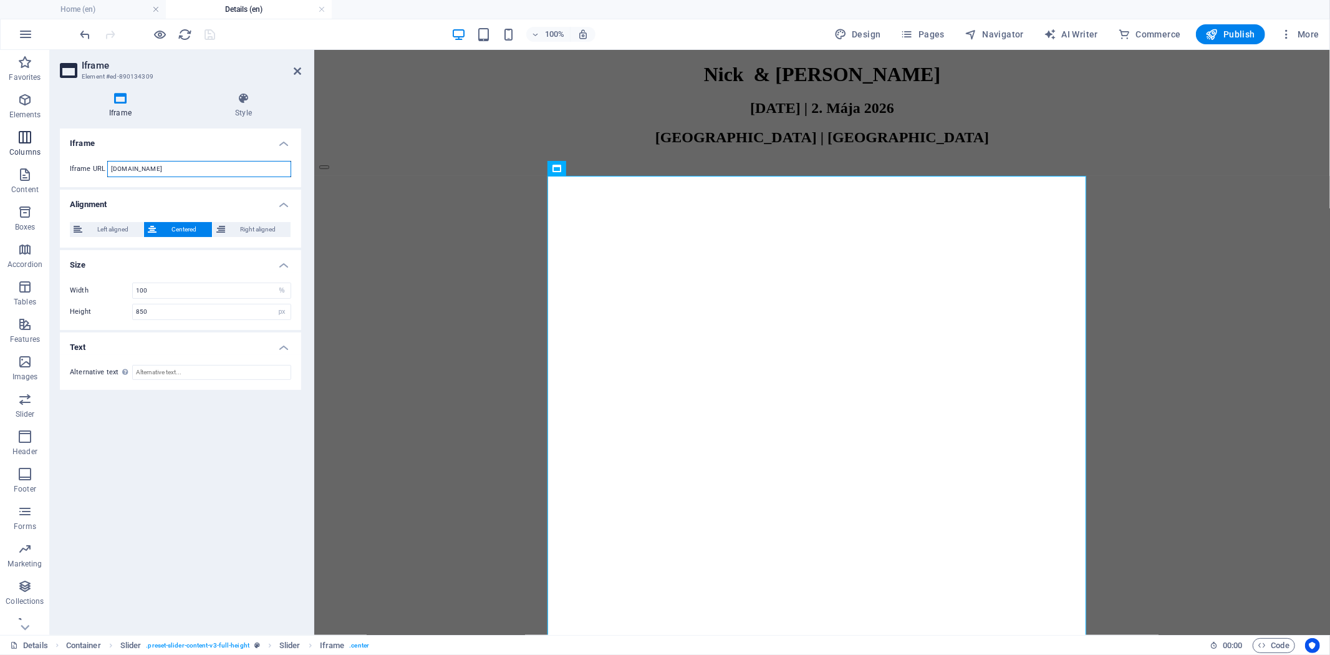
drag, startPoint x: 123, startPoint y: 165, endPoint x: 0, endPoint y: 159, distance: 123.0
click at [0, 159] on section "Favorites Elements Columns Content Boxes Accordion Tables Features Images Slide…" at bounding box center [665, 342] width 1330 height 585
type input "[URL][DOMAIN_NAME]"
click at [211, 33] on icon "save" at bounding box center [210, 34] width 14 height 14
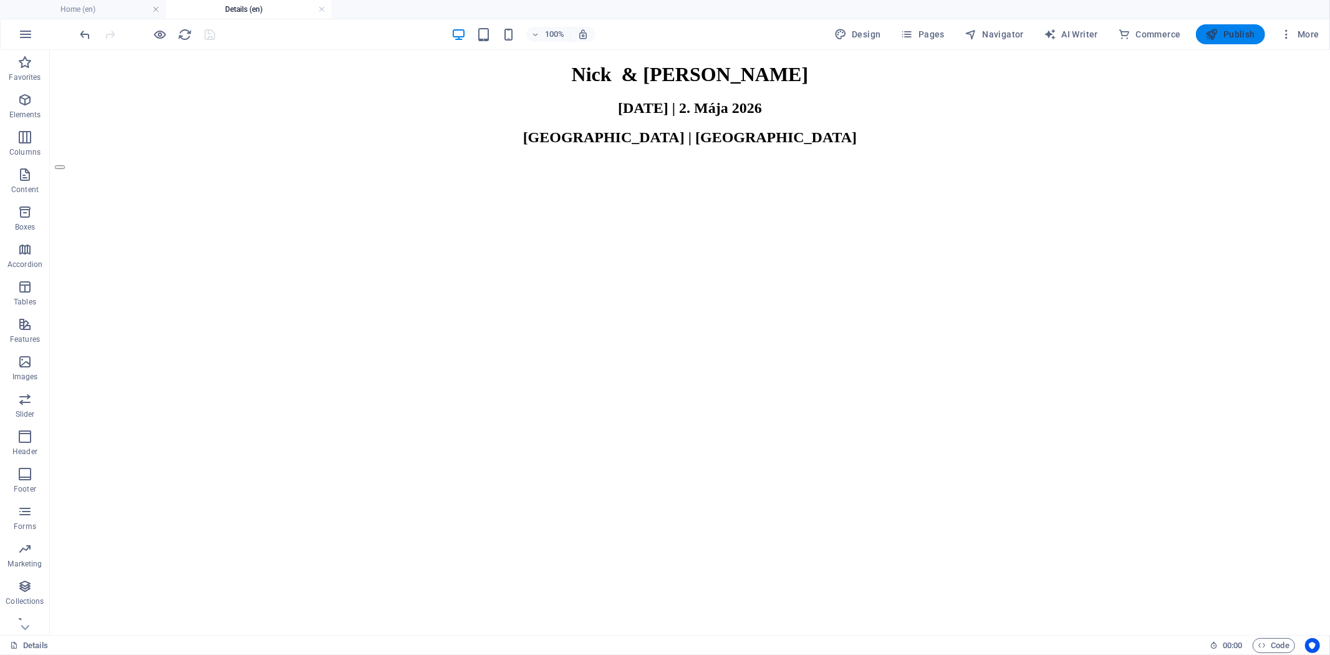
click at [1196, 34] on span "Publish" at bounding box center [1230, 34] width 49 height 12
